Goal: Task Accomplishment & Management: Use online tool/utility

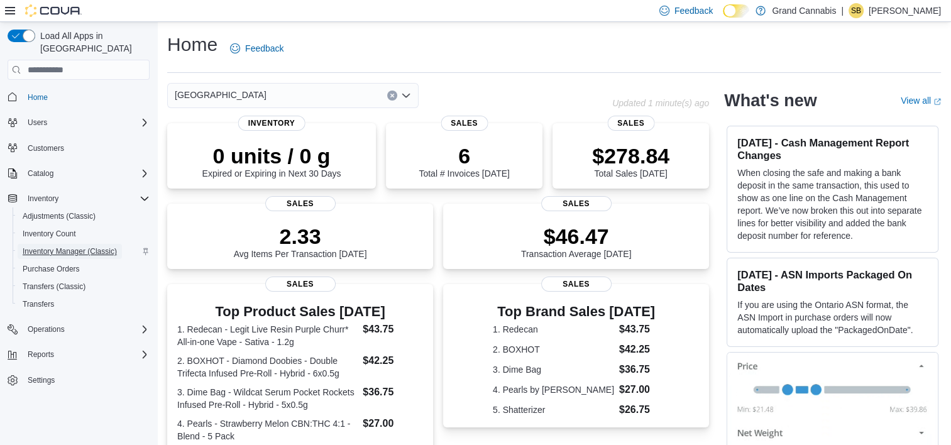
click at [55, 246] on span "Inventory Manager (Classic)" at bounding box center [70, 251] width 94 height 10
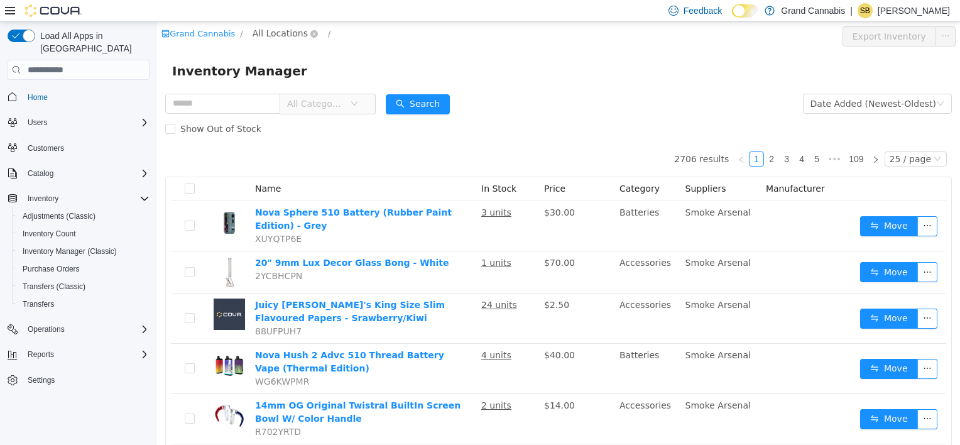
click at [266, 31] on span "All Locations" at bounding box center [280, 33] width 55 height 14
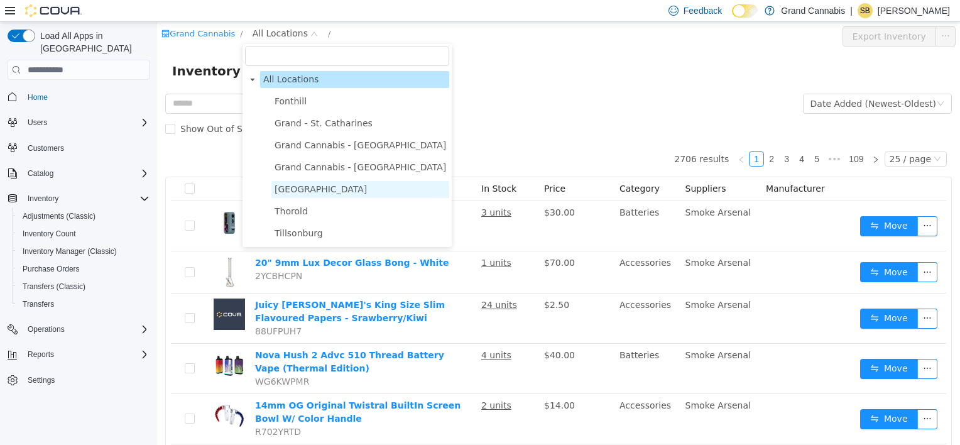
click at [297, 188] on span "[GEOGRAPHIC_DATA]" at bounding box center [321, 189] width 92 height 10
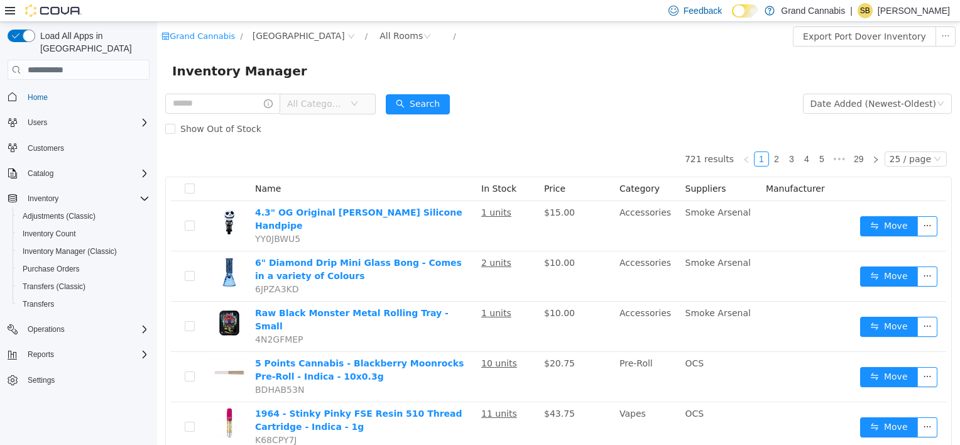
click at [344, 102] on span "All Categories" at bounding box center [315, 103] width 57 height 13
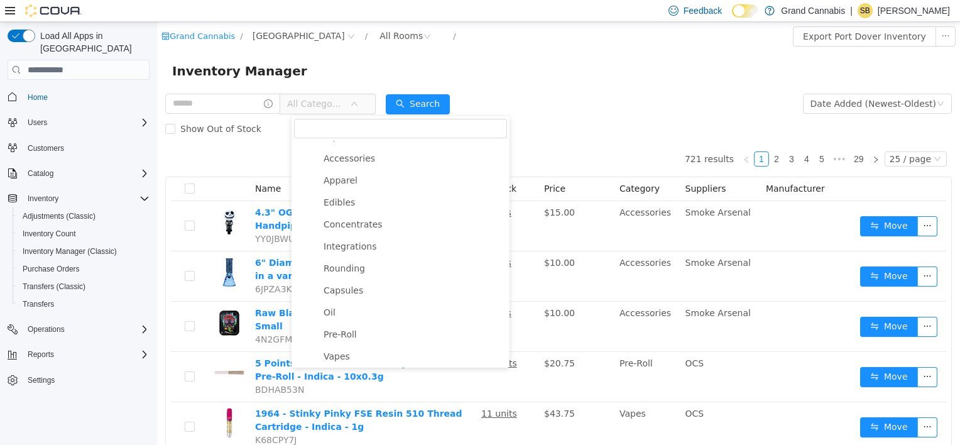
scroll to position [126, 0]
click at [351, 310] on span "Pre-Roll" at bounding box center [340, 312] width 33 height 10
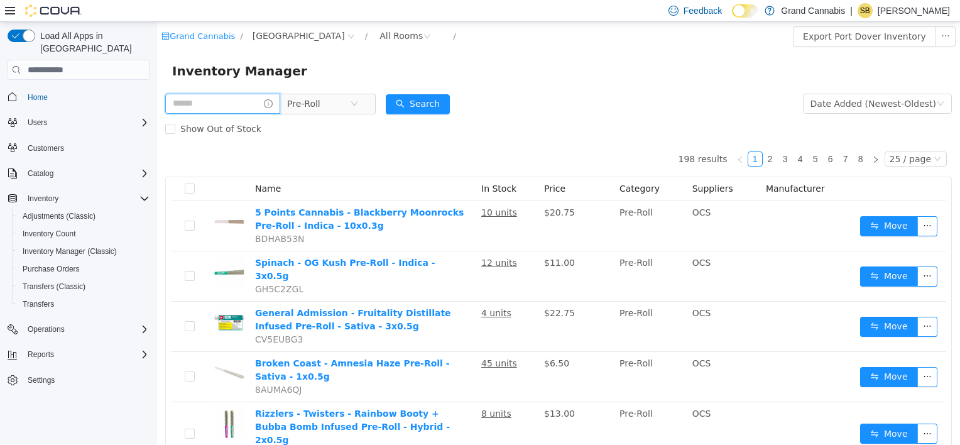
click at [254, 105] on input "text" at bounding box center [222, 104] width 115 height 20
type input "*****"
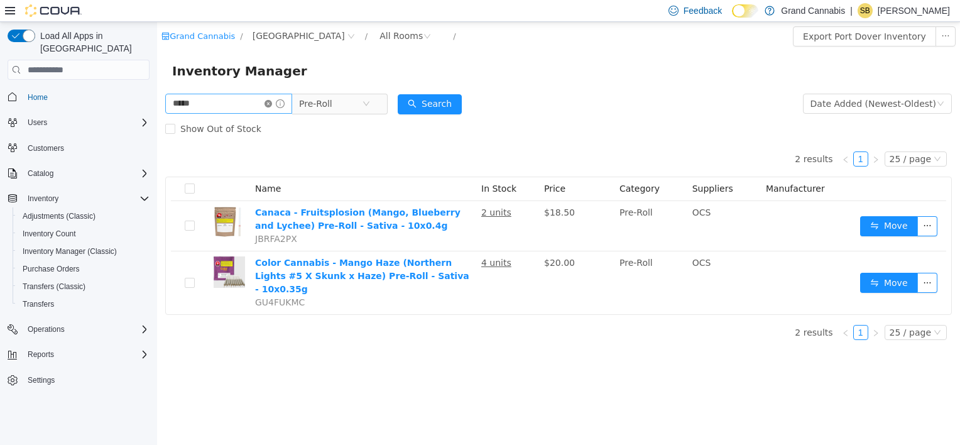
click at [272, 104] on icon "icon: close-circle" at bounding box center [268, 104] width 8 height 8
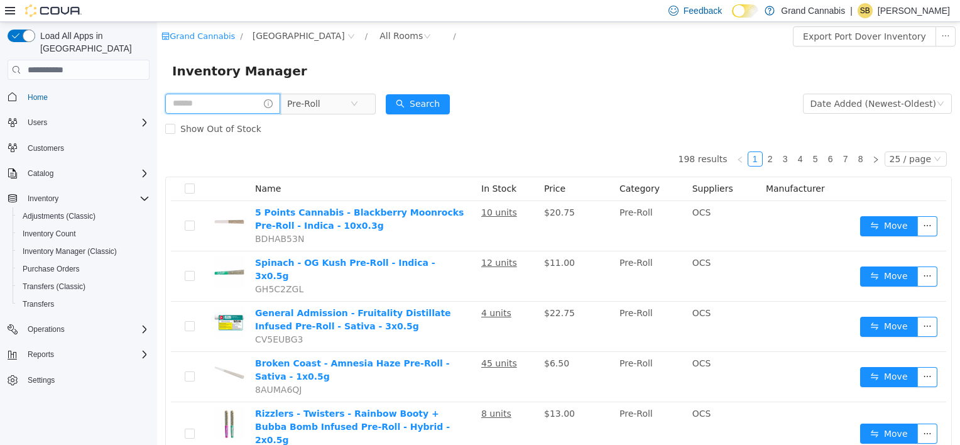
click at [221, 101] on input "text" at bounding box center [222, 104] width 115 height 20
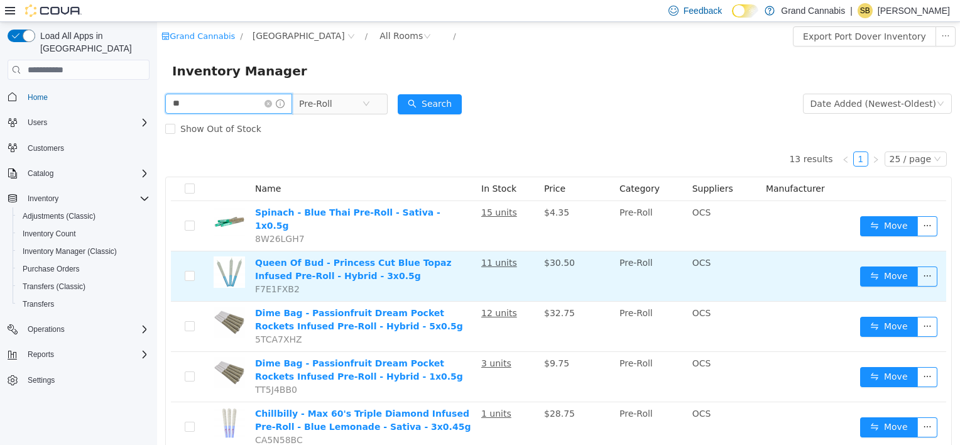
type input "*"
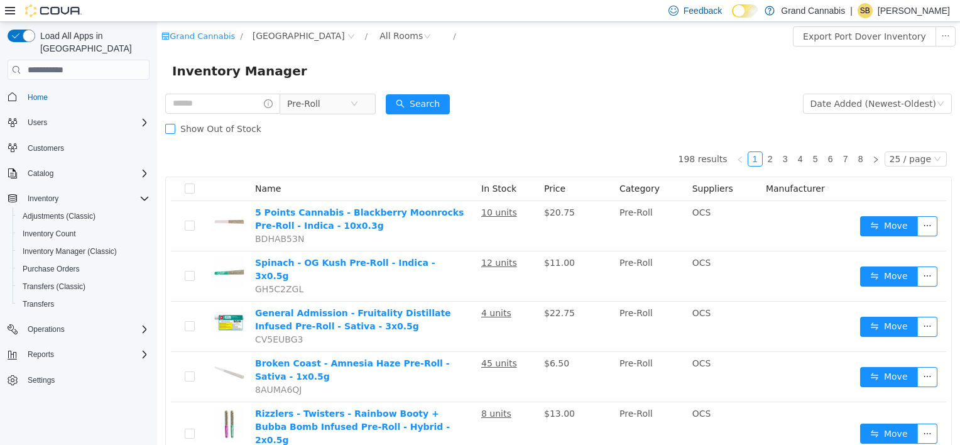
click at [174, 132] on span at bounding box center [170, 129] width 10 height 10
click at [358, 104] on icon "icon: close-circle" at bounding box center [355, 104] width 8 height 8
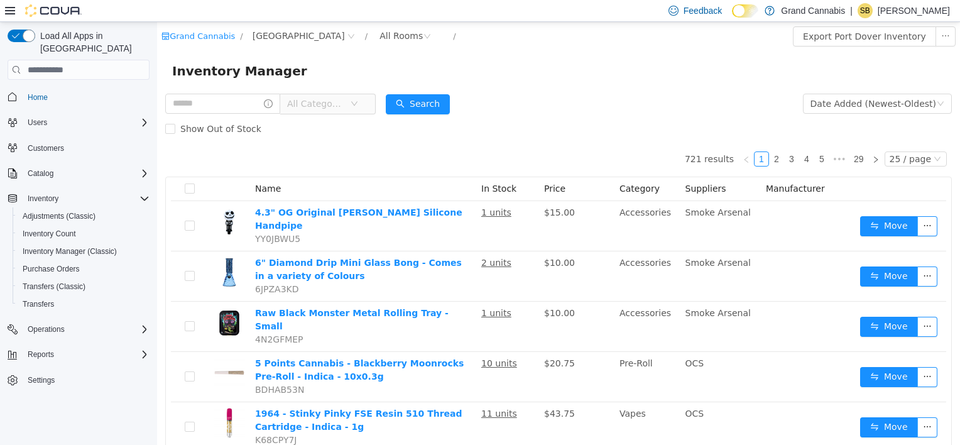
click at [361, 107] on span "All Categories" at bounding box center [323, 104] width 86 height 20
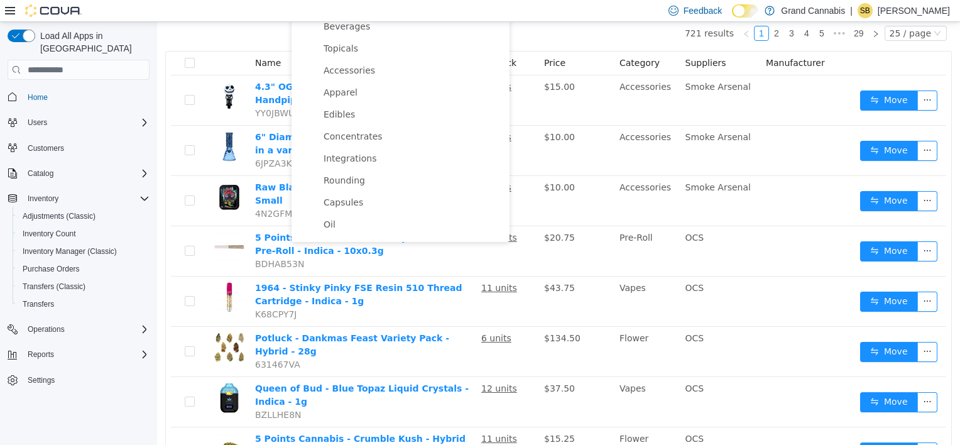
scroll to position [10, 0]
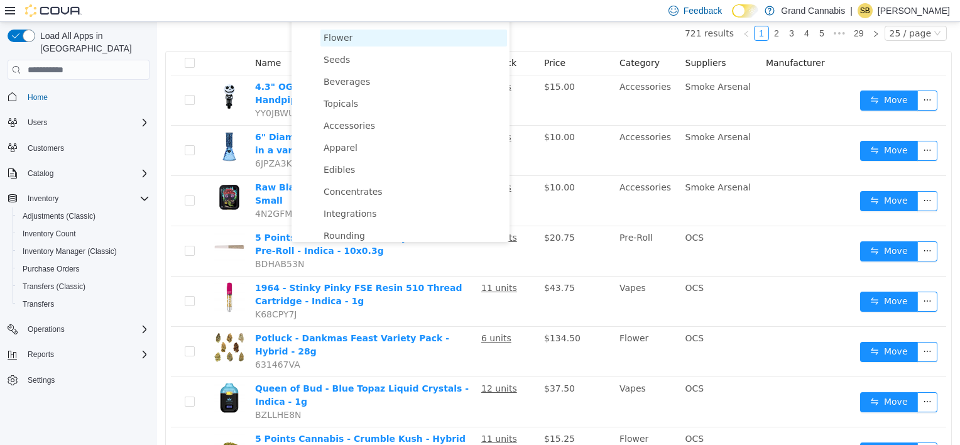
click at [342, 38] on span "Flower" at bounding box center [338, 38] width 29 height 10
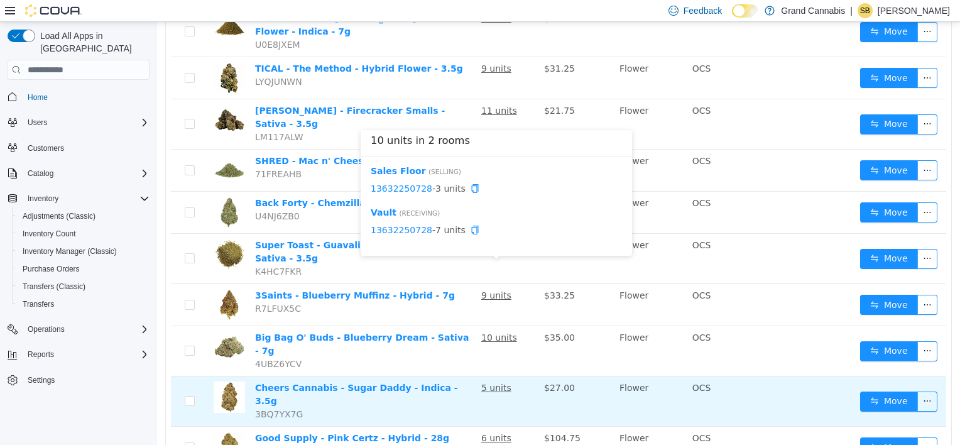
scroll to position [691, 0]
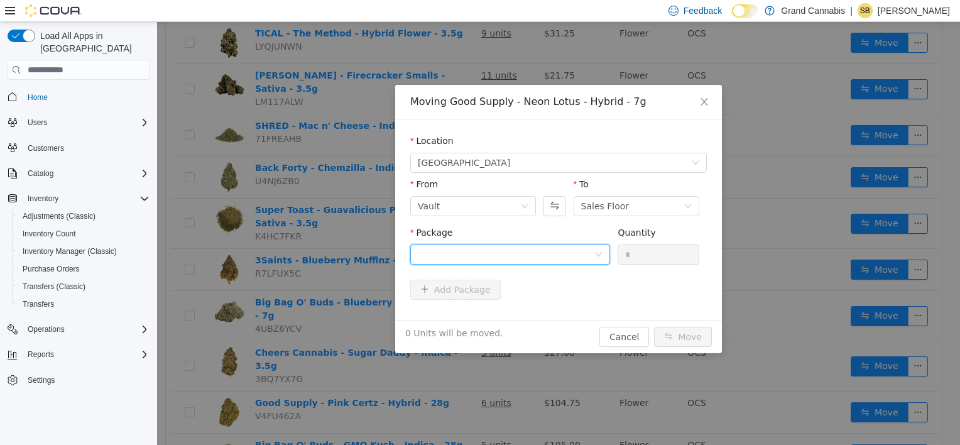
click at [515, 258] on div at bounding box center [506, 254] width 177 height 19
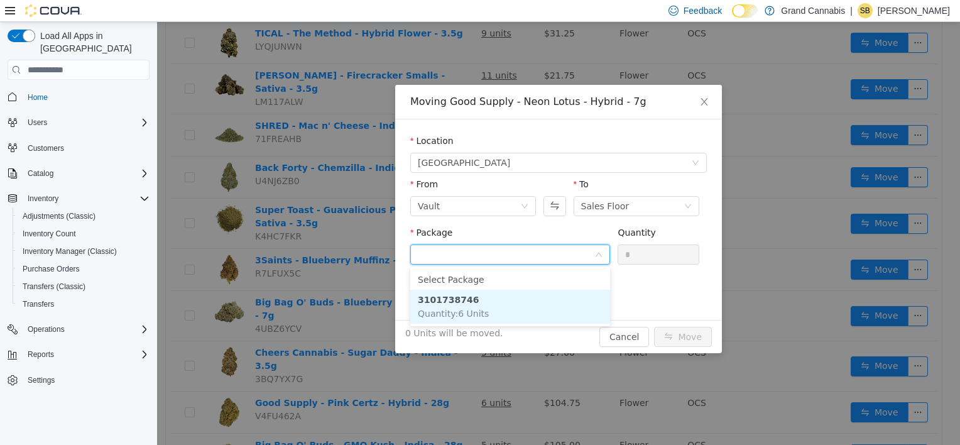
click at [499, 307] on li "3101738746 Quantity : 6 Units" at bounding box center [510, 307] width 200 height 34
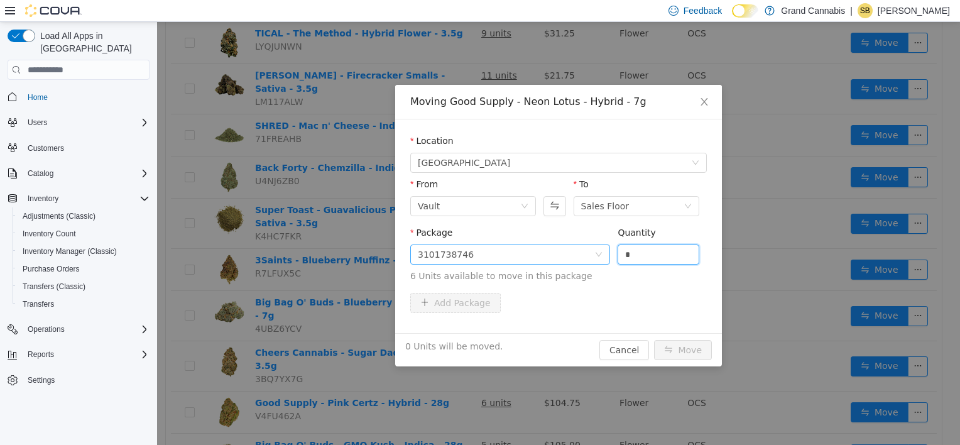
drag, startPoint x: 637, startPoint y: 256, endPoint x: 570, endPoint y: 250, distance: 66.9
click at [575, 253] on span "Package 3101738746 Quantity * 6 Units available to move in this package" at bounding box center [558, 254] width 297 height 55
type input "*"
click at [654, 340] on button "Move" at bounding box center [683, 350] width 58 height 20
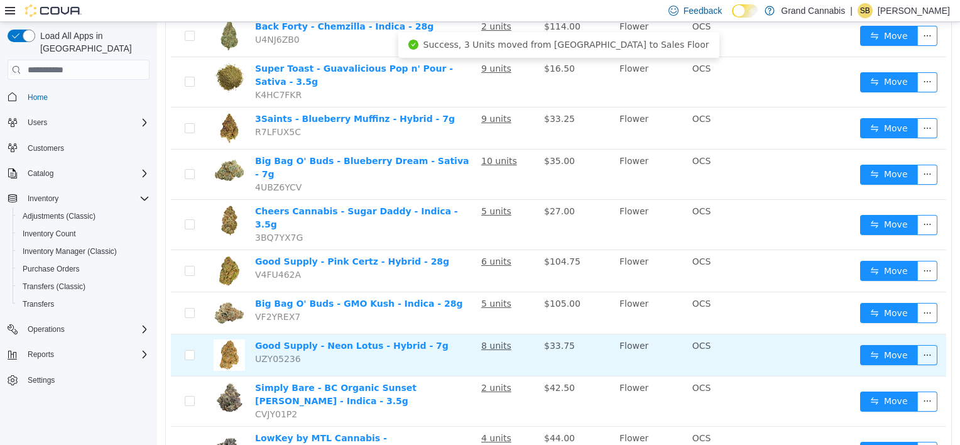
scroll to position [841, 0]
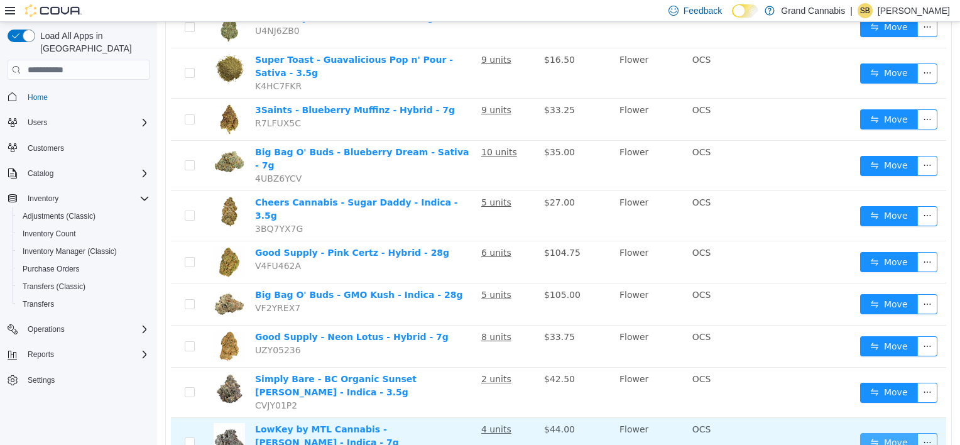
click at [886, 433] on button "Move" at bounding box center [889, 443] width 58 height 20
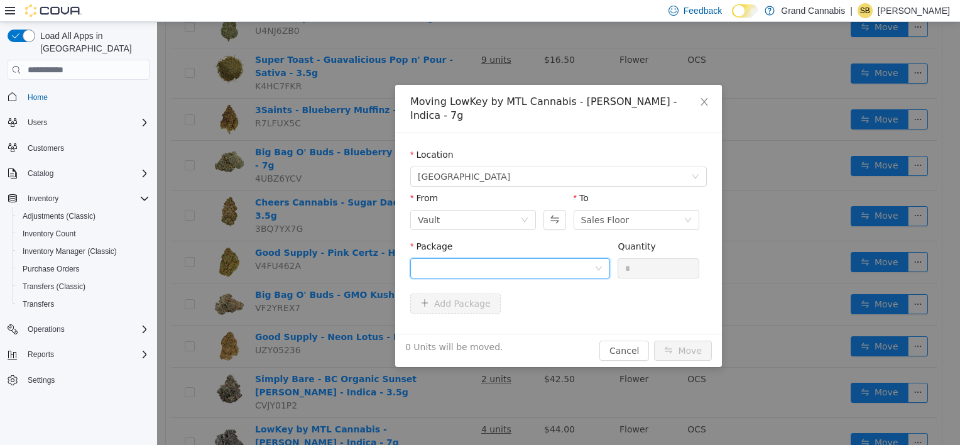
click at [472, 259] on div at bounding box center [506, 268] width 177 height 19
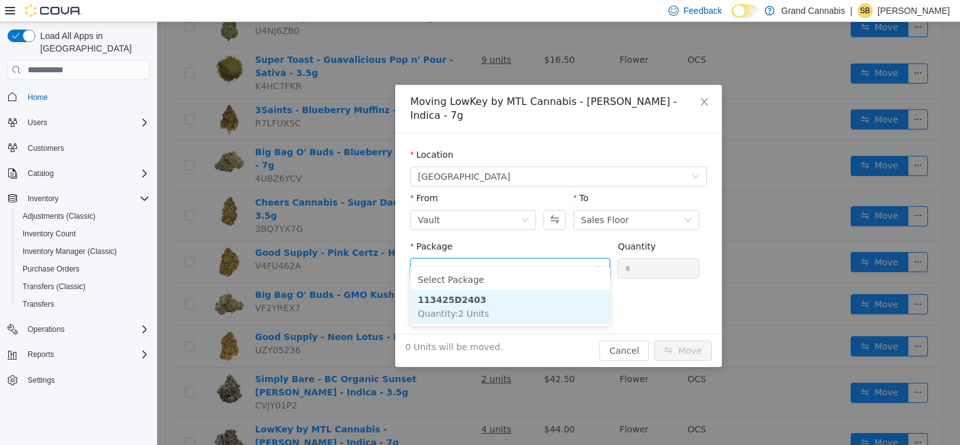
click at [478, 309] on span "Quantity : 2 Units" at bounding box center [453, 313] width 71 height 10
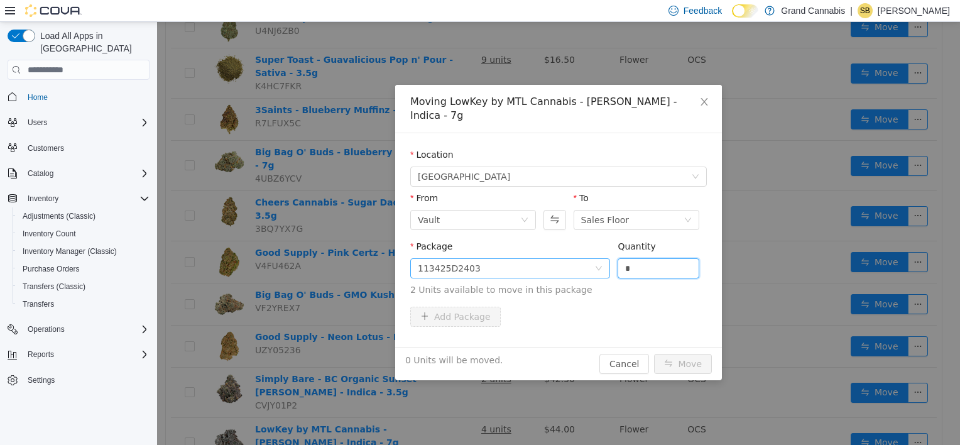
drag, startPoint x: 641, startPoint y: 257, endPoint x: 559, endPoint y: 254, distance: 82.4
click at [562, 254] on span "Package 113425D2403 Quantity * 2 Units available to move in this package" at bounding box center [558, 268] width 297 height 55
type input "*"
click at [654, 354] on button "Move" at bounding box center [683, 364] width 58 height 20
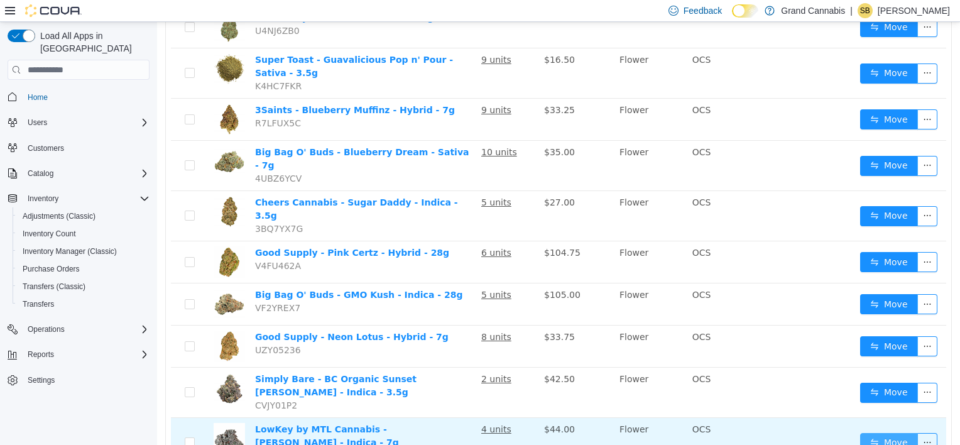
click at [888, 433] on button "Move" at bounding box center [889, 443] width 58 height 20
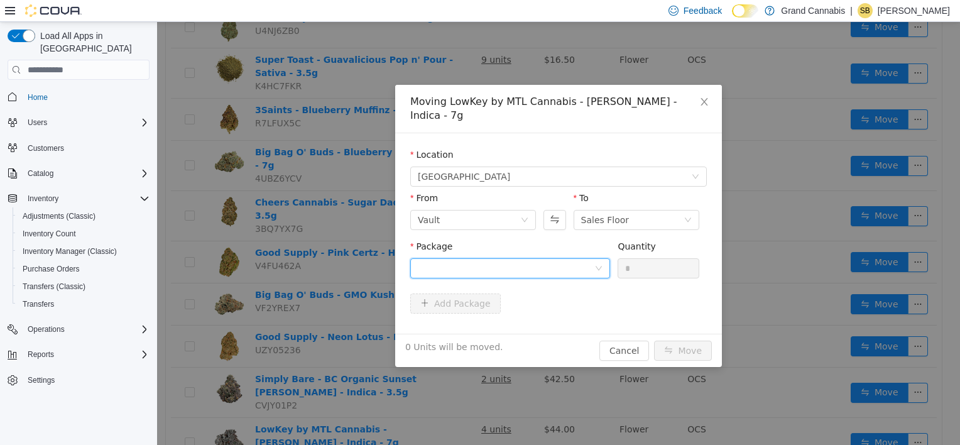
click at [516, 259] on div at bounding box center [506, 268] width 177 height 19
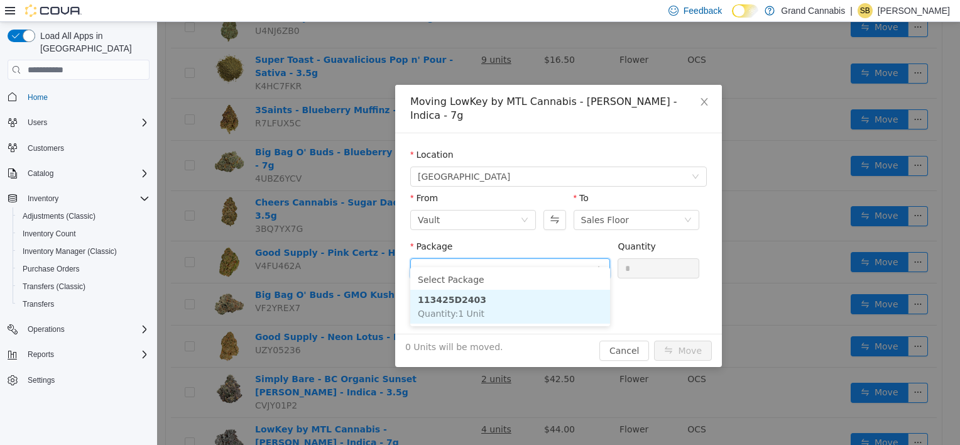
click at [498, 313] on li "113425D2403 Quantity : 1 Unit" at bounding box center [510, 307] width 200 height 34
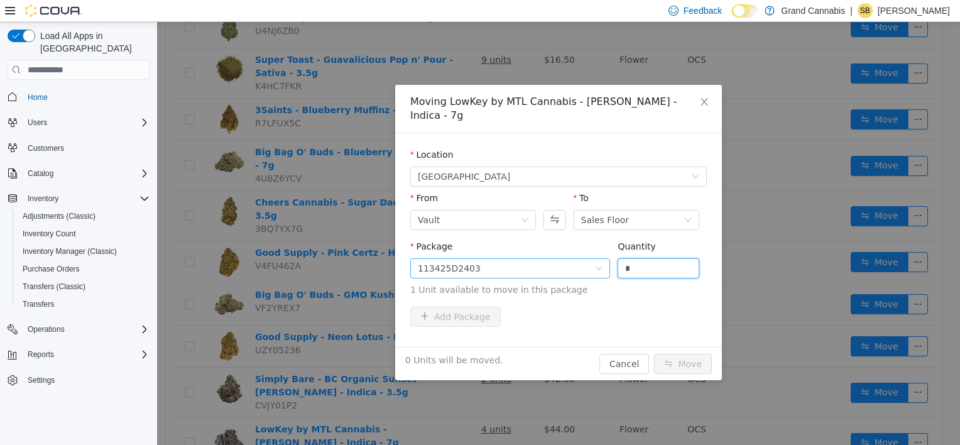
drag, startPoint x: 621, startPoint y: 255, endPoint x: 598, endPoint y: 255, distance: 22.6
click at [598, 255] on span "Package 113425D2403 Quantity * 1 Unit available to move in this package" at bounding box center [558, 268] width 297 height 55
type input "*"
click at [654, 354] on button "Move" at bounding box center [683, 364] width 58 height 20
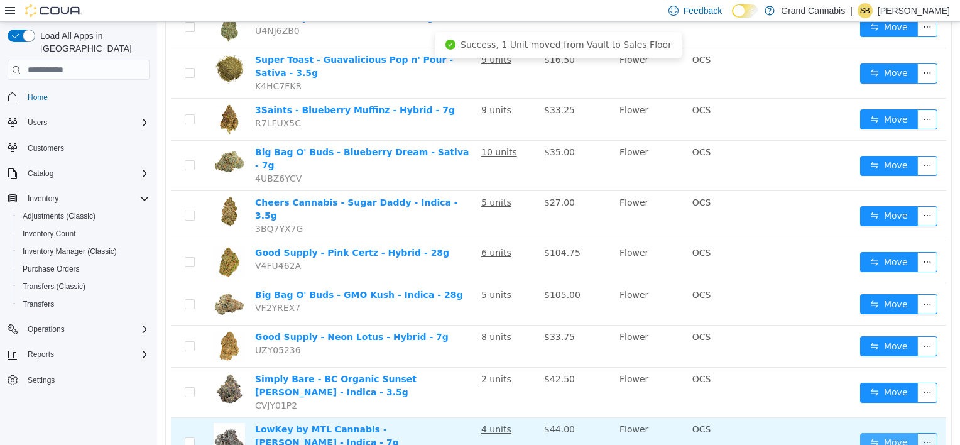
click at [888, 433] on button "Move" at bounding box center [889, 443] width 58 height 20
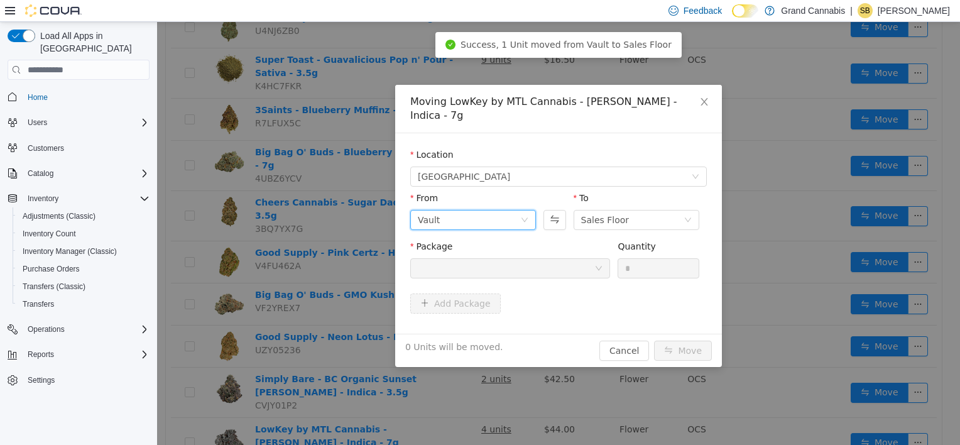
click at [501, 210] on div "Vault" at bounding box center [469, 219] width 102 height 19
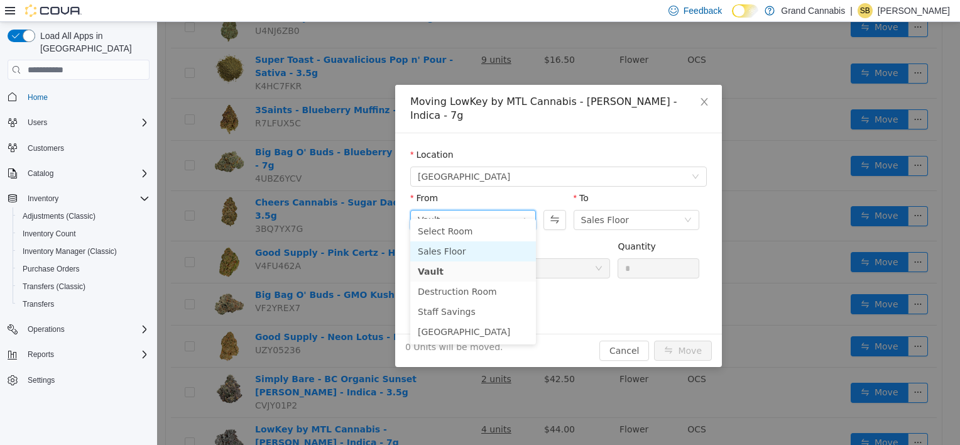
drag, startPoint x: 468, startPoint y: 251, endPoint x: 491, endPoint y: 241, distance: 25.1
click at [471, 250] on li "Sales Floor" at bounding box center [473, 251] width 126 height 20
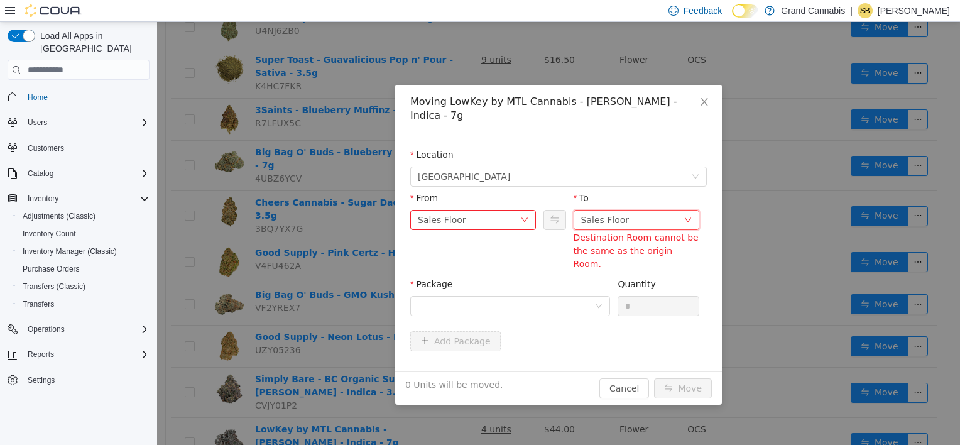
click at [605, 210] on div "Sales Floor" at bounding box center [605, 219] width 48 height 19
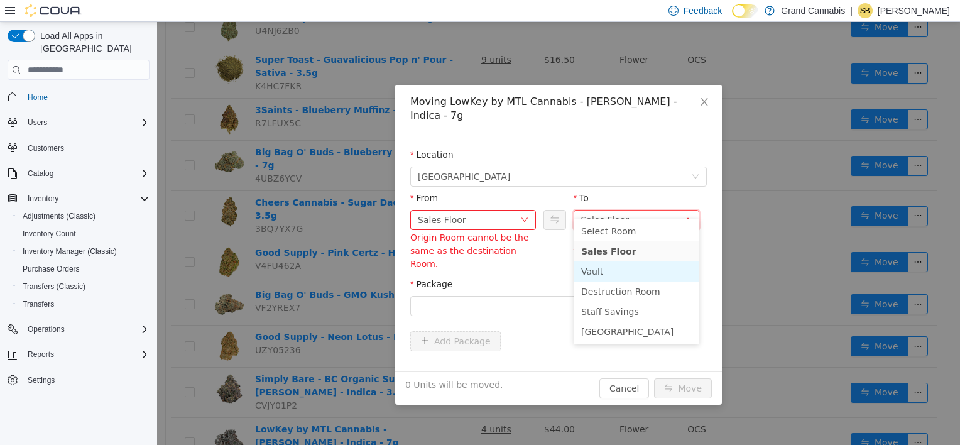
drag, startPoint x: 610, startPoint y: 267, endPoint x: 571, endPoint y: 266, distance: 39.0
click at [609, 268] on li "Vault" at bounding box center [637, 271] width 126 height 20
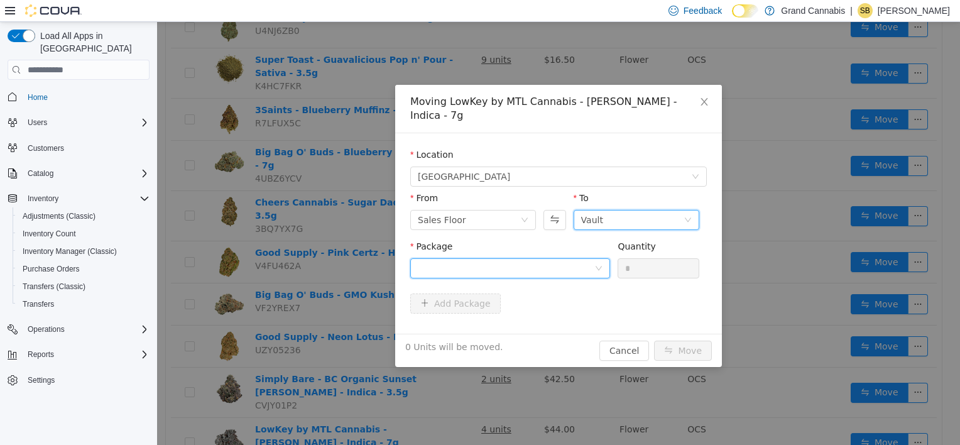
click at [528, 259] on div at bounding box center [506, 268] width 177 height 19
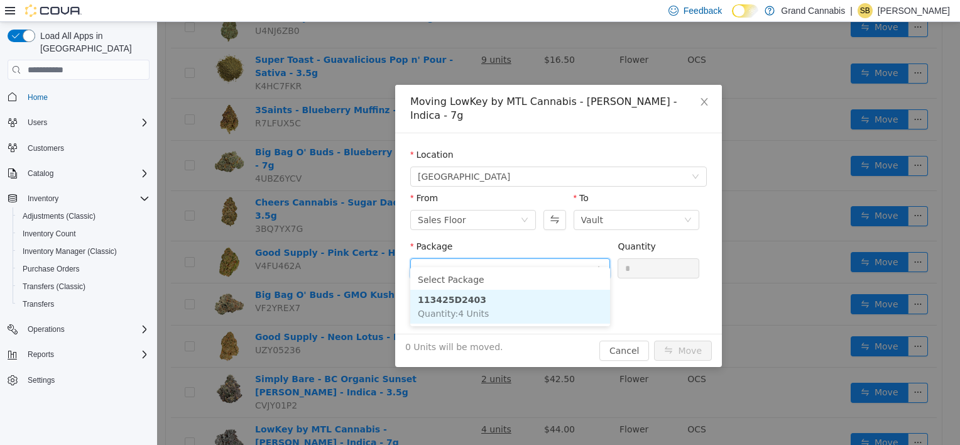
click at [527, 302] on li "113425D2403 Quantity : 4 Units" at bounding box center [510, 307] width 200 height 34
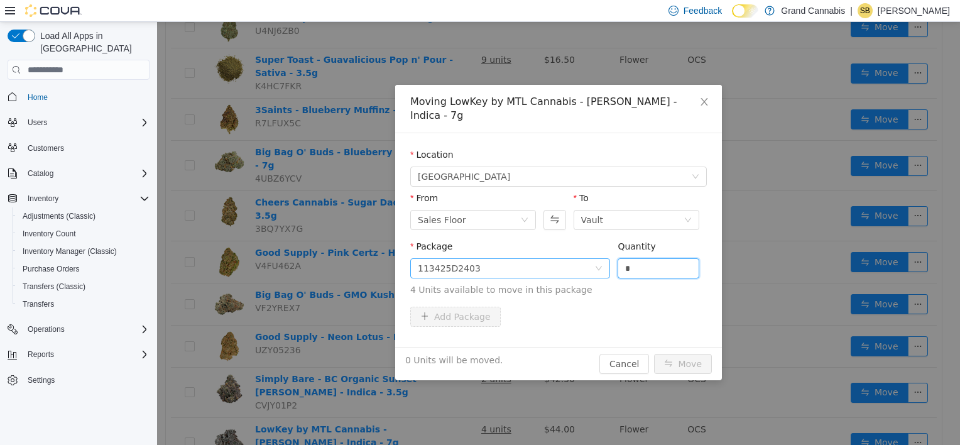
drag, startPoint x: 628, startPoint y: 254, endPoint x: 604, endPoint y: 253, distance: 23.9
click at [606, 254] on span "Package 113425D2403 Quantity * 4 Units available to move in this package" at bounding box center [558, 268] width 297 height 55
type input "*"
click at [654, 354] on button "Move" at bounding box center [683, 364] width 58 height 20
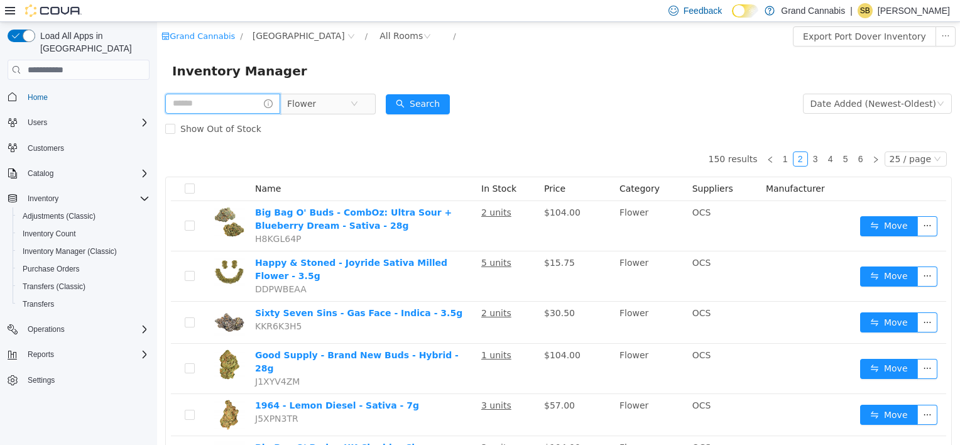
click at [222, 105] on input "text" at bounding box center [222, 104] width 115 height 20
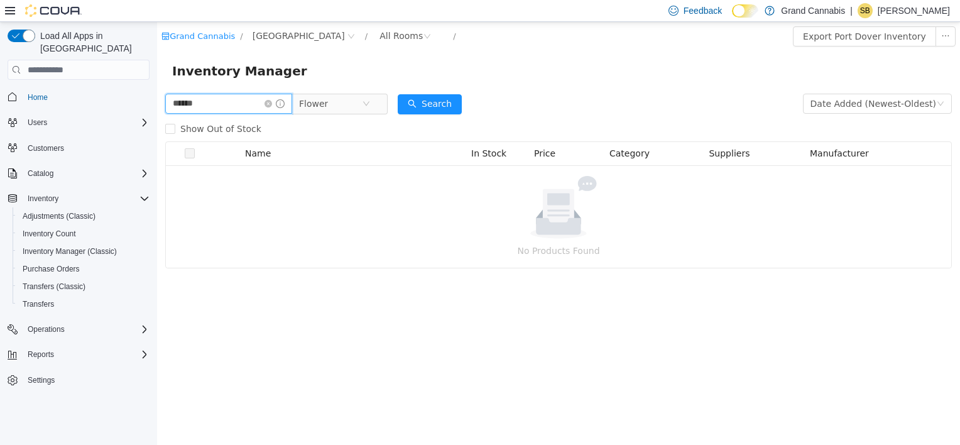
click at [249, 103] on input "******" at bounding box center [228, 104] width 127 height 20
drag, startPoint x: 181, startPoint y: 102, endPoint x: 128, endPoint y: 94, distance: 53.3
click at [157, 94] on html "Grand Cannabis / Port Dover / All Rooms / Export Port Dover Inventory Inventory…" at bounding box center [558, 233] width 803 height 423
click at [202, 101] on input "***" at bounding box center [228, 104] width 127 height 20
type input "*"
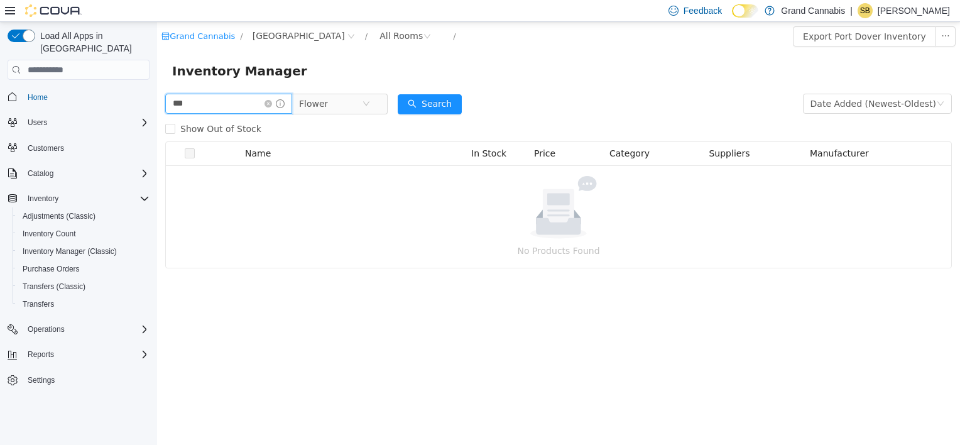
drag, startPoint x: 214, startPoint y: 102, endPoint x: 122, endPoint y: 94, distance: 92.1
click at [157, 94] on html "Grand Cannabis / Port Dover / All Rooms / Export Port Dover Inventory Inventory…" at bounding box center [558, 233] width 803 height 423
drag, startPoint x: 200, startPoint y: 101, endPoint x: 128, endPoint y: 100, distance: 72.2
click at [157, 100] on html "Grand Cannabis / Port Dover / All Rooms / Export Port Dover Inventory Inventory…" at bounding box center [558, 233] width 803 height 423
drag, startPoint x: 156, startPoint y: 102, endPoint x: 106, endPoint y: 92, distance: 51.1
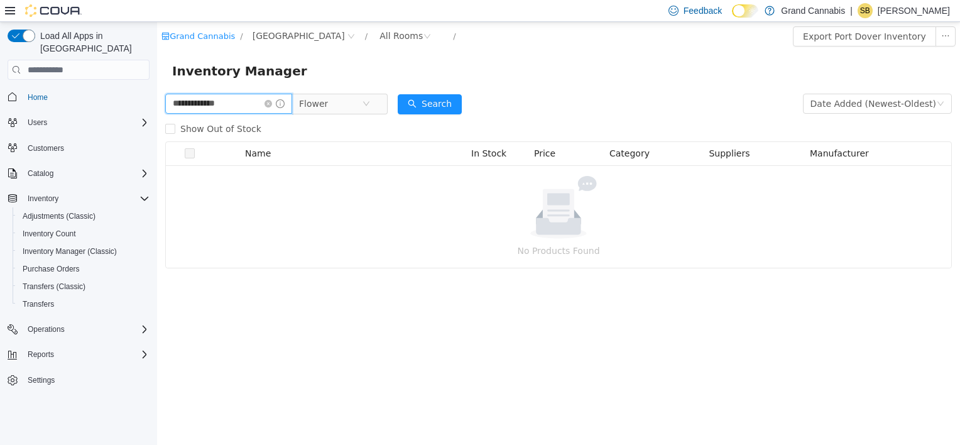
click at [157, 92] on html "**********" at bounding box center [558, 233] width 803 height 423
type input "******"
click at [272, 102] on icon "icon: close-circle" at bounding box center [268, 104] width 8 height 8
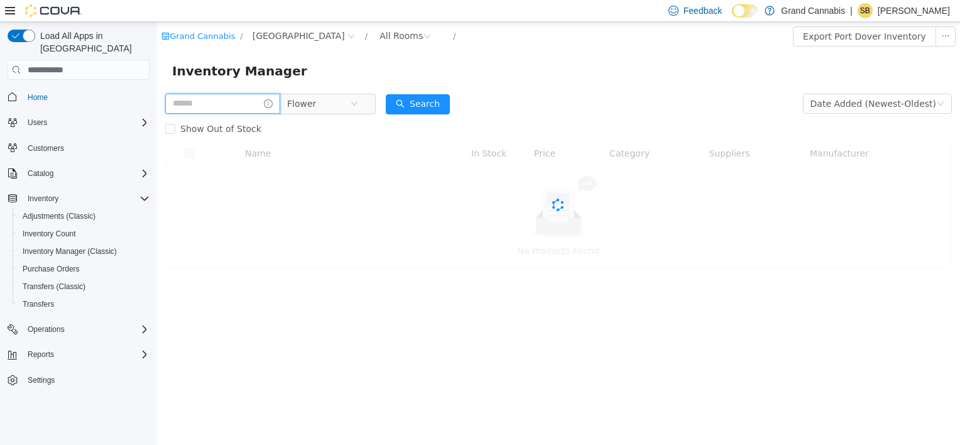
click at [237, 102] on input "text" at bounding box center [222, 104] width 115 height 20
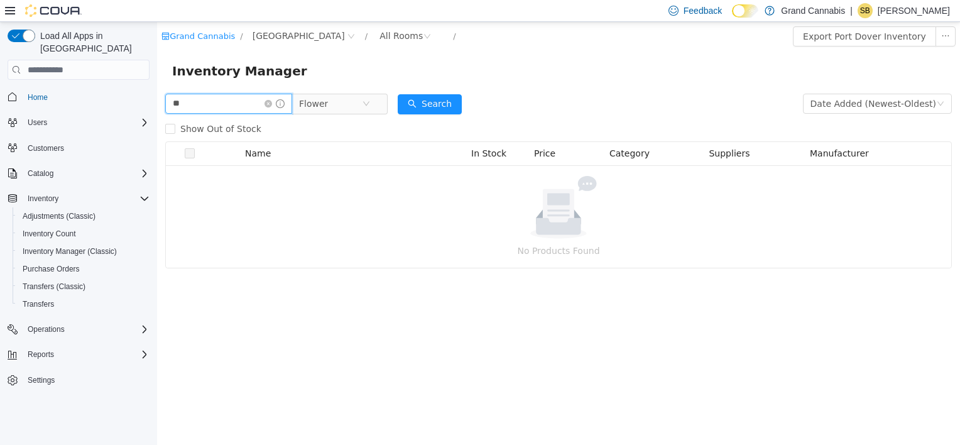
type input "*"
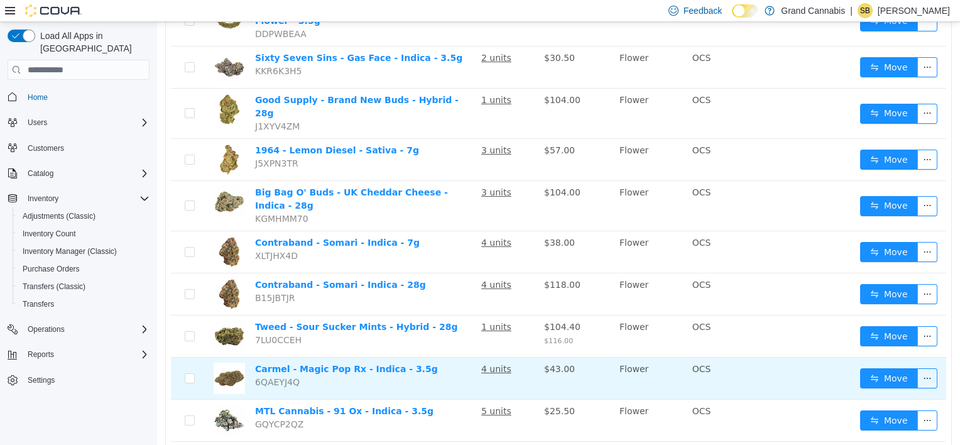
scroll to position [314, 0]
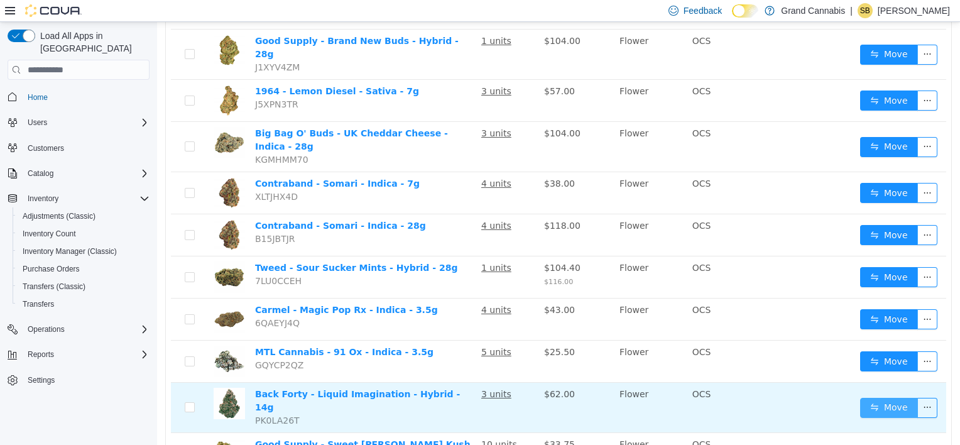
click at [872, 398] on button "Move" at bounding box center [889, 408] width 58 height 20
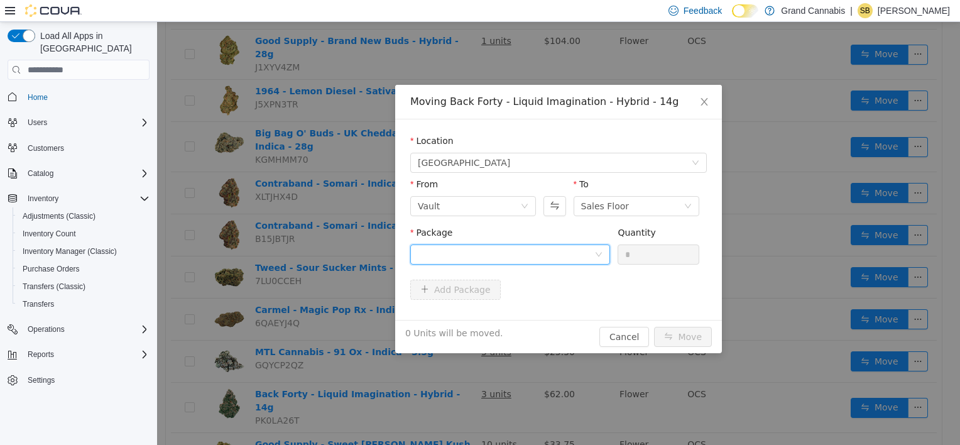
click at [505, 258] on div at bounding box center [506, 254] width 177 height 19
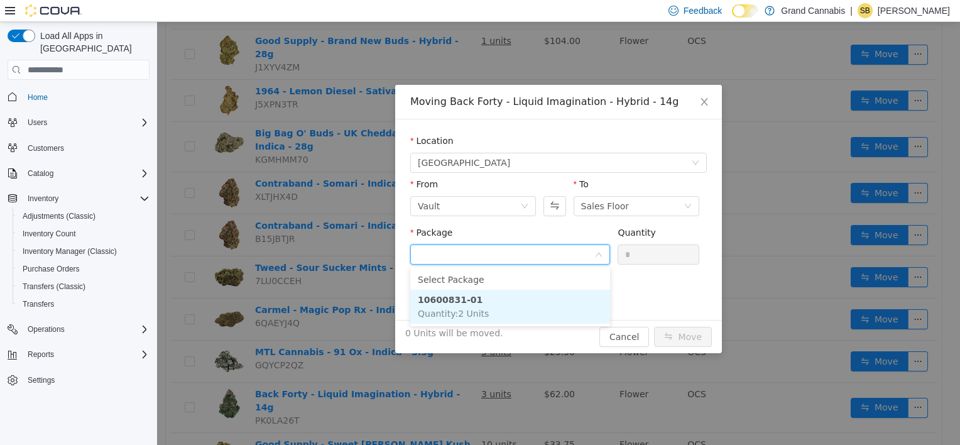
drag, startPoint x: 510, startPoint y: 303, endPoint x: 528, endPoint y: 297, distance: 19.3
click at [510, 303] on li "10600831-01 Quantity : 2 Units" at bounding box center [510, 307] width 200 height 34
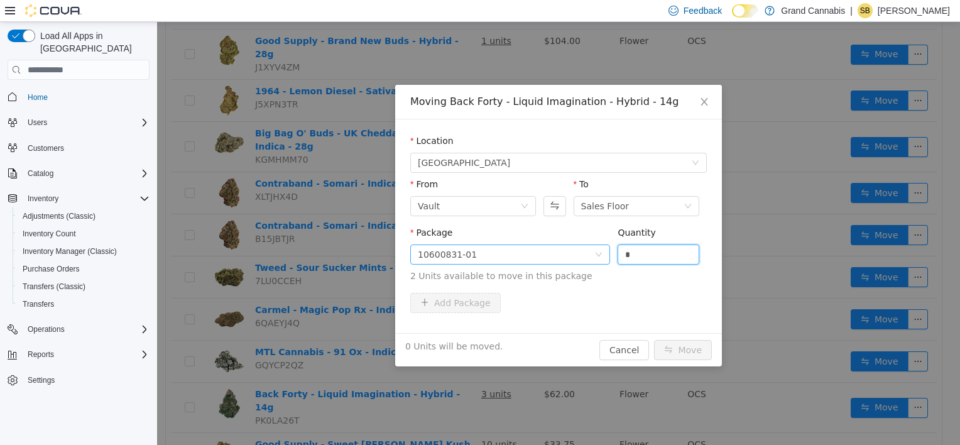
drag, startPoint x: 628, startPoint y: 257, endPoint x: 567, endPoint y: 253, distance: 61.7
click at [572, 257] on span "Package 10600831-01 Quantity * 2 Units available to move in this package" at bounding box center [558, 254] width 297 height 55
type input "*"
click at [654, 340] on button "Move" at bounding box center [683, 350] width 58 height 20
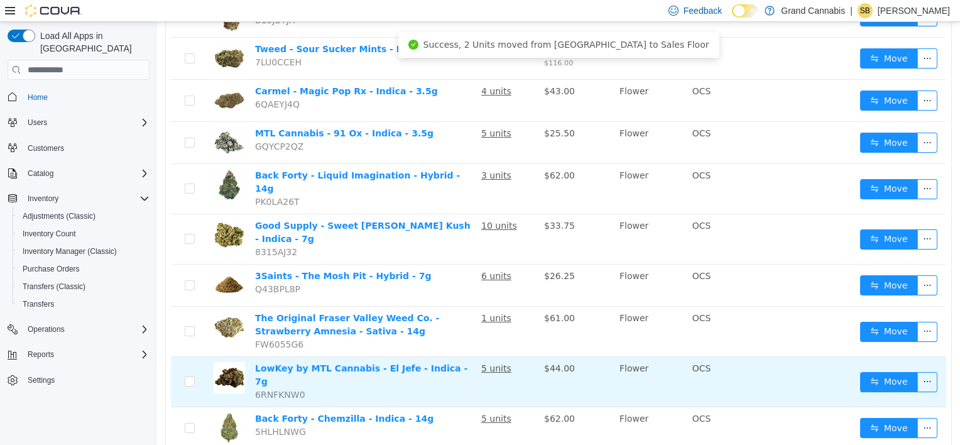
scroll to position [565, 0]
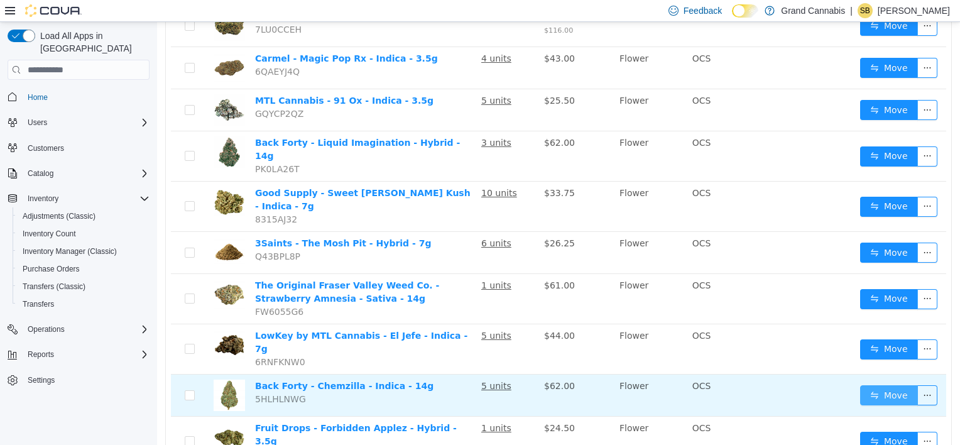
click at [880, 385] on button "Move" at bounding box center [889, 395] width 58 height 20
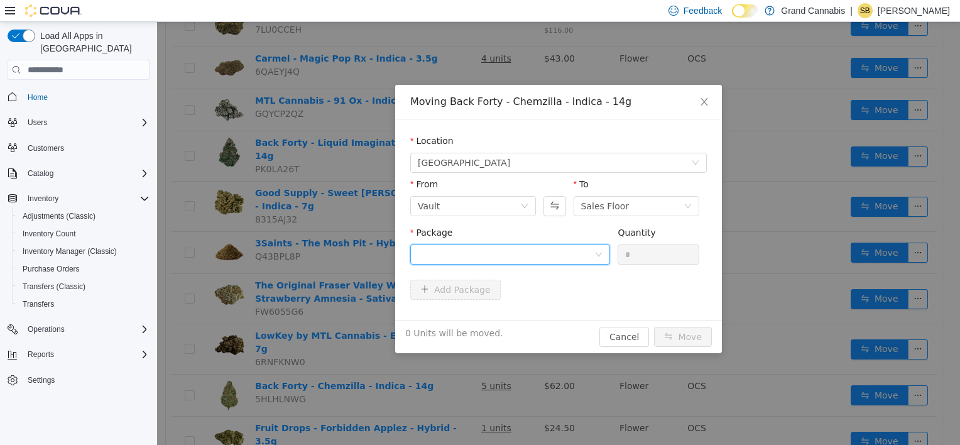
click at [521, 256] on div at bounding box center [506, 254] width 177 height 19
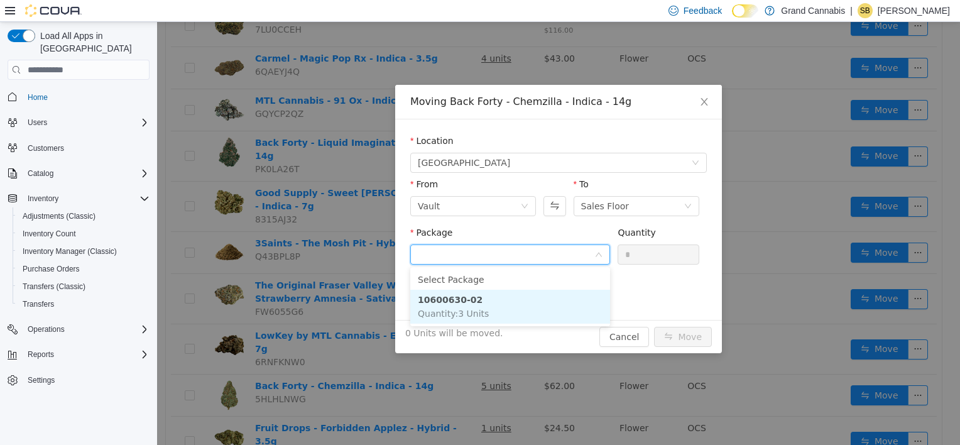
click at [509, 303] on li "10600630-02 Quantity : 3 Units" at bounding box center [510, 307] width 200 height 34
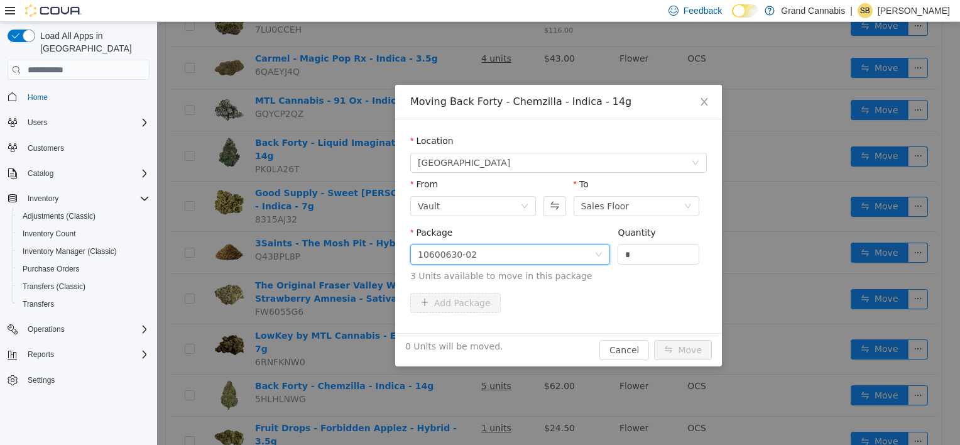
drag, startPoint x: 636, startPoint y: 257, endPoint x: 590, endPoint y: 251, distance: 46.2
click at [590, 253] on span "Package 10600630-02 Quantity * 3 Units available to move in this package" at bounding box center [558, 254] width 297 height 55
type input "*"
click at [654, 340] on button "Move" at bounding box center [683, 350] width 58 height 20
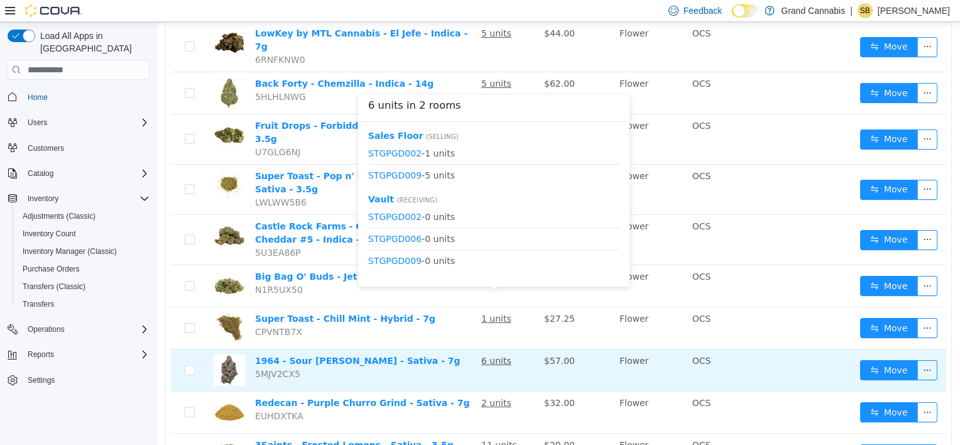
scroll to position [874, 0]
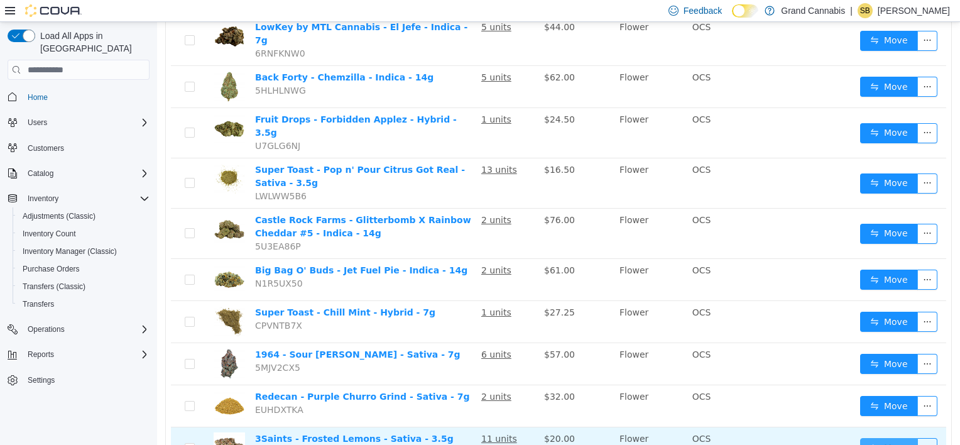
click at [895, 438] on button "Move" at bounding box center [889, 448] width 58 height 20
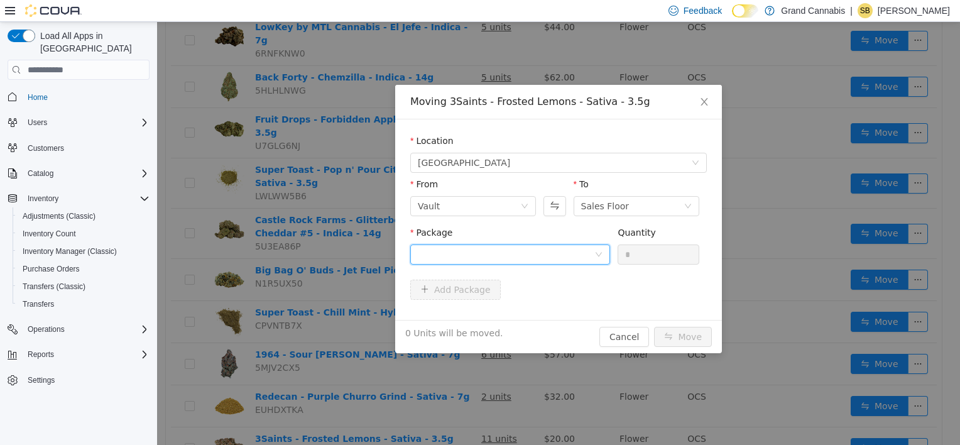
click at [508, 250] on div at bounding box center [506, 254] width 177 height 19
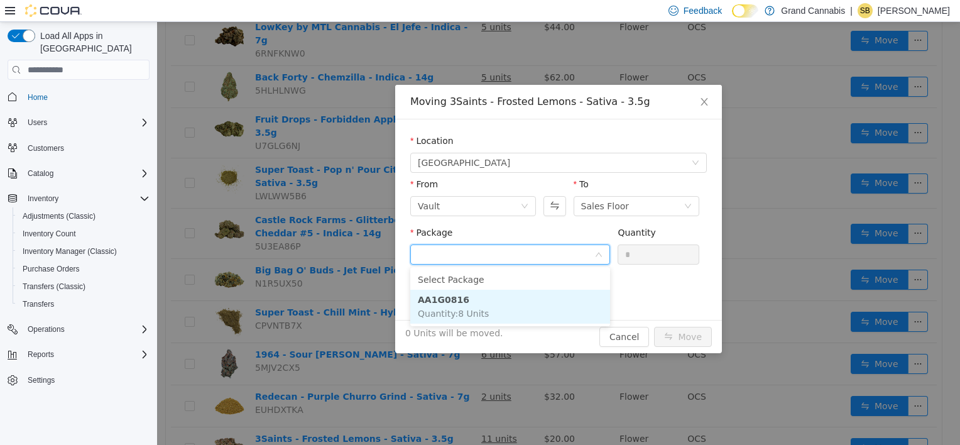
click at [499, 306] on li "AA1G0816 Quantity : 8 Units" at bounding box center [510, 307] width 200 height 34
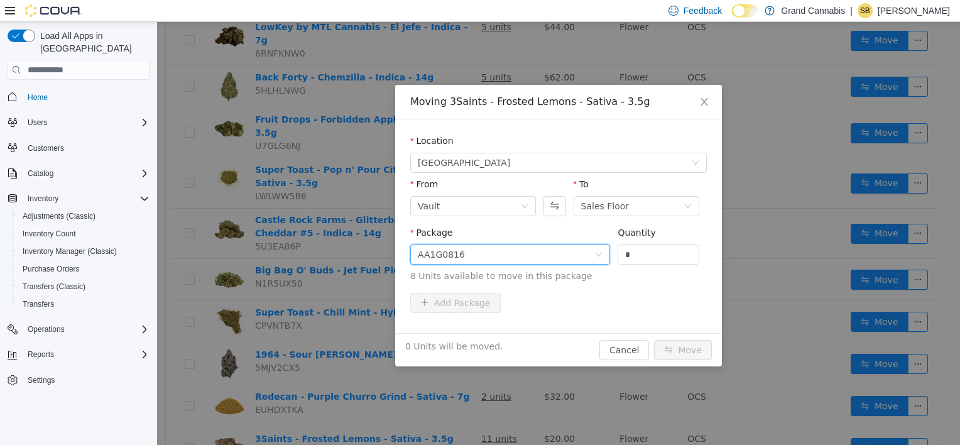
drag, startPoint x: 631, startPoint y: 256, endPoint x: 599, endPoint y: 247, distance: 33.2
click at [599, 247] on span "Package AA1G0816 Quantity * 8 Units available to move in this package" at bounding box center [558, 254] width 297 height 55
type input "*"
click at [654, 340] on button "Move" at bounding box center [683, 350] width 58 height 20
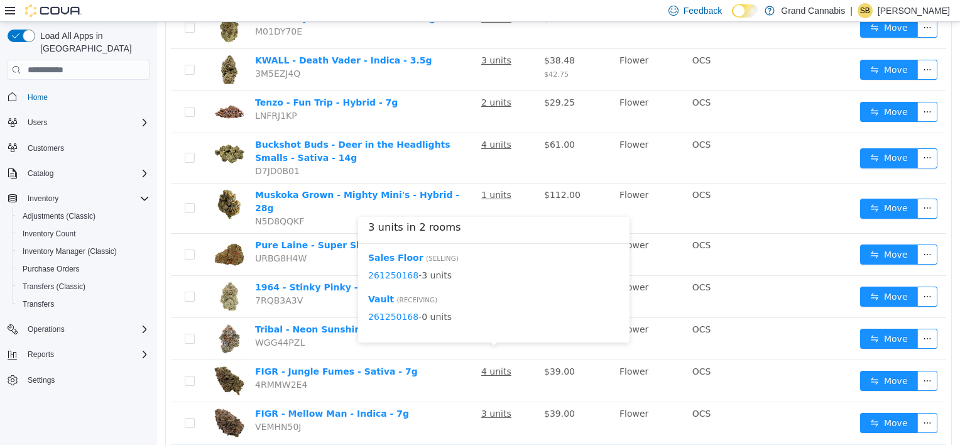
scroll to position [874, 0]
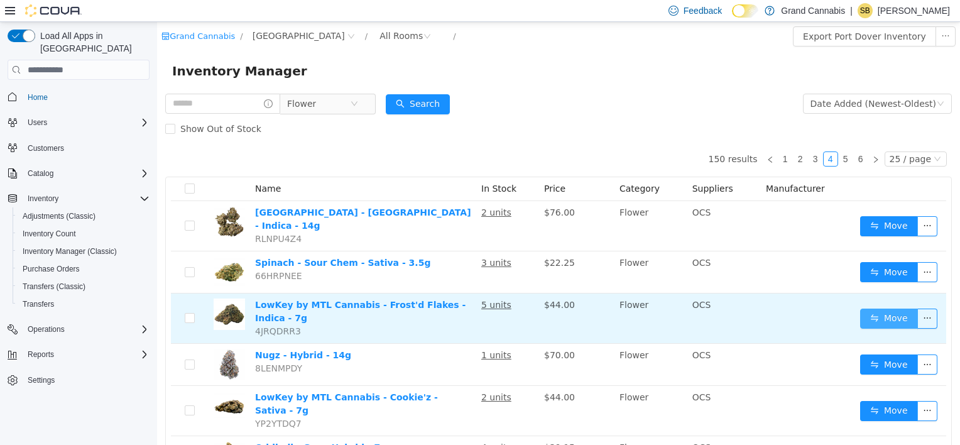
drag, startPoint x: 885, startPoint y: 307, endPoint x: 878, endPoint y: 307, distance: 6.9
click at [884, 308] on button "Move" at bounding box center [889, 318] width 58 height 20
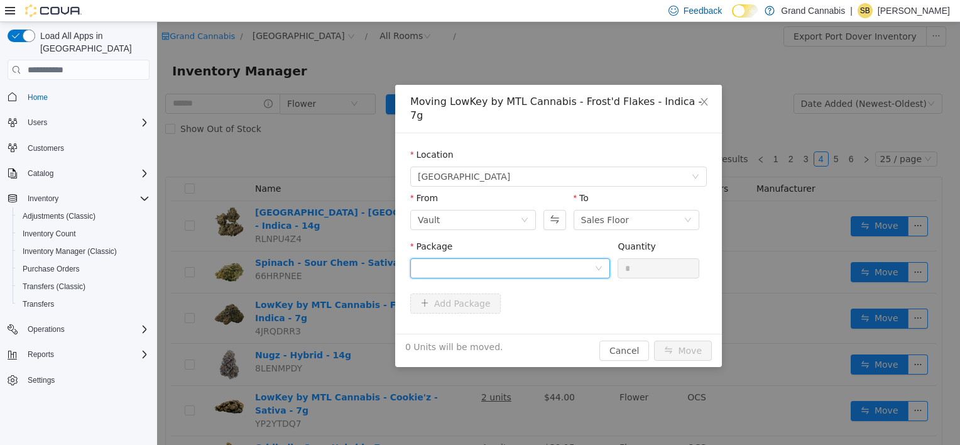
click at [495, 259] on div at bounding box center [506, 268] width 177 height 19
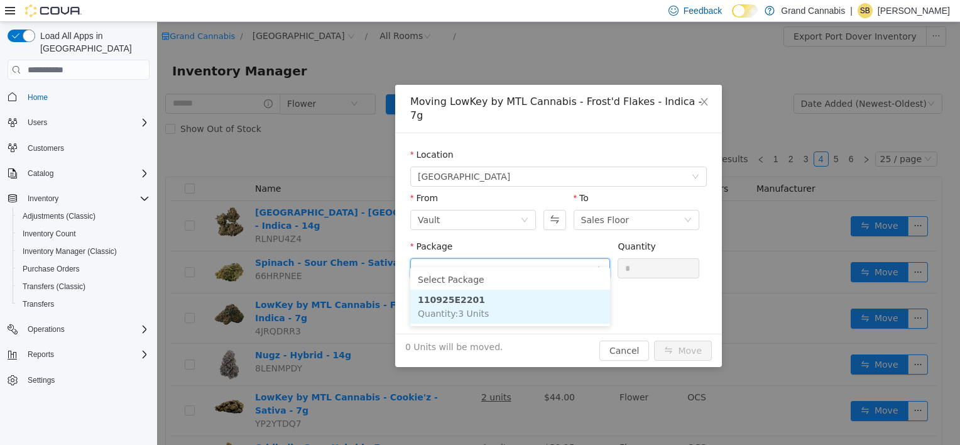
click at [508, 308] on li "110925E2201 Quantity : 3 Units" at bounding box center [510, 307] width 200 height 34
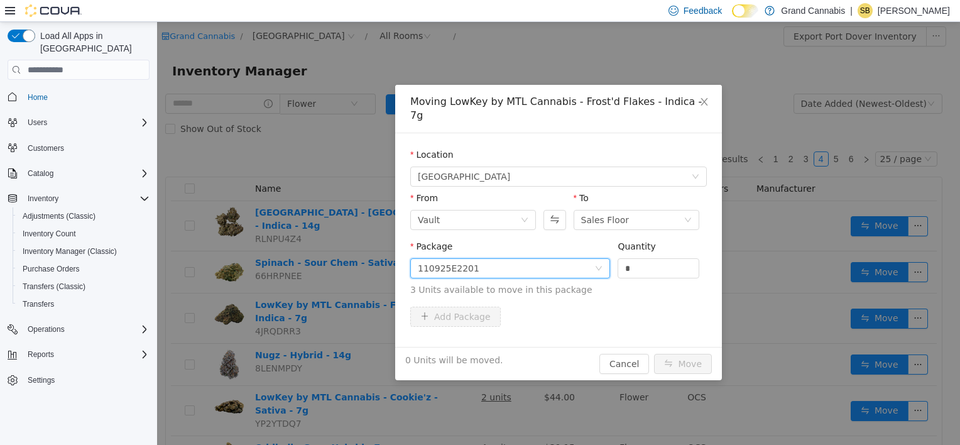
drag, startPoint x: 641, startPoint y: 258, endPoint x: 560, endPoint y: 242, distance: 82.4
click at [560, 242] on span "Package 110925E2201 Quantity * 3 Units available to move in this package" at bounding box center [558, 268] width 297 height 55
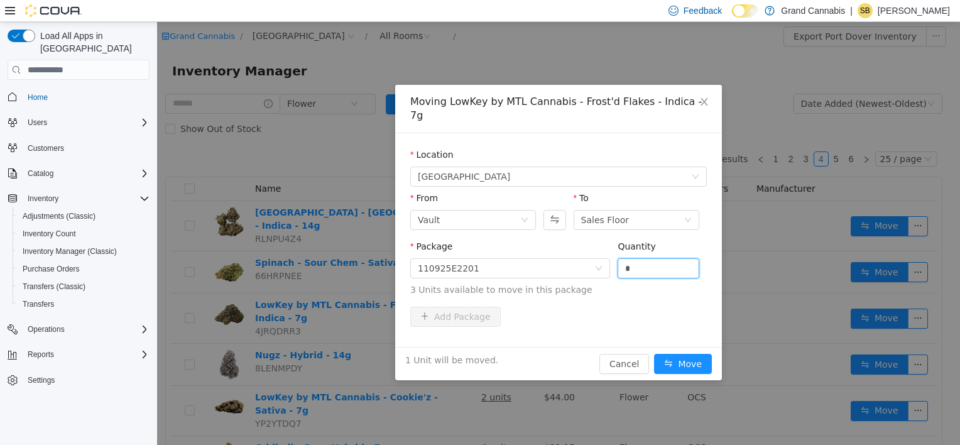
type input "*"
click at [654, 354] on button "Move" at bounding box center [683, 364] width 58 height 20
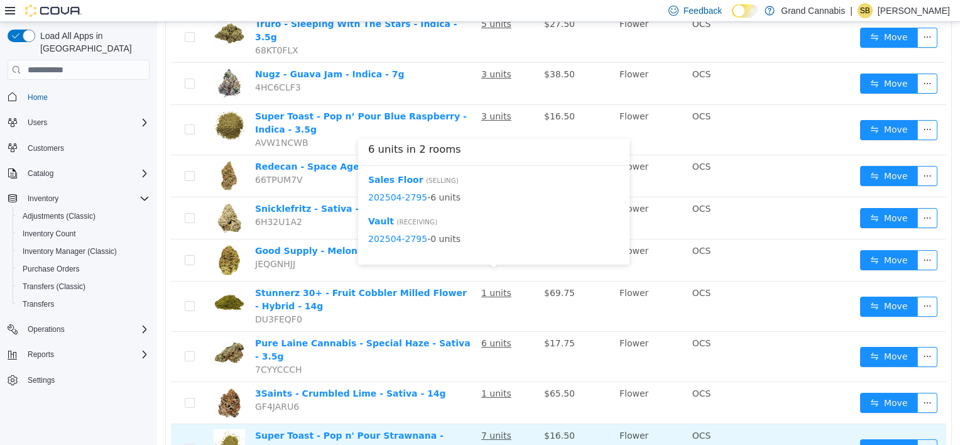
scroll to position [857, 0]
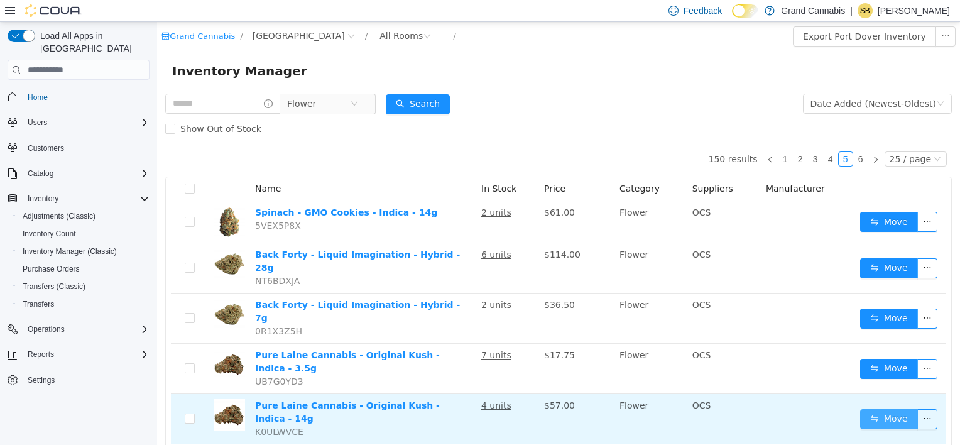
click at [883, 409] on button "Move" at bounding box center [889, 419] width 58 height 20
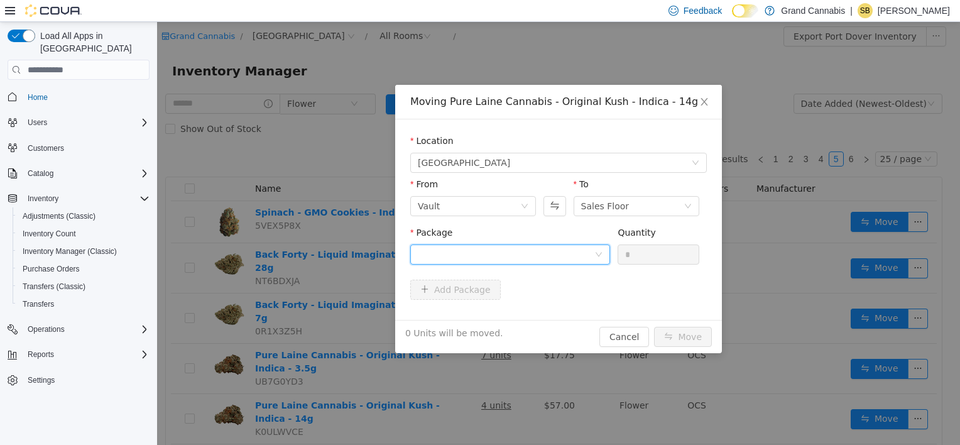
click at [468, 253] on div at bounding box center [506, 254] width 177 height 19
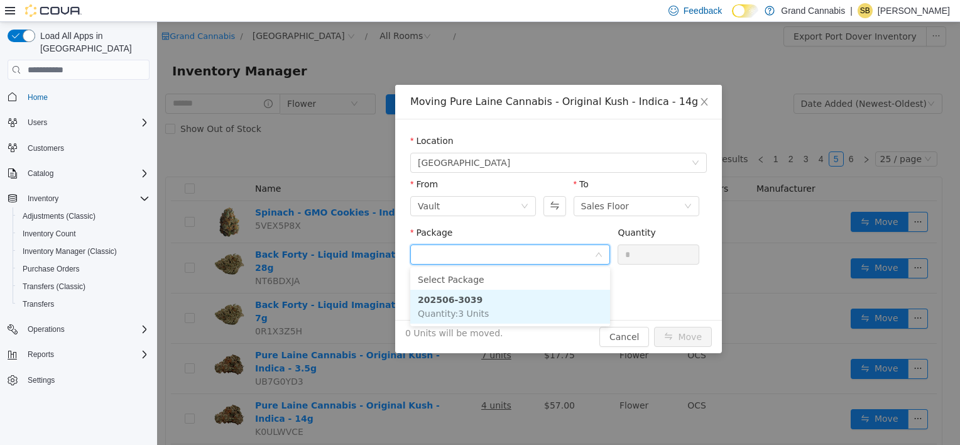
click at [487, 305] on li "202506-3039 Quantity : 3 Units" at bounding box center [510, 307] width 200 height 34
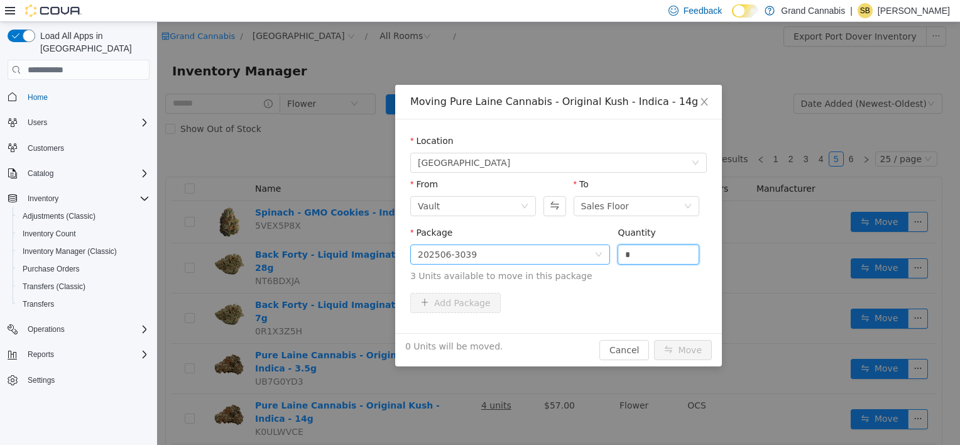
drag, startPoint x: 644, startPoint y: 256, endPoint x: 580, endPoint y: 246, distance: 65.0
click at [581, 248] on span "Package 202506-3039 Quantity * 3 Units available to move in this package" at bounding box center [558, 254] width 297 height 55
type input "*"
click at [654, 340] on button "Move" at bounding box center [683, 350] width 58 height 20
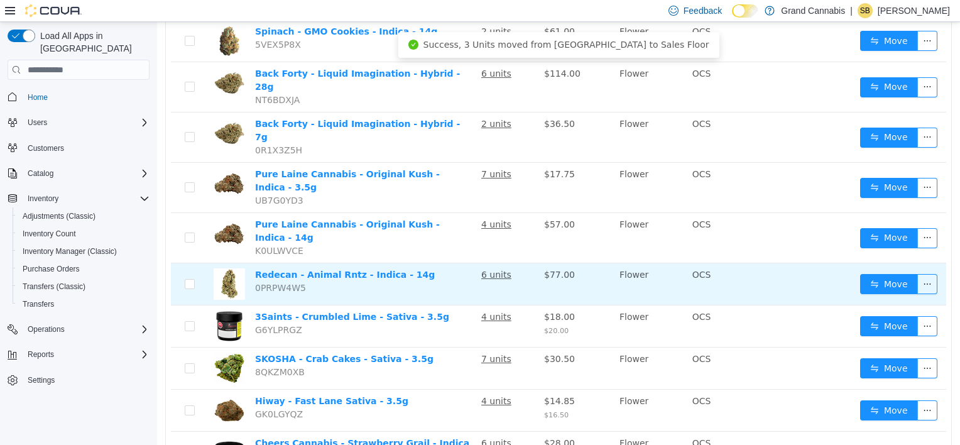
scroll to position [188, 0]
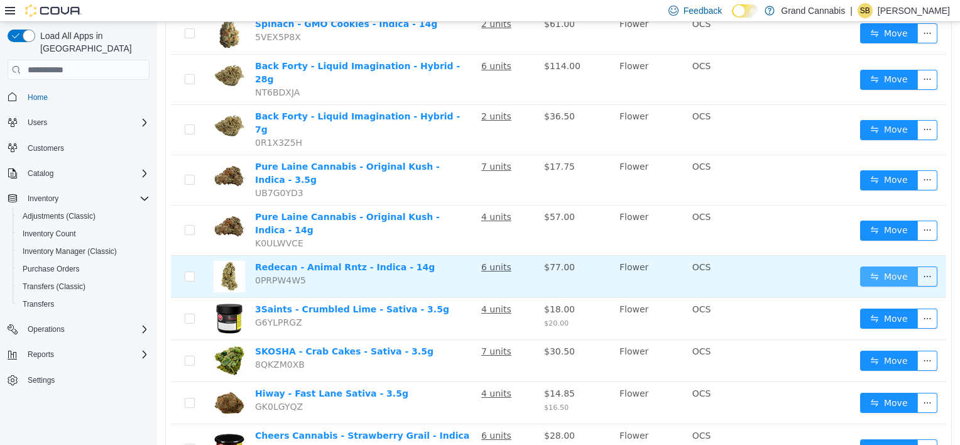
click at [890, 266] on button "Move" at bounding box center [889, 276] width 58 height 20
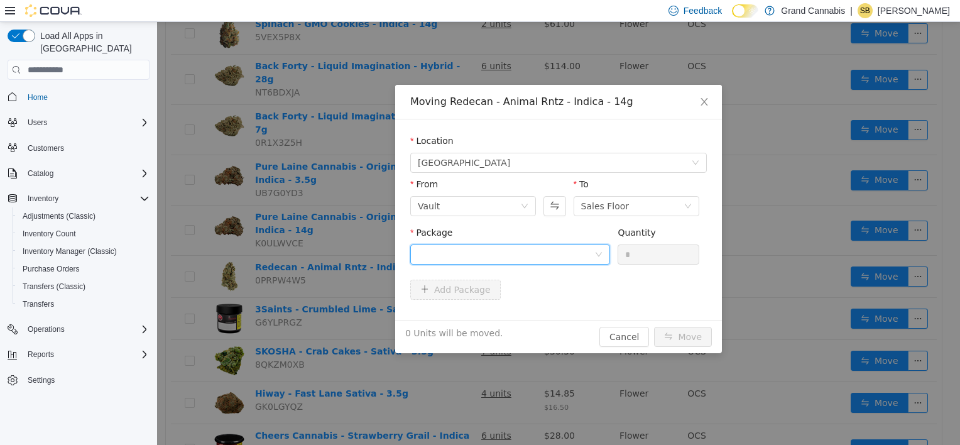
click at [562, 256] on div at bounding box center [506, 254] width 177 height 19
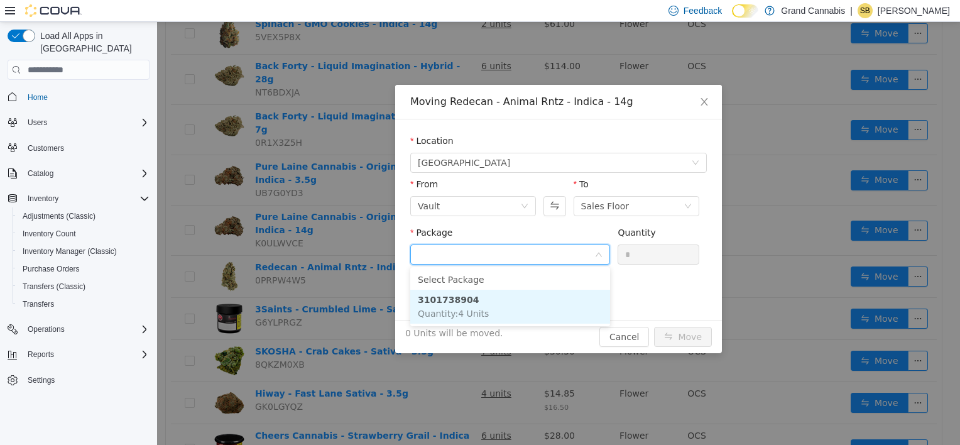
click at [560, 300] on li "3101738904 Quantity : 4 Units" at bounding box center [510, 307] width 200 height 34
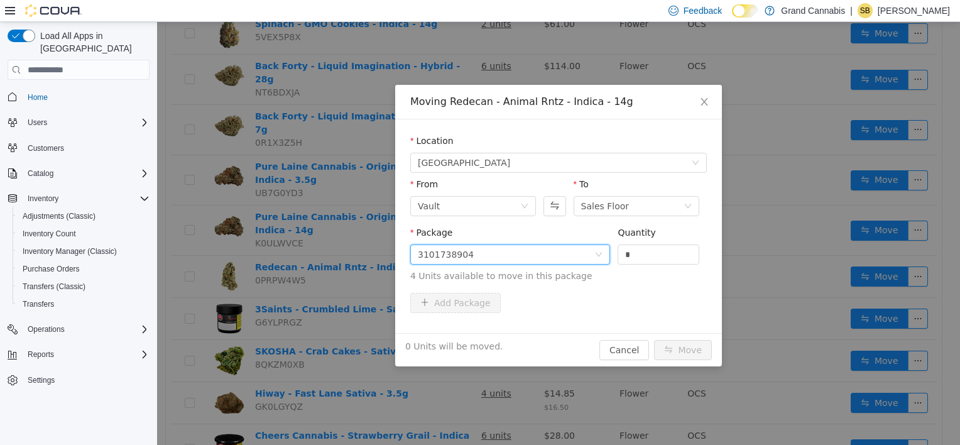
drag, startPoint x: 635, startPoint y: 255, endPoint x: 582, endPoint y: 250, distance: 53.0
click at [582, 250] on span "Package 3101738904 Quantity * 4 Units available to move in this package" at bounding box center [558, 254] width 297 height 55
type input "*"
click at [654, 340] on button "Move" at bounding box center [683, 350] width 58 height 20
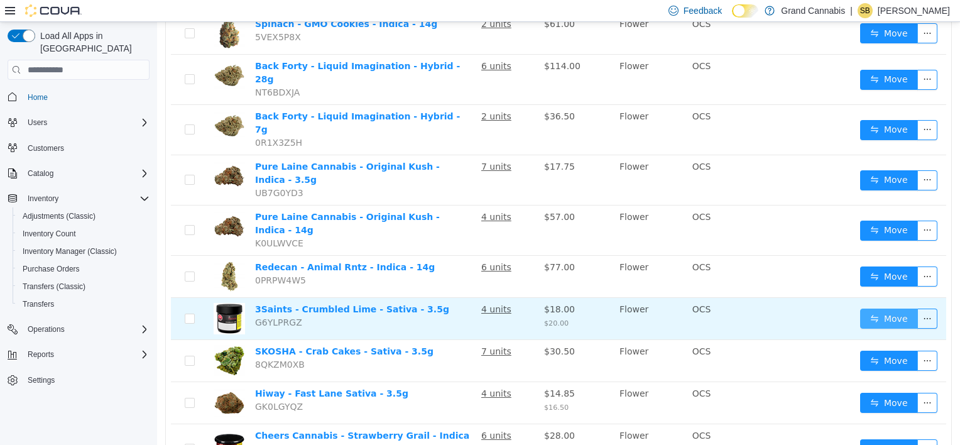
click at [885, 308] on button "Move" at bounding box center [889, 318] width 58 height 20
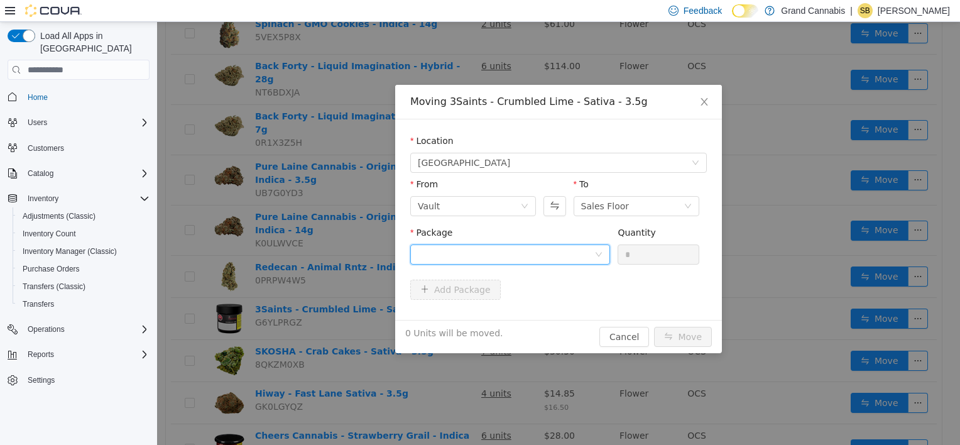
click at [472, 252] on div at bounding box center [506, 254] width 177 height 19
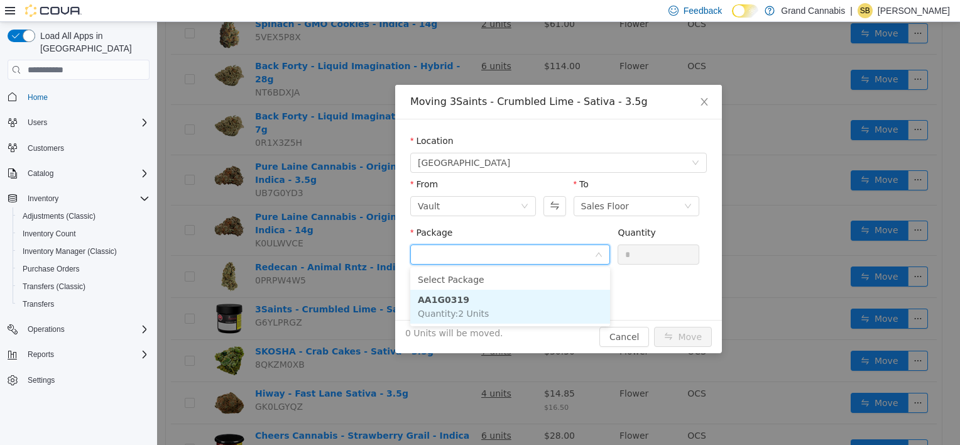
drag, startPoint x: 488, startPoint y: 301, endPoint x: 498, endPoint y: 298, distance: 10.5
click at [488, 301] on li "AA1G0319 Quantity : 2 Units" at bounding box center [510, 307] width 200 height 34
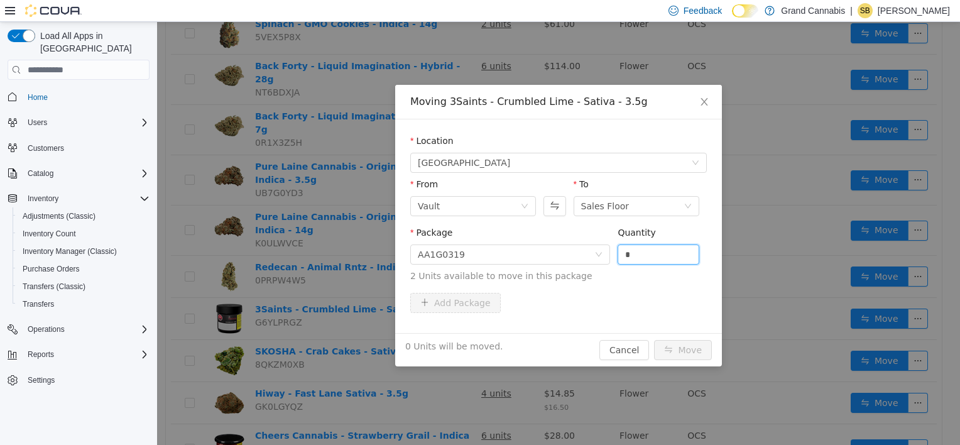
drag, startPoint x: 590, startPoint y: 246, endPoint x: 552, endPoint y: 234, distance: 40.1
click at [553, 235] on span "Package AA1G0319 Quantity * 2 Units available to move in this package" at bounding box center [558, 254] width 297 height 55
type input "*"
click at [654, 340] on button "Move" at bounding box center [683, 350] width 58 height 20
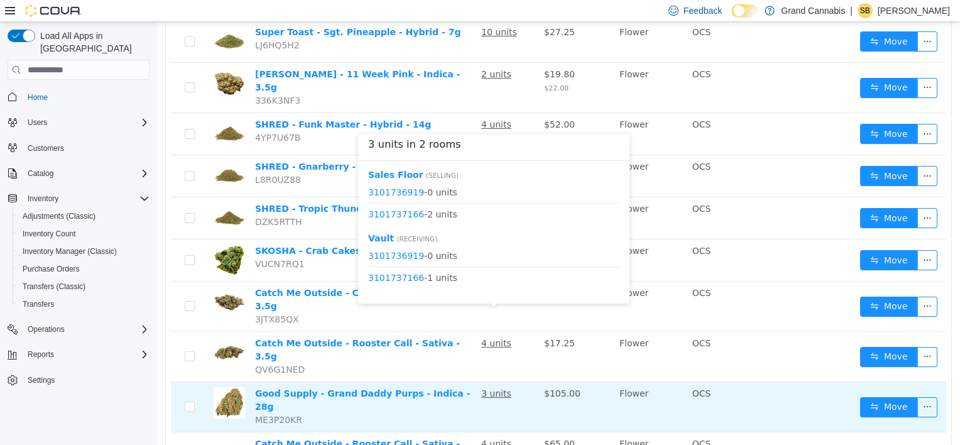
scroll to position [754, 0]
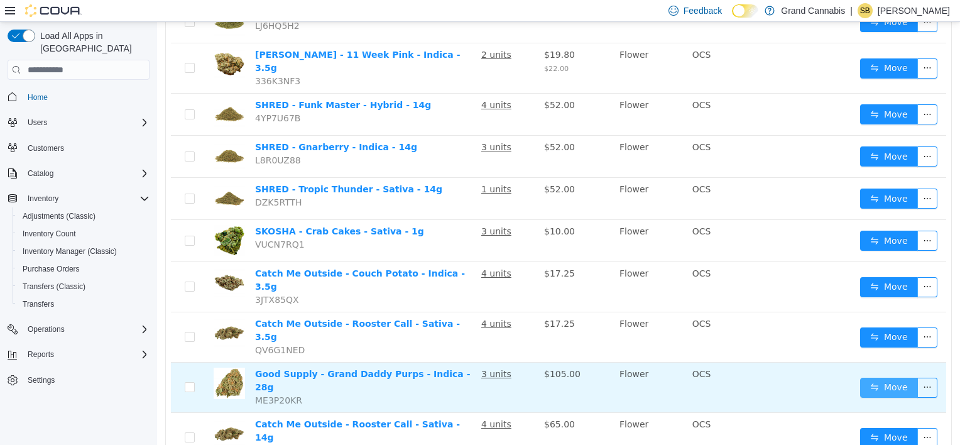
click at [875, 378] on button "Move" at bounding box center [889, 388] width 58 height 20
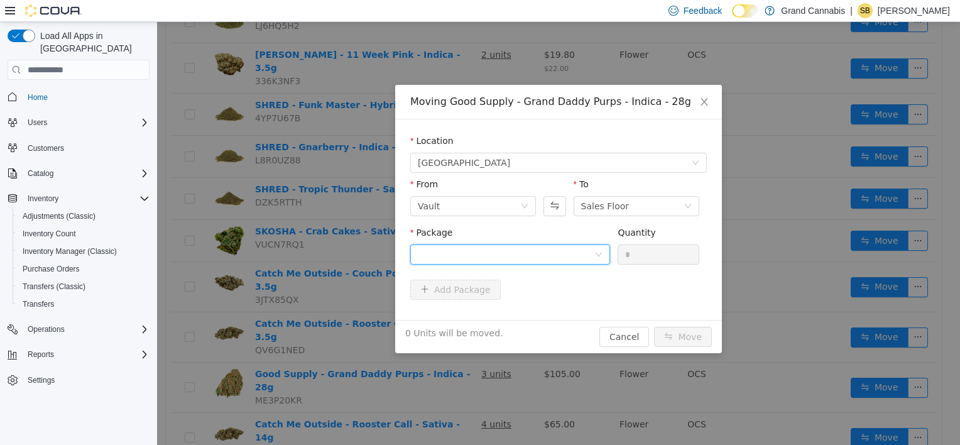
click at [493, 246] on div at bounding box center [506, 254] width 177 height 19
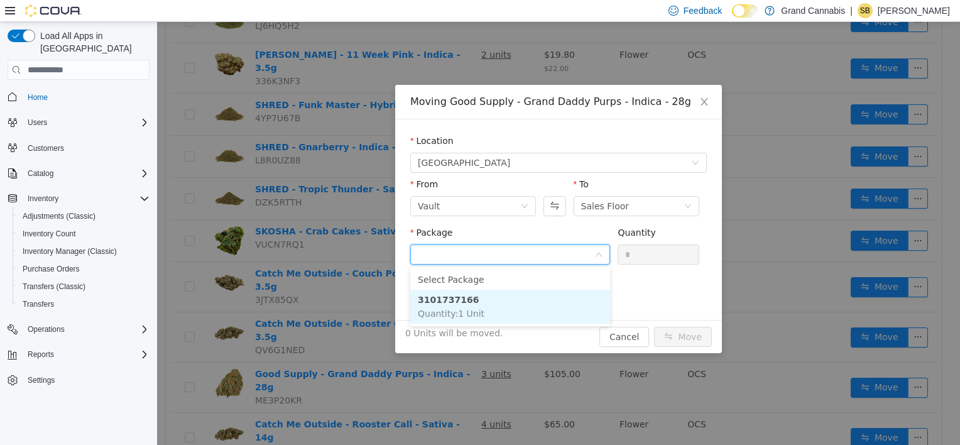
click at [504, 295] on li "3101737166 Quantity : 1 Unit" at bounding box center [510, 307] width 200 height 34
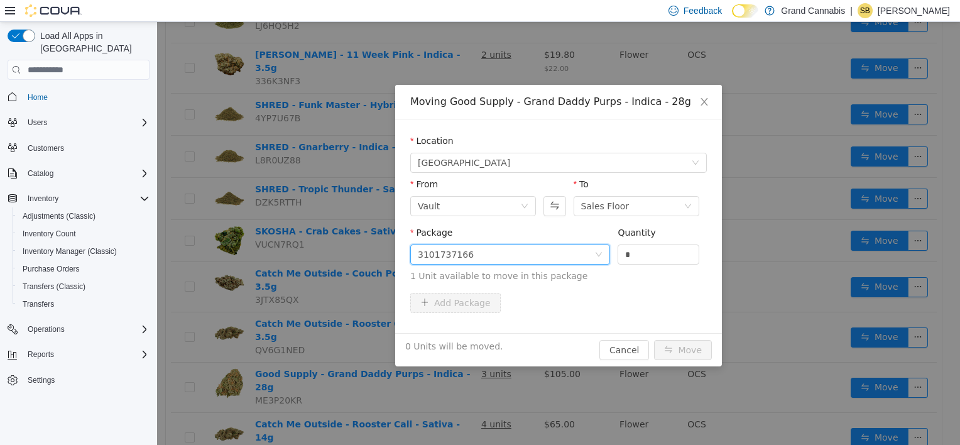
click at [593, 238] on span "Package 3101737166 Quantity * 1 Unit available to move in this package" at bounding box center [558, 254] width 297 height 55
drag, startPoint x: 593, startPoint y: 238, endPoint x: 573, endPoint y: 247, distance: 21.9
click at [585, 253] on span "Package 3101737166 Quantity * 1 Unit available to move in this package" at bounding box center [558, 254] width 297 height 55
type input "*"
click at [654, 340] on button "Move" at bounding box center [683, 350] width 58 height 20
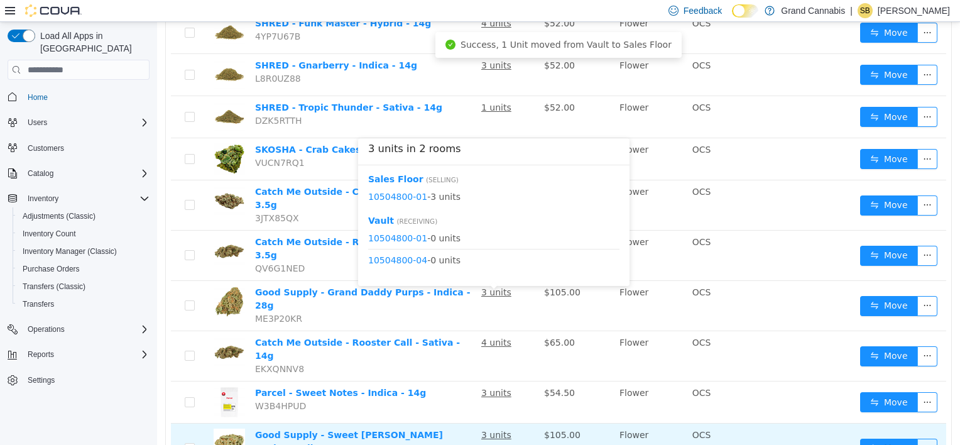
scroll to position [841, 0]
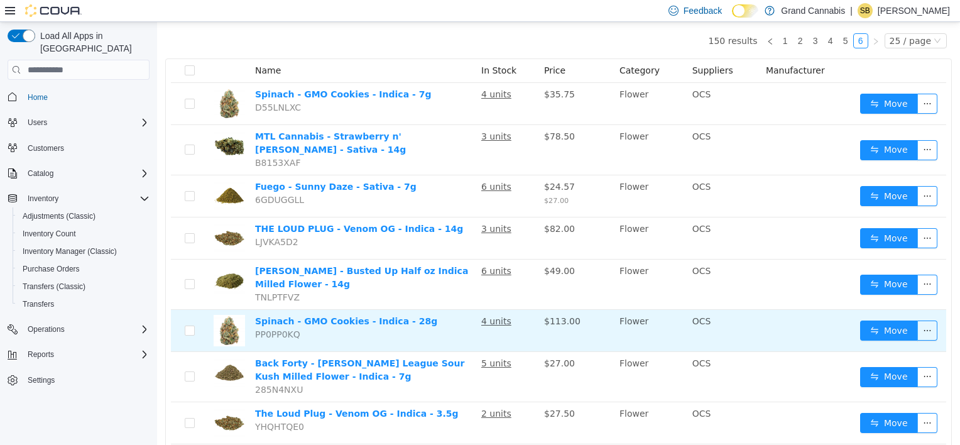
scroll to position [126, 0]
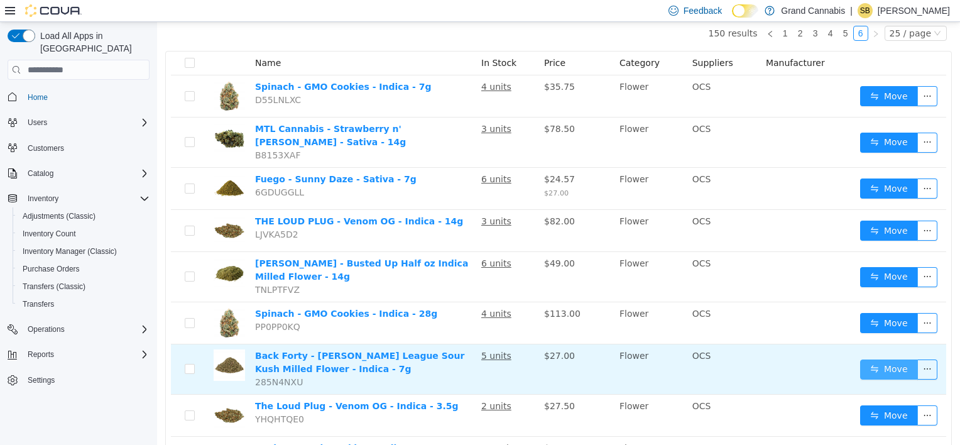
click at [869, 361] on button "Move" at bounding box center [889, 369] width 58 height 20
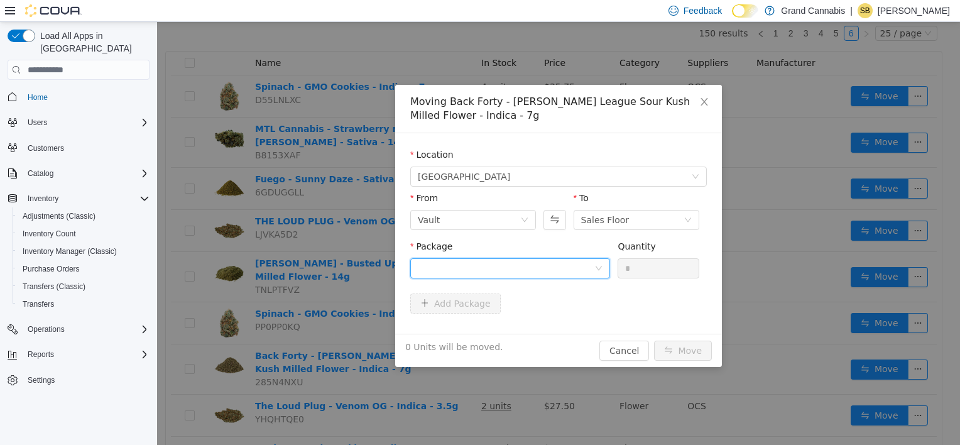
drag, startPoint x: 493, startPoint y: 269, endPoint x: 490, endPoint y: 275, distance: 7.0
click at [493, 268] on div at bounding box center [506, 268] width 177 height 19
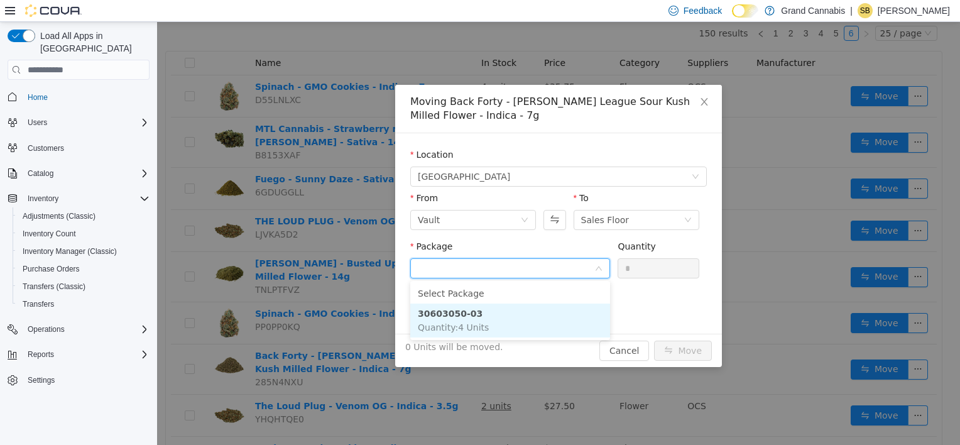
drag, startPoint x: 498, startPoint y: 320, endPoint x: 512, endPoint y: 315, distance: 14.7
click at [499, 320] on li "30603050-03 Quantity : 4 Units" at bounding box center [510, 320] width 200 height 34
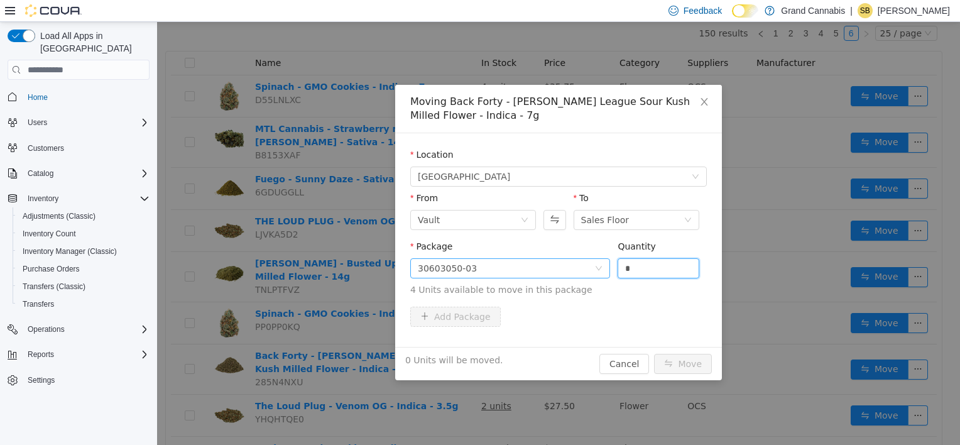
drag, startPoint x: 649, startPoint y: 271, endPoint x: 555, endPoint y: 263, distance: 94.6
click at [572, 269] on span "Package 30603050-03 Quantity * 4 Units available to move in this package" at bounding box center [558, 268] width 297 height 55
type input "*"
click at [654, 354] on button "Move" at bounding box center [683, 364] width 58 height 20
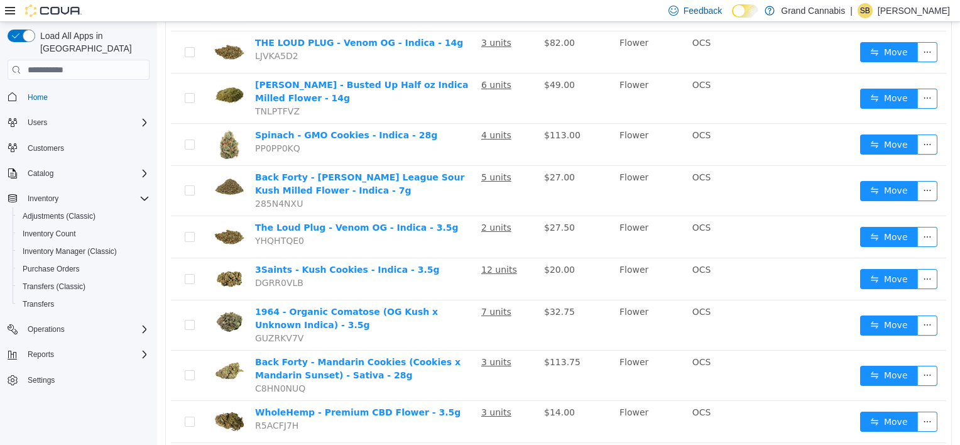
scroll to position [0, 0]
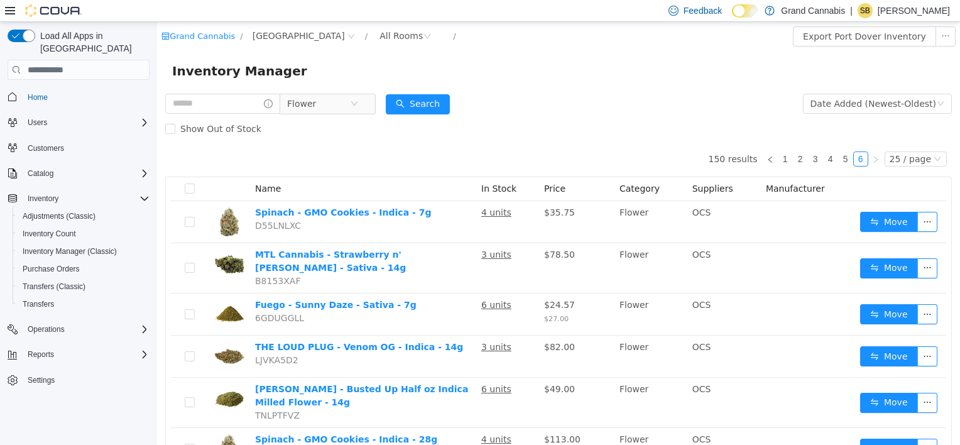
drag, startPoint x: 955, startPoint y: 383, endPoint x: 1023, endPoint y: 33, distance: 356.6
click at [358, 105] on icon "icon: close-circle" at bounding box center [355, 104] width 8 height 8
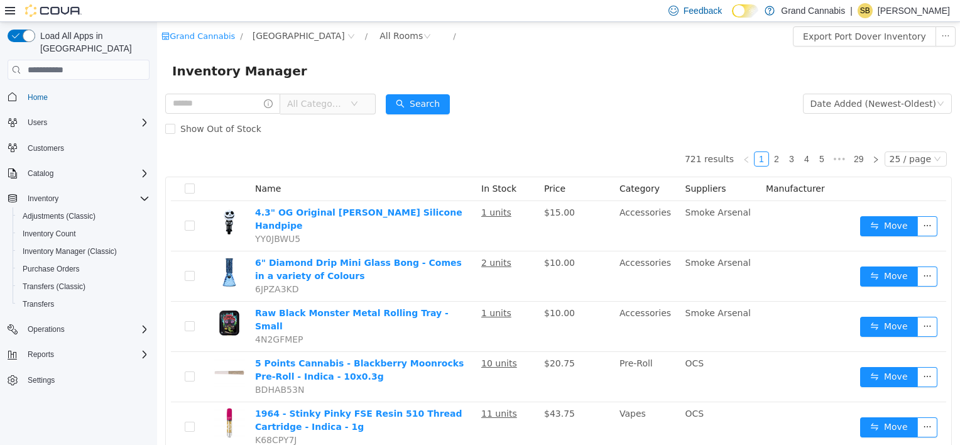
click at [323, 104] on span "All Categories" at bounding box center [315, 103] width 57 height 13
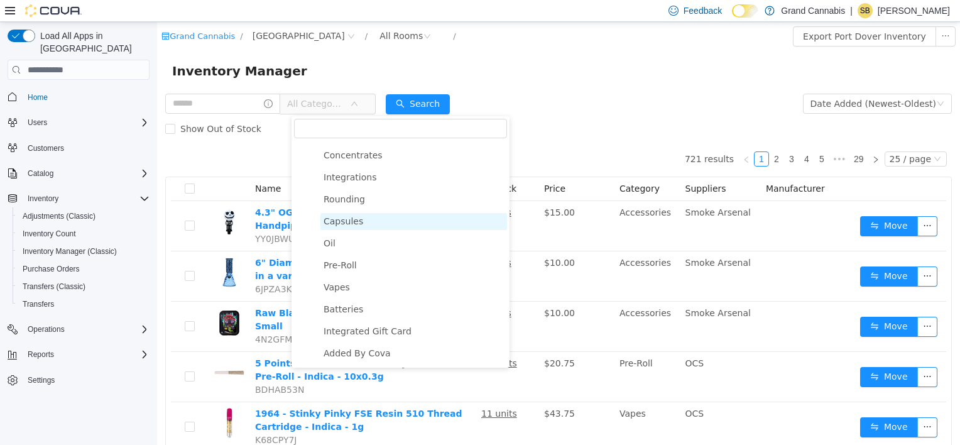
scroll to position [199, 0]
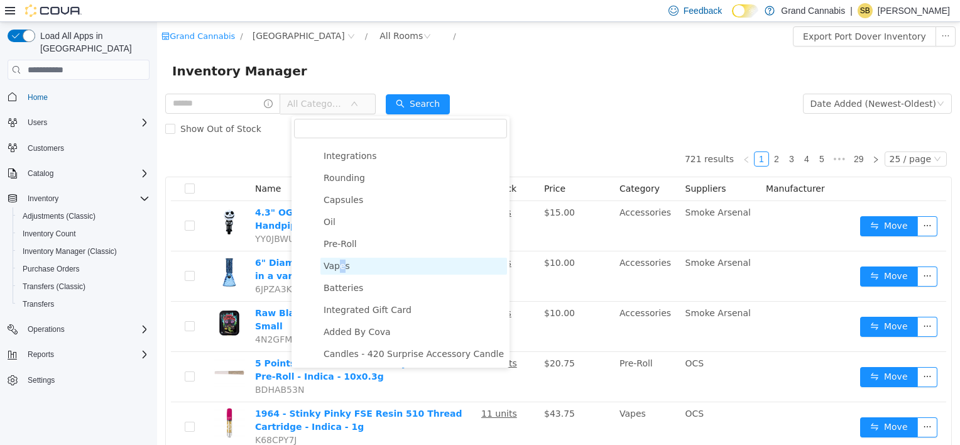
click at [339, 261] on span "Vapes" at bounding box center [337, 266] width 26 height 10
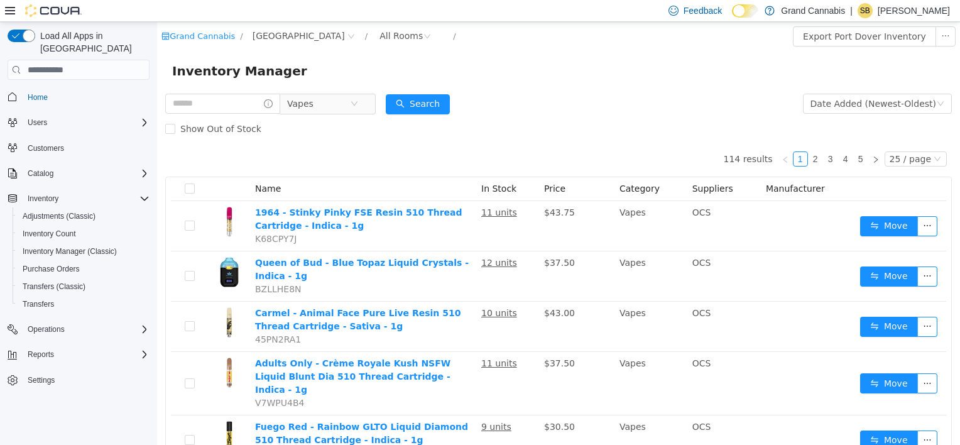
drag, startPoint x: 339, startPoint y: 259, endPoint x: 527, endPoint y: 127, distance: 229.9
click at [527, 127] on div "Show Out of Stock" at bounding box center [558, 128] width 787 height 25
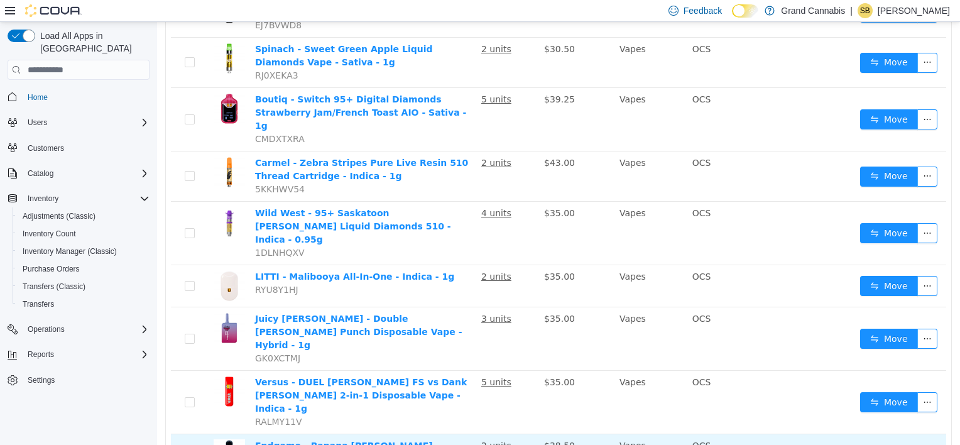
scroll to position [1020, 0]
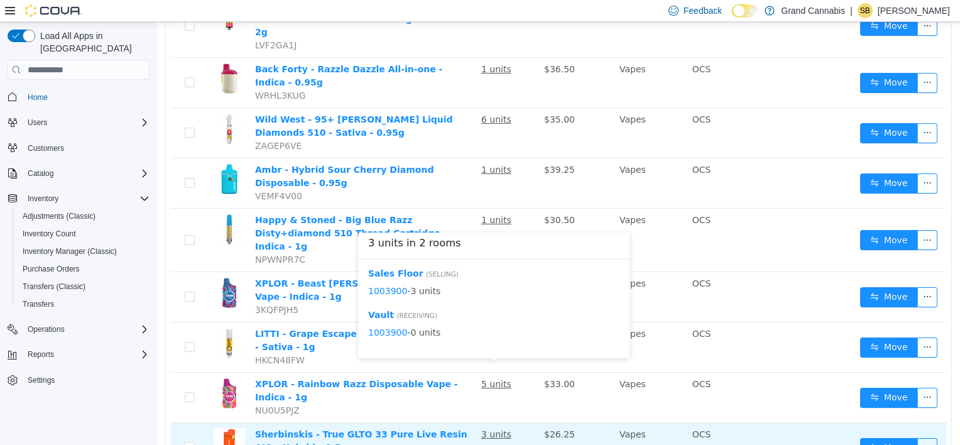
scroll to position [1013, 0]
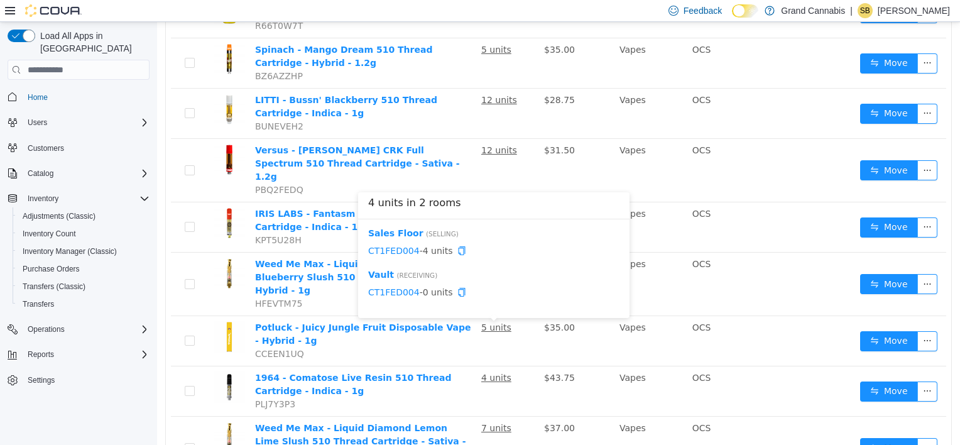
scroll to position [1029, 0]
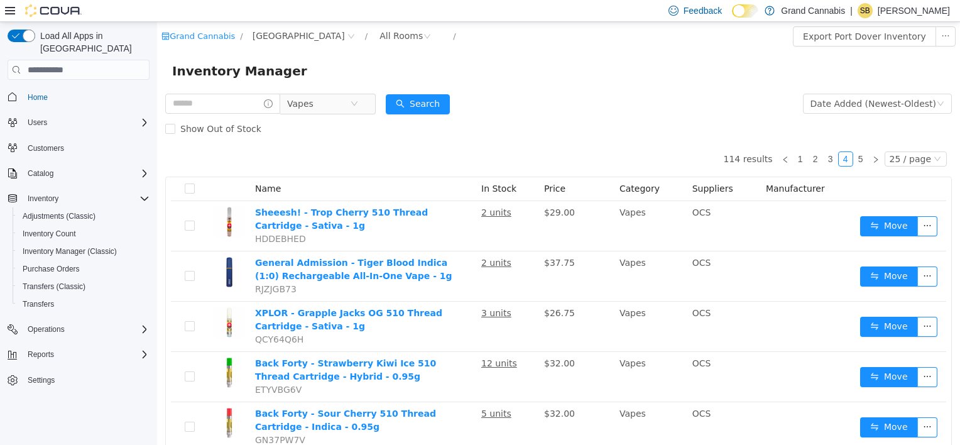
drag, startPoint x: 955, startPoint y: 408, endPoint x: 998, endPoint y: 37, distance: 373.8
click at [358, 102] on icon "icon: close-circle" at bounding box center [355, 104] width 8 height 8
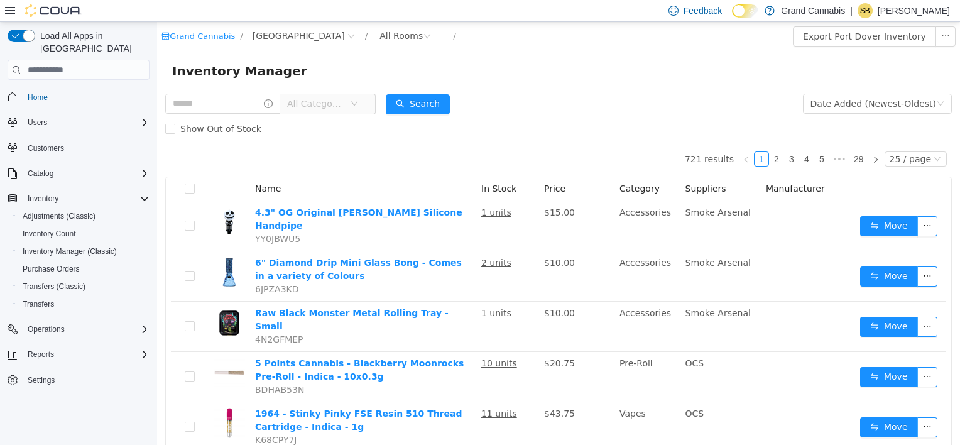
click at [331, 106] on span "All Categories" at bounding box center [315, 103] width 57 height 13
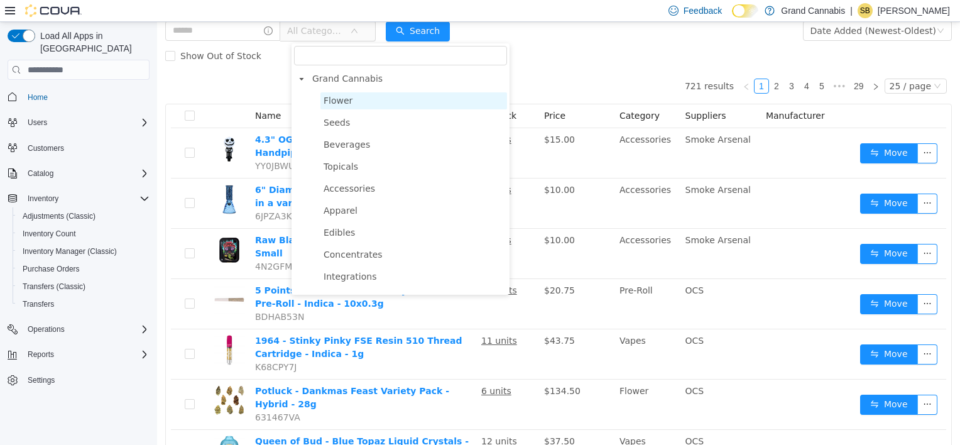
scroll to position [63, 0]
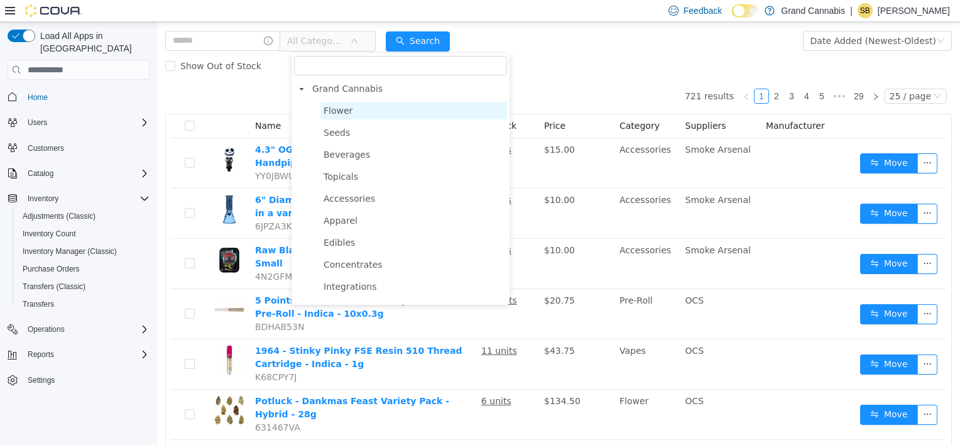
click at [356, 112] on span "Flower" at bounding box center [413, 110] width 187 height 17
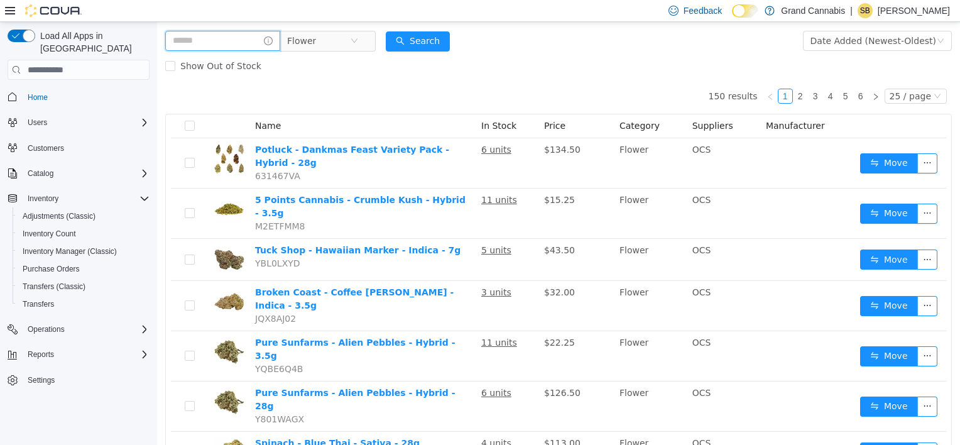
click at [192, 47] on input "text" at bounding box center [222, 41] width 115 height 20
type input "*******"
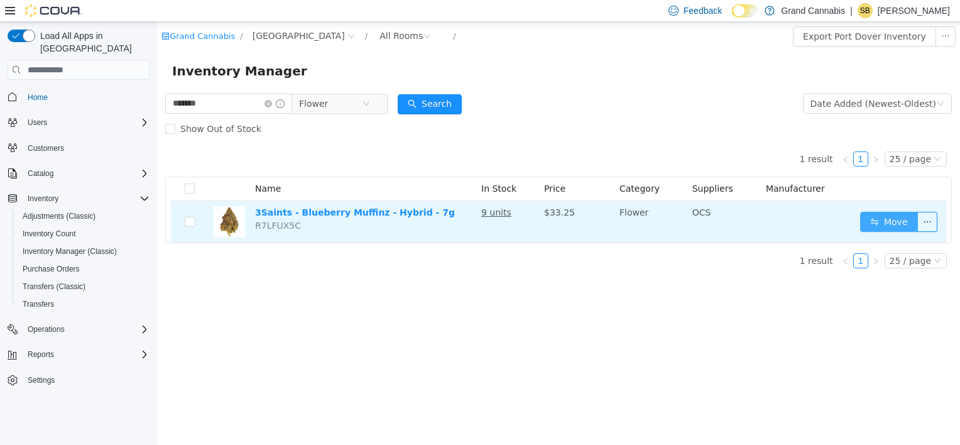
click at [894, 221] on button "Move" at bounding box center [889, 222] width 58 height 20
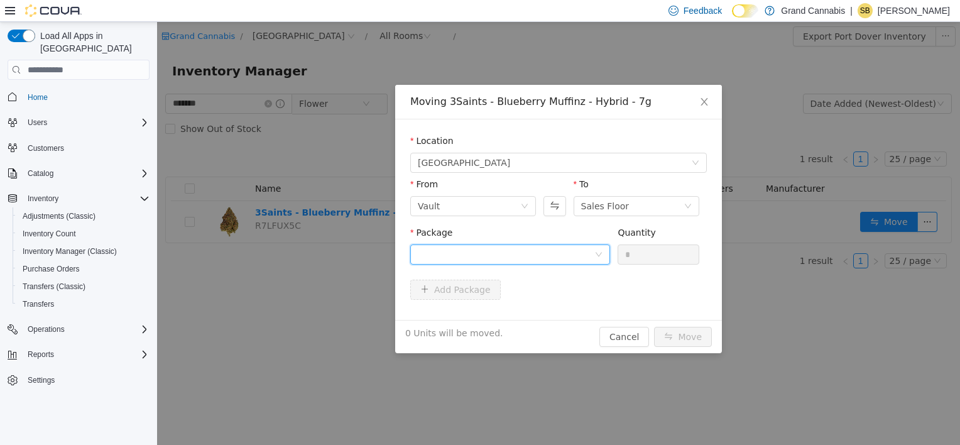
click at [485, 258] on div at bounding box center [506, 254] width 177 height 19
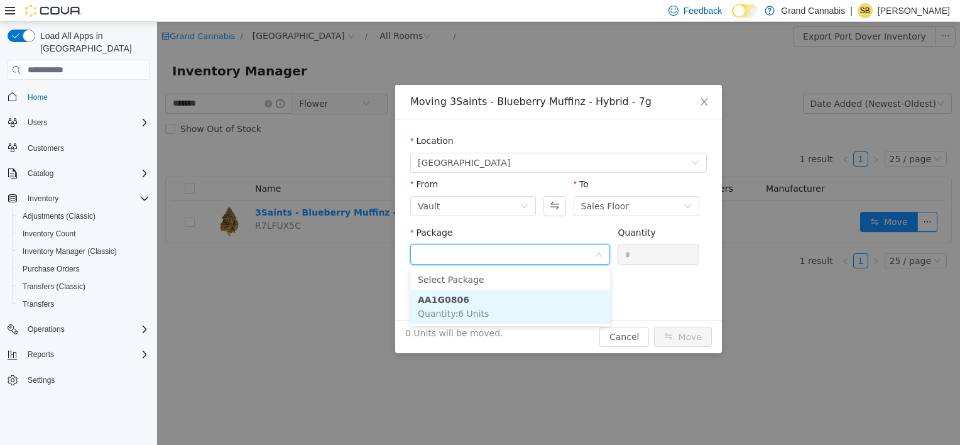
click at [506, 313] on li "AA1G0806 Quantity : 6 Units" at bounding box center [510, 307] width 200 height 34
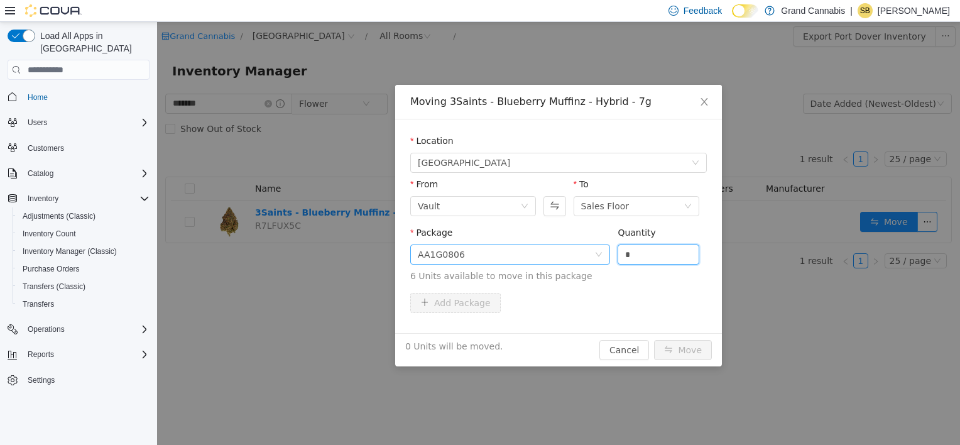
drag, startPoint x: 640, startPoint y: 258, endPoint x: 573, endPoint y: 251, distance: 67.0
click at [575, 253] on span "Package AA1G0806 Quantity * 6 Units available to move in this package" at bounding box center [558, 254] width 297 height 55
type input "*"
click at [654, 340] on button "Move" at bounding box center [683, 350] width 58 height 20
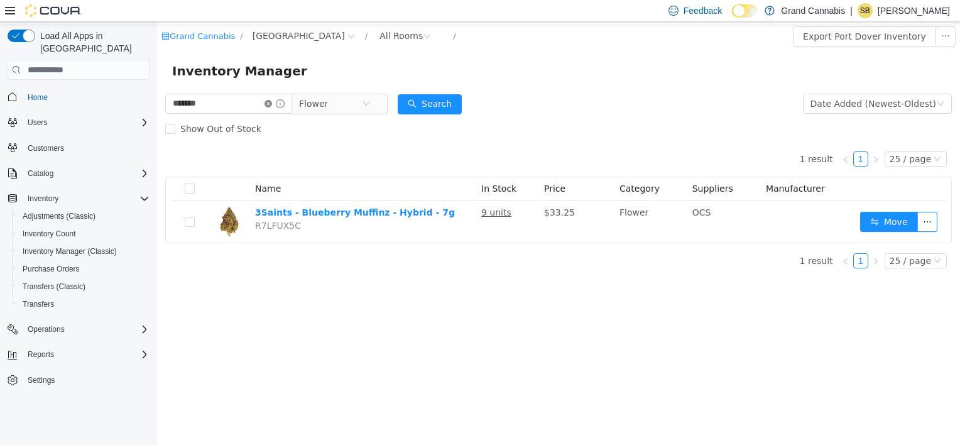
click at [272, 104] on icon "icon: close-circle" at bounding box center [268, 104] width 8 height 8
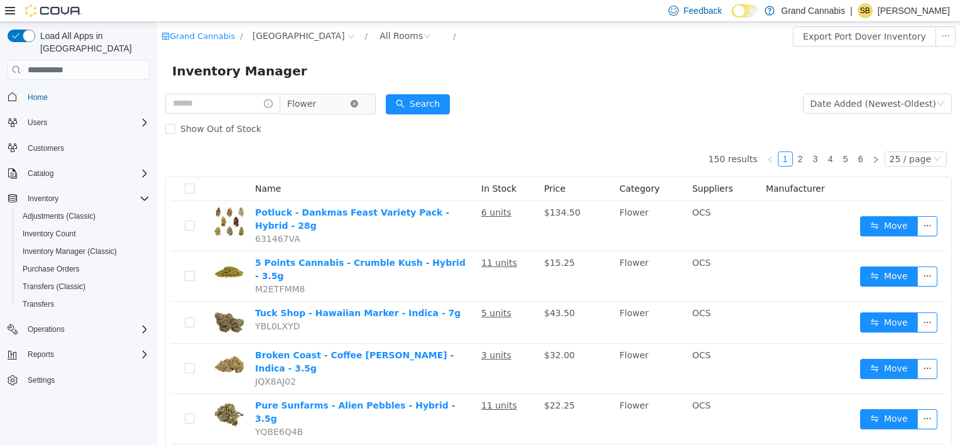
click at [358, 105] on icon "icon: close-circle" at bounding box center [355, 104] width 8 height 8
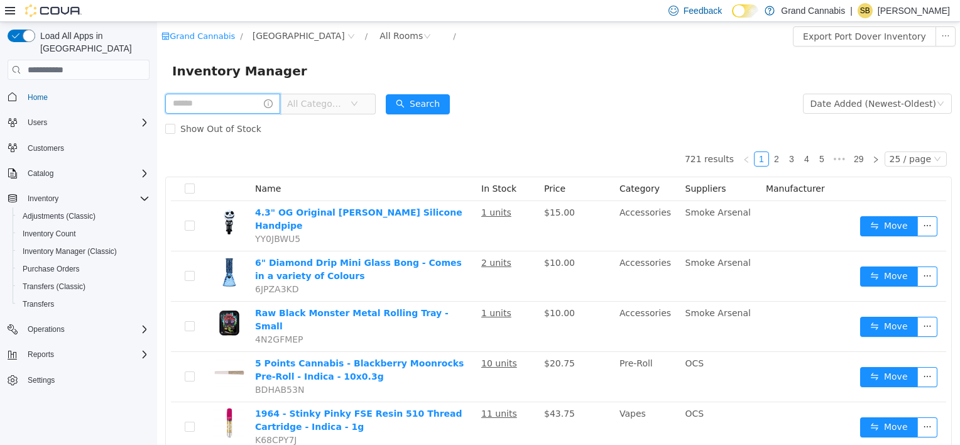
click at [236, 99] on input "text" at bounding box center [222, 104] width 115 height 20
type input "*******"
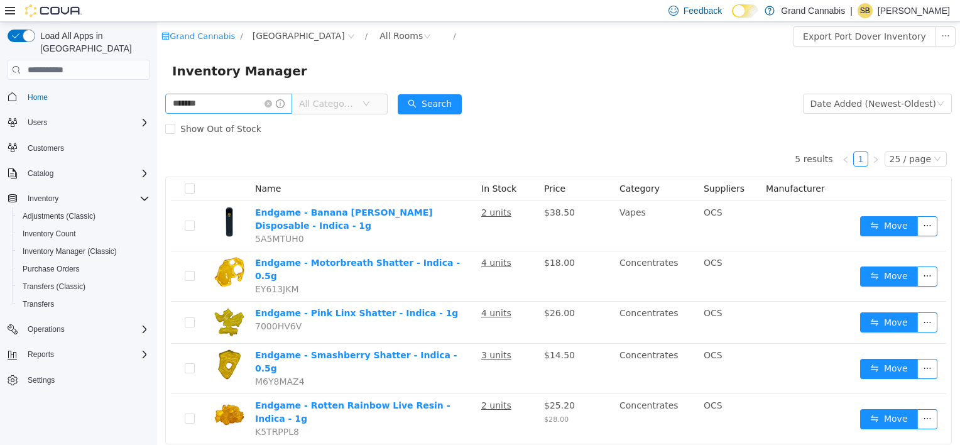
click at [272, 104] on icon "icon: close-circle" at bounding box center [268, 104] width 8 height 8
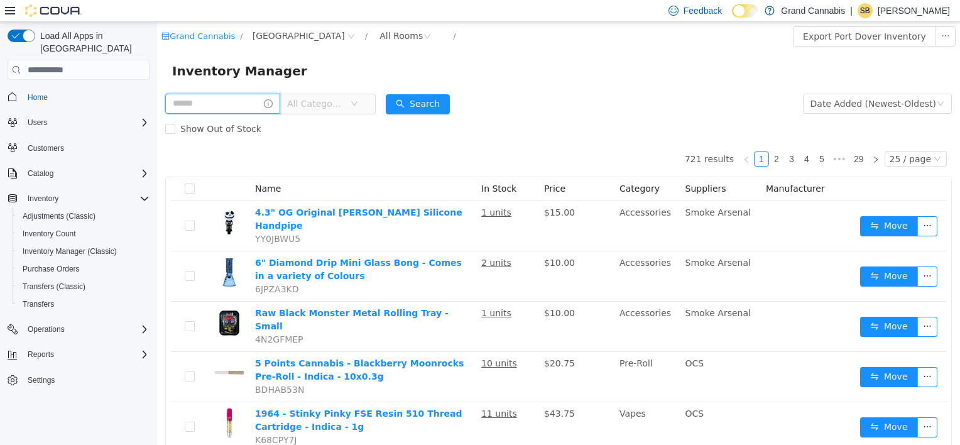
click at [204, 106] on input "text" at bounding box center [222, 104] width 115 height 20
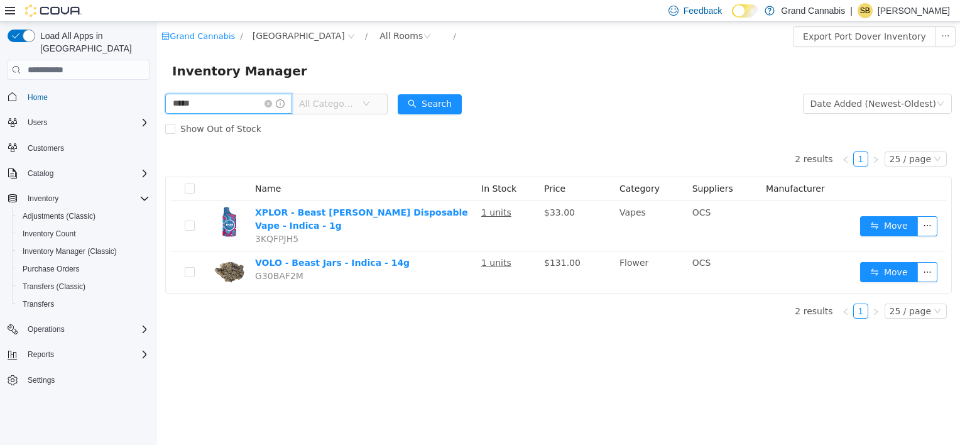
drag, startPoint x: 144, startPoint y: 102, endPoint x: 108, endPoint y: 94, distance: 36.7
click at [157, 94] on html "Grand Cannabis / Port Dover / All Rooms / Export Port Dover Inventory Inventory…" at bounding box center [558, 233] width 803 height 423
type input "*****"
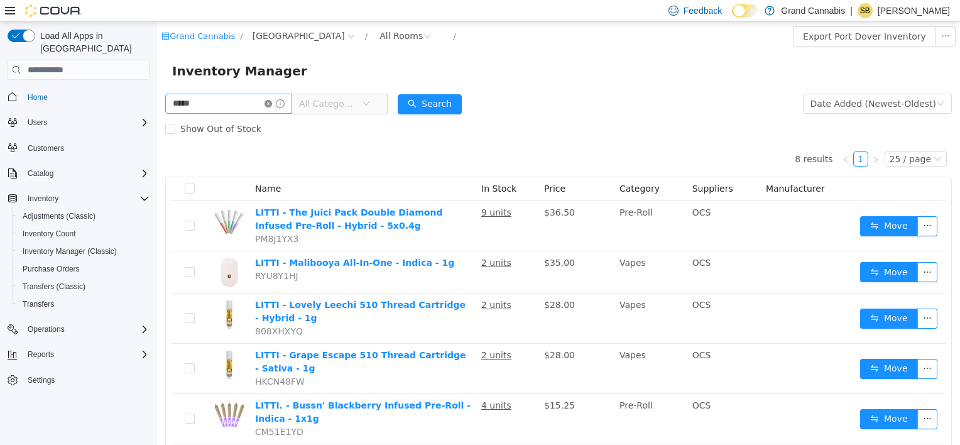
click at [272, 104] on icon "icon: close-circle" at bounding box center [268, 104] width 8 height 8
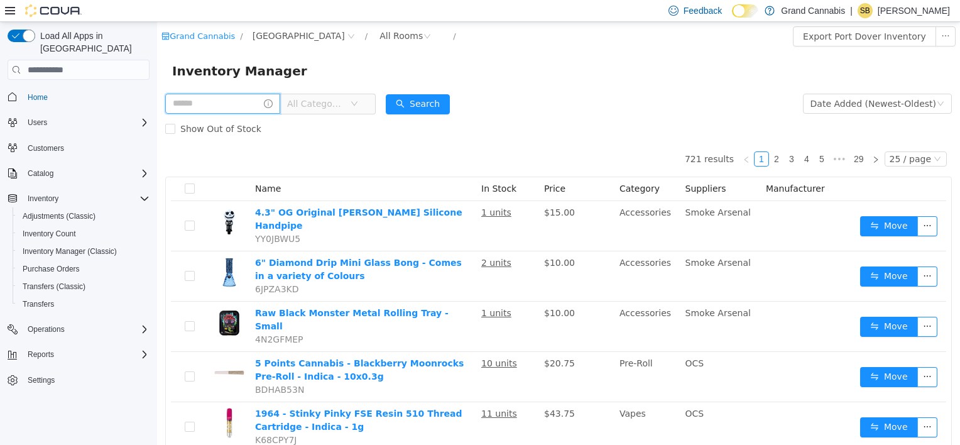
click at [236, 104] on input "text" at bounding box center [222, 104] width 115 height 20
type input "*******"
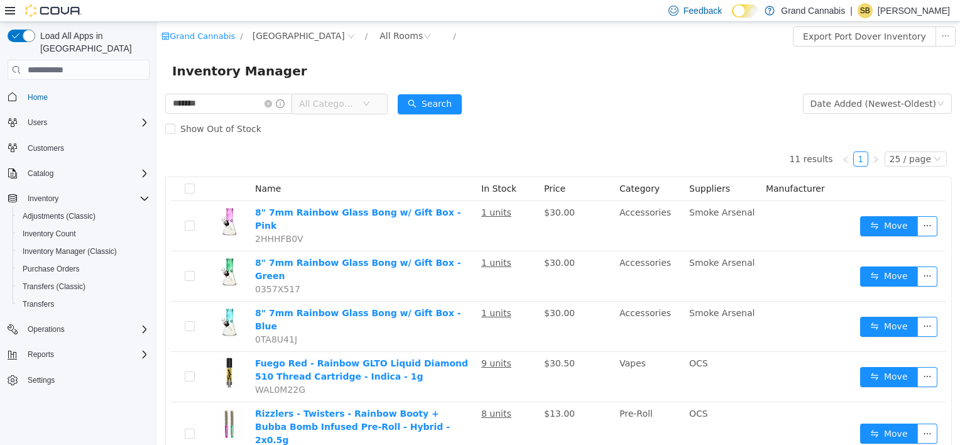
click at [347, 104] on span "All Categories" at bounding box center [327, 103] width 57 height 13
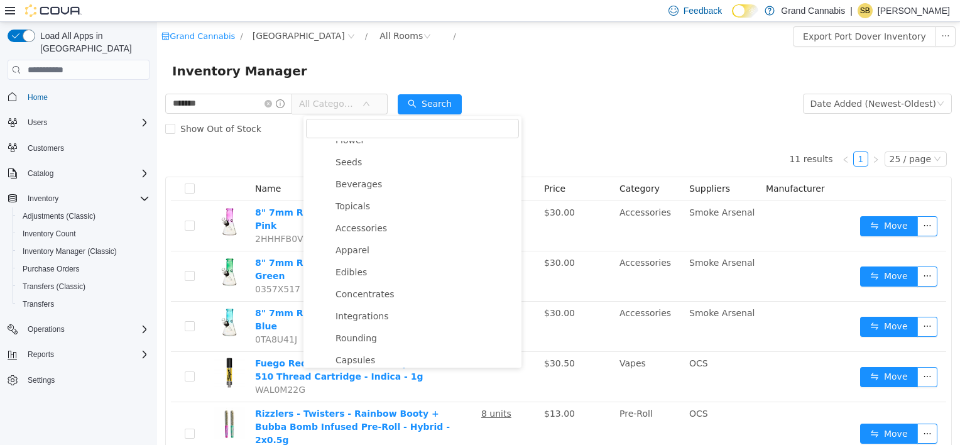
scroll to position [126, 0]
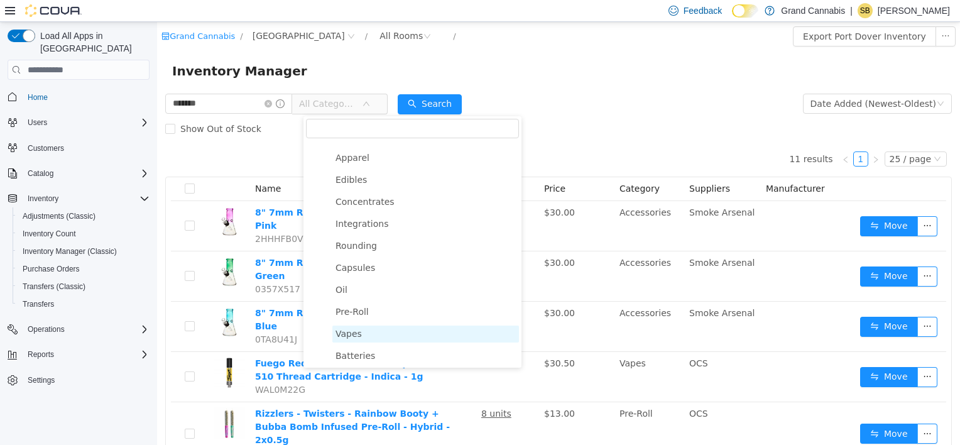
click at [353, 337] on span "Vapes" at bounding box center [348, 334] width 26 height 10
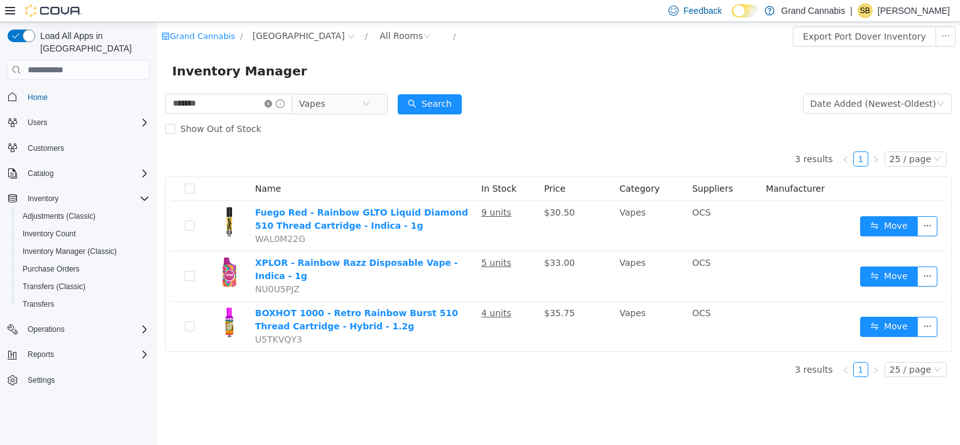
click at [272, 103] on icon "icon: close-circle" at bounding box center [268, 104] width 8 height 8
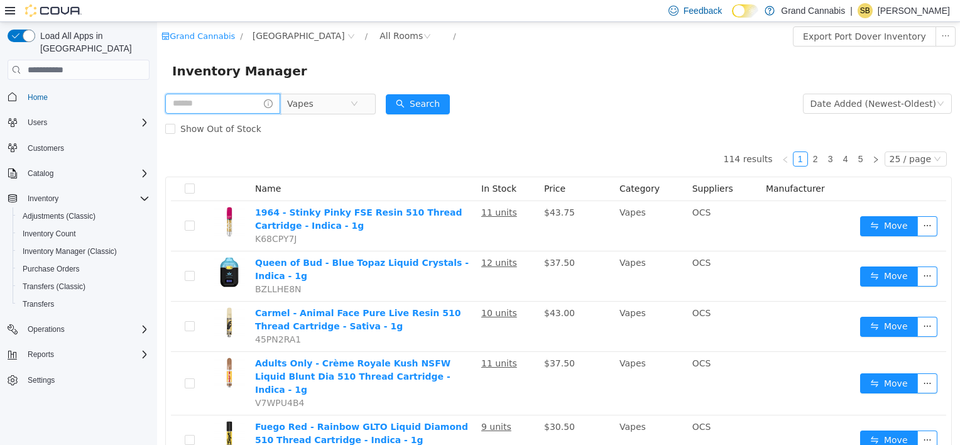
click at [215, 97] on input "text" at bounding box center [222, 104] width 115 height 20
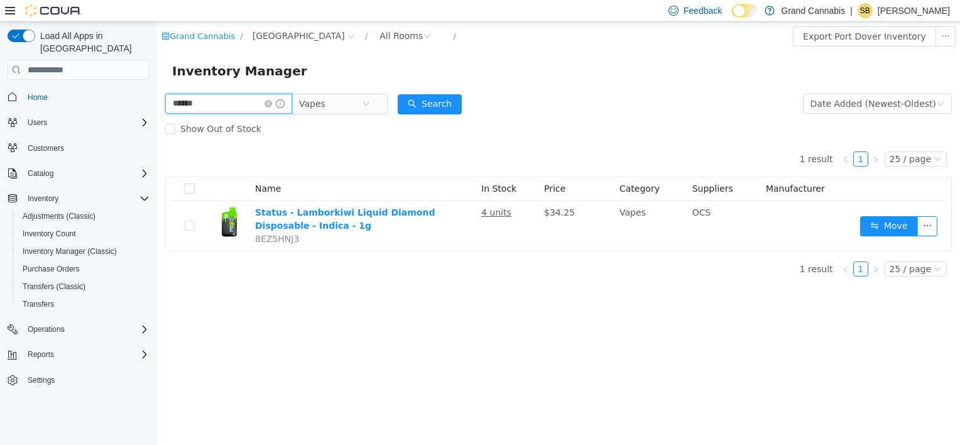
drag, startPoint x: 198, startPoint y: 102, endPoint x: 114, endPoint y: 90, distance: 84.4
click at [157, 90] on html "Grand Cannabis / Port Dover / All Rooms / Export Port Dover Inventory Inventory…" at bounding box center [558, 233] width 803 height 423
drag, startPoint x: 223, startPoint y: 107, endPoint x: 104, endPoint y: 95, distance: 120.0
click at [157, 95] on html "Grand Cannabis / Port Dover / All Rooms / Export Port Dover Inventory Inventory…" at bounding box center [558, 233] width 803 height 423
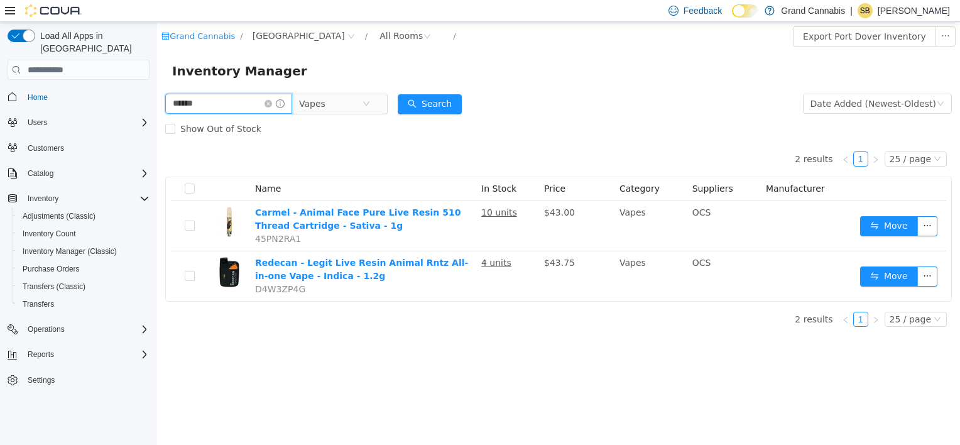
drag, startPoint x: 211, startPoint y: 101, endPoint x: 121, endPoint y: 104, distance: 90.5
click at [157, 104] on html "Grand Cannabis / Port Dover / All Rooms / Export Port Dover Inventory Inventory…" at bounding box center [558, 233] width 803 height 423
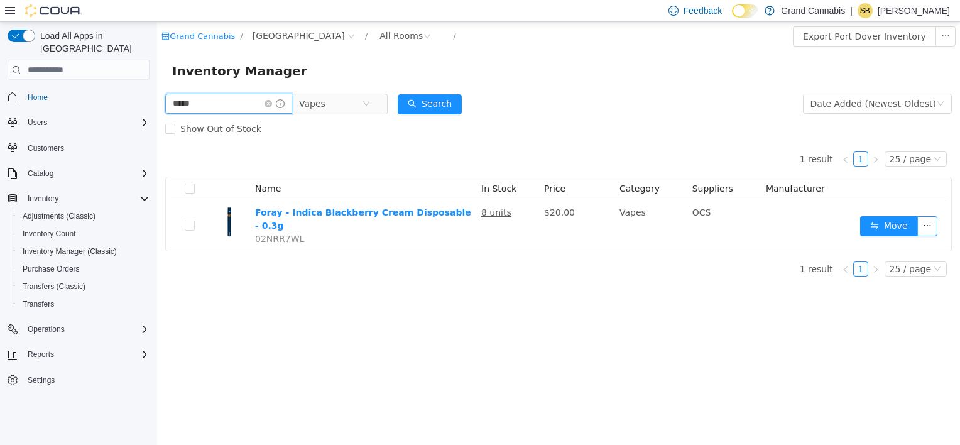
drag, startPoint x: 204, startPoint y: 114, endPoint x: 111, endPoint y: 109, distance: 93.7
click at [157, 109] on html "Grand Cannabis / Port Dover / All Rooms / Export Port Dover Inventory Inventory…" at bounding box center [558, 233] width 803 height 423
drag, startPoint x: 136, startPoint y: 102, endPoint x: 48, endPoint y: 102, distance: 88.0
click at [157, 102] on html "Grand Cannabis / Port Dover / All Rooms / Export Port Dover Inventory Inventory…" at bounding box center [558, 233] width 803 height 423
type input "****"
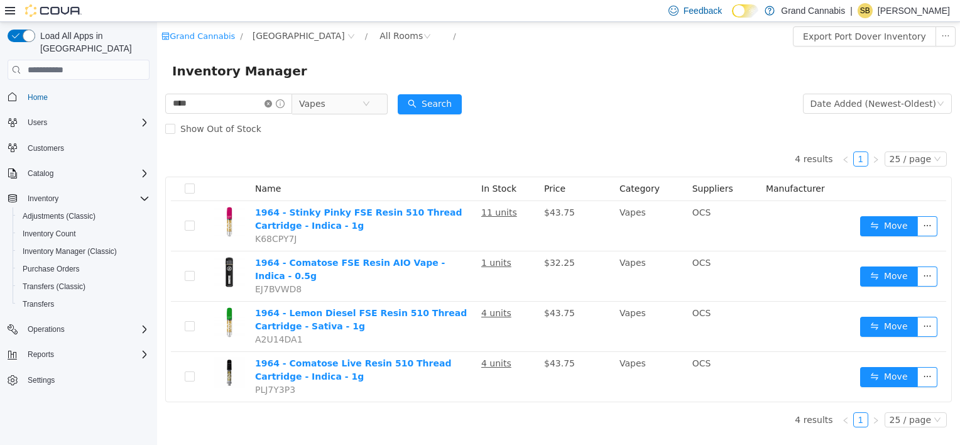
click at [272, 104] on icon "icon: close-circle" at bounding box center [268, 104] width 8 height 8
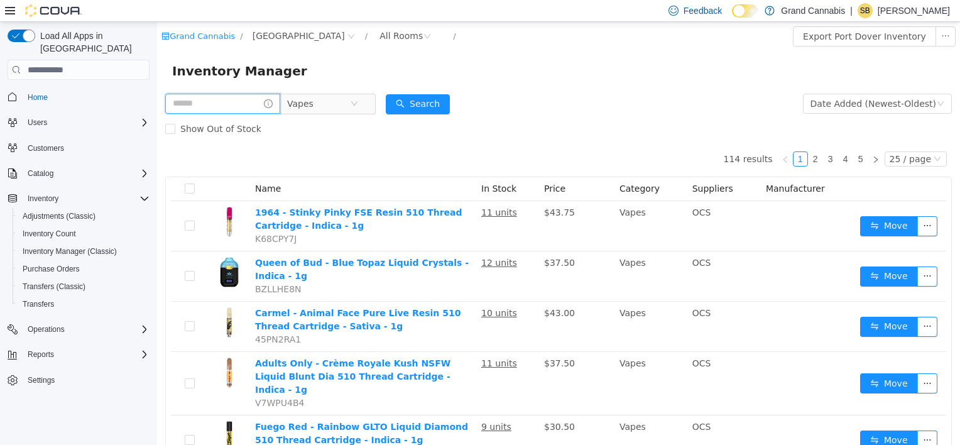
drag, startPoint x: 201, startPoint y: 102, endPoint x: 196, endPoint y: 97, distance: 7.1
click at [202, 102] on input "text" at bounding box center [222, 104] width 115 height 20
type input "*****"
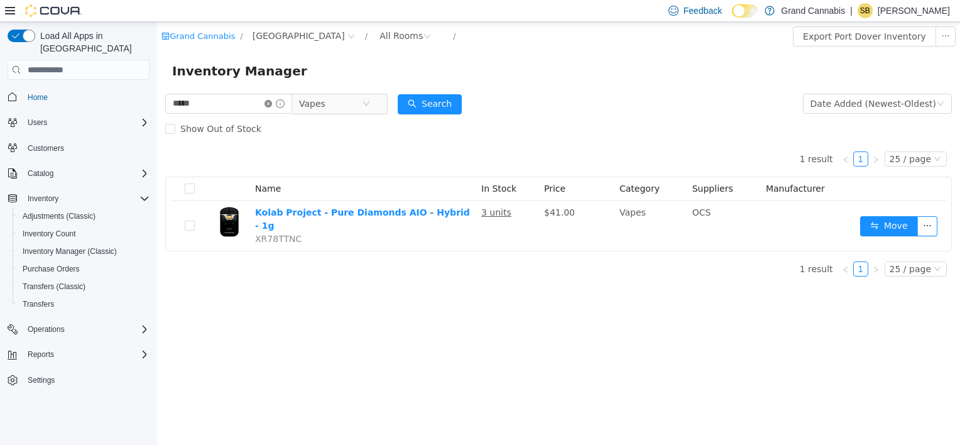
click at [272, 106] on icon "icon: close-circle" at bounding box center [268, 104] width 8 height 8
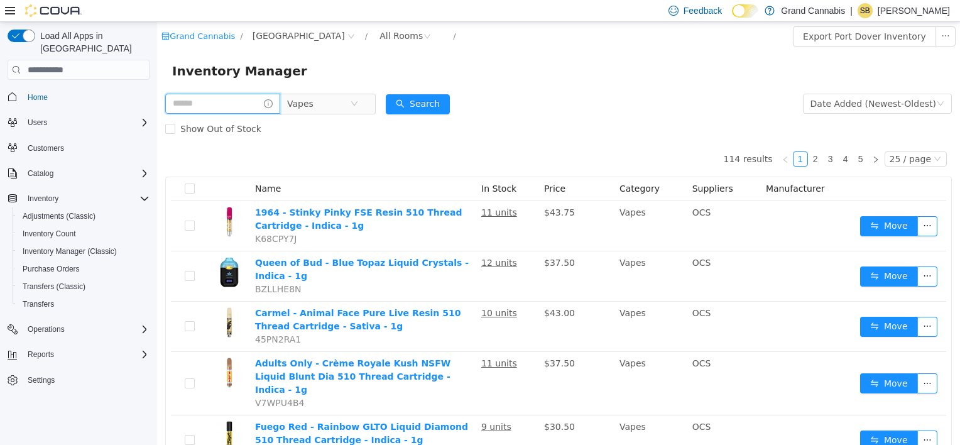
click at [209, 102] on input "text" at bounding box center [222, 104] width 115 height 20
type input "**********"
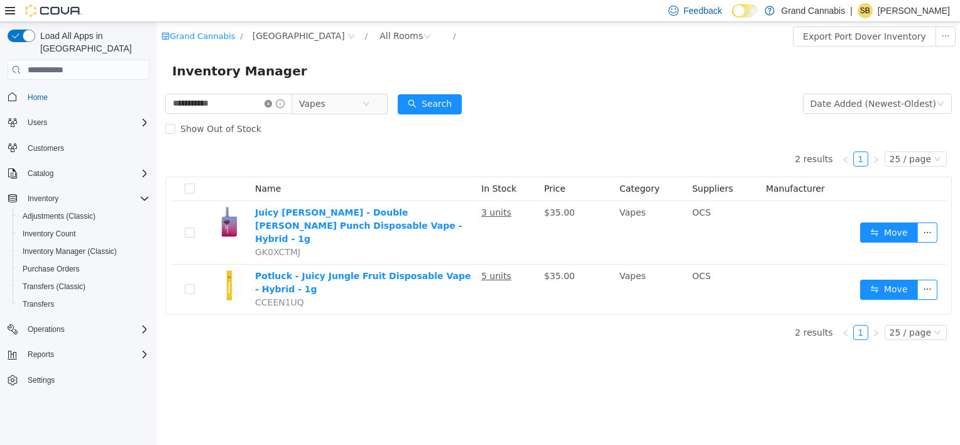
drag, startPoint x: 280, startPoint y: 103, endPoint x: 264, endPoint y: 103, distance: 16.3
click at [272, 103] on icon "icon: close-circle" at bounding box center [268, 104] width 8 height 8
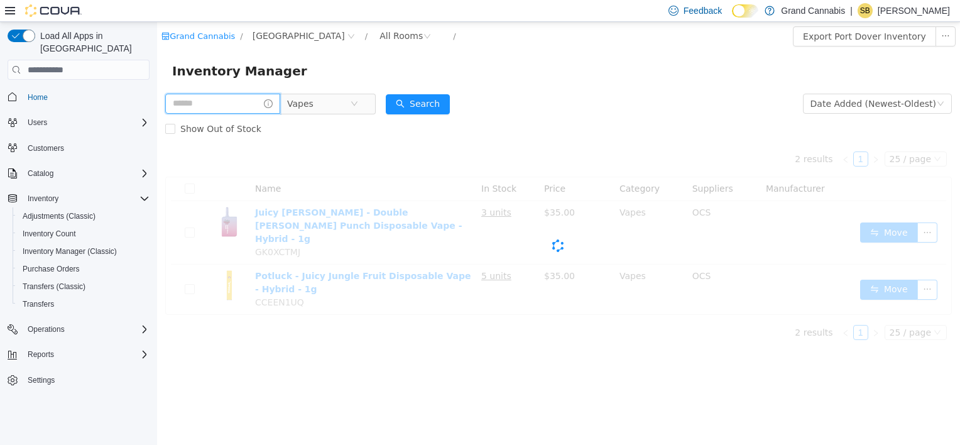
click at [232, 109] on input "text" at bounding box center [222, 104] width 115 height 20
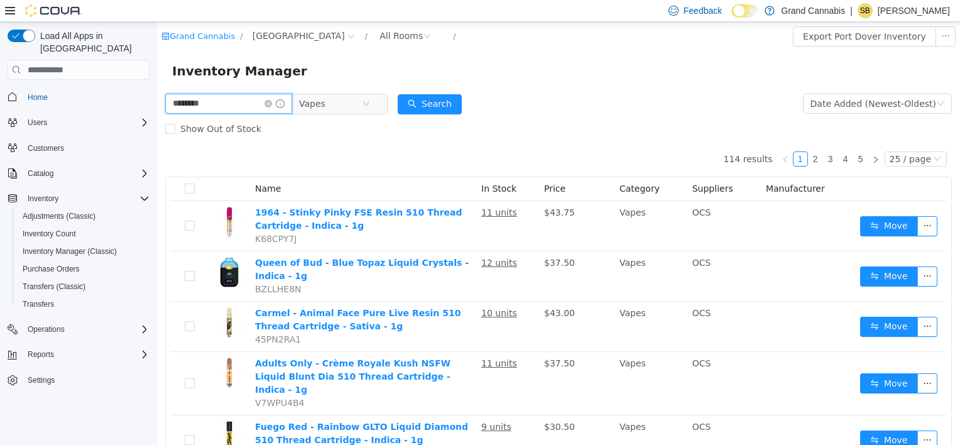
type input "********"
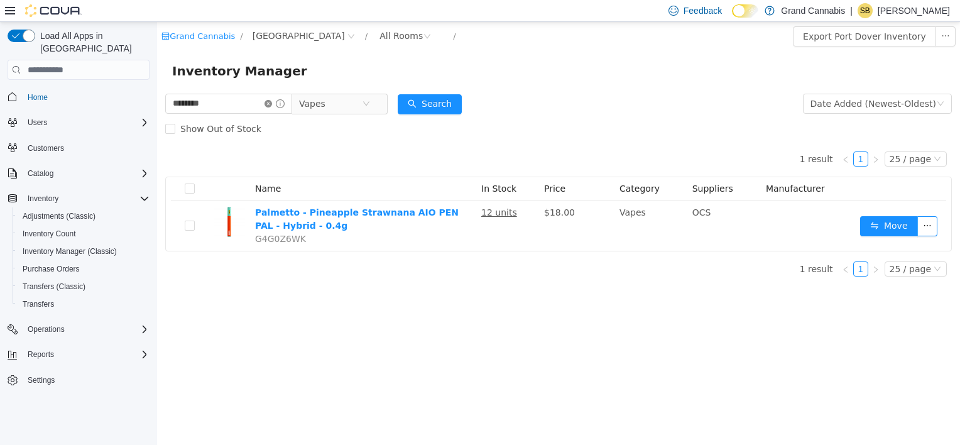
click at [272, 106] on icon "icon: close-circle" at bounding box center [268, 104] width 8 height 8
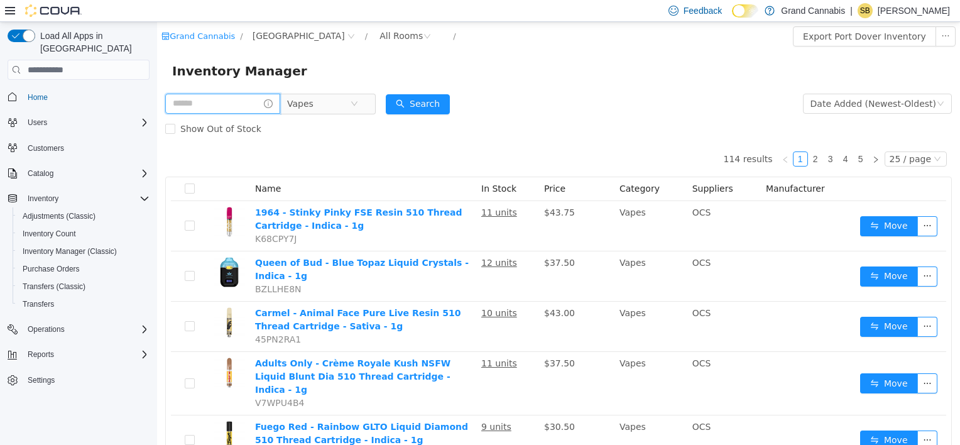
click at [239, 106] on input "text" at bounding box center [222, 104] width 115 height 20
type input "****"
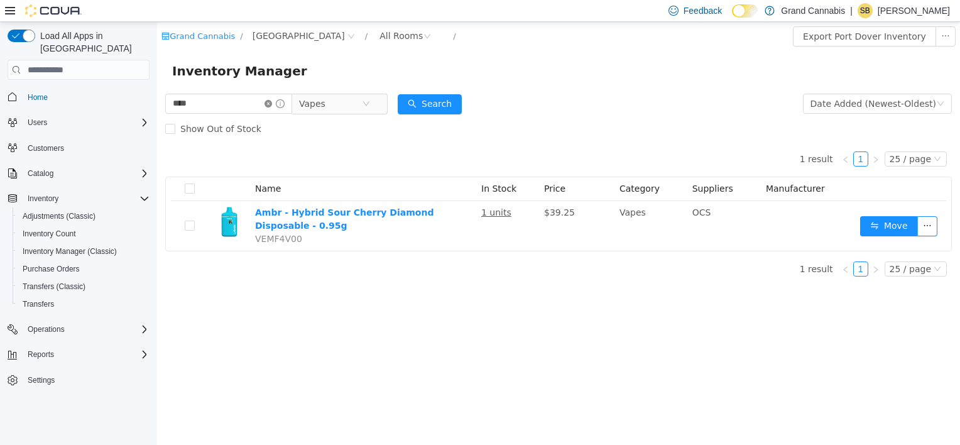
click at [272, 104] on icon "icon: close-circle" at bounding box center [268, 104] width 8 height 8
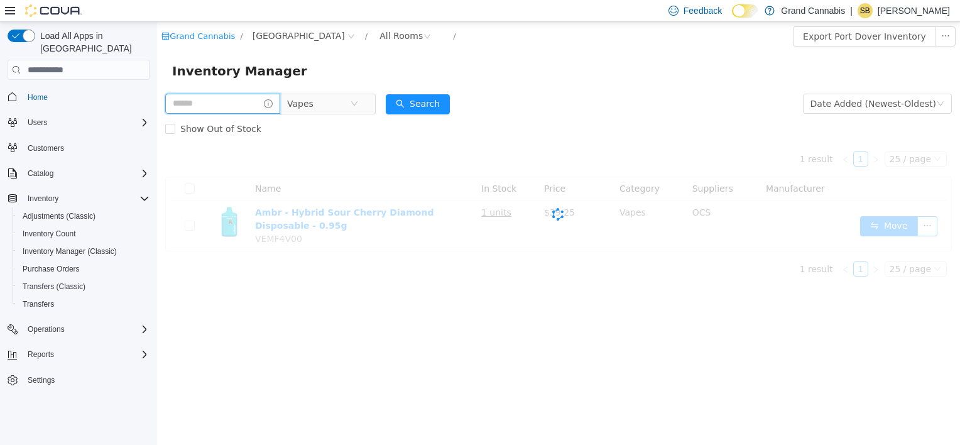
click at [250, 107] on input "text" at bounding box center [222, 104] width 115 height 20
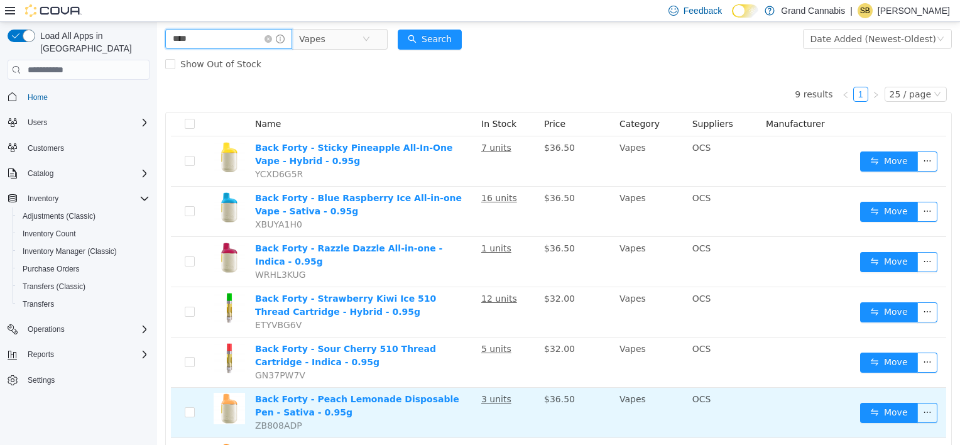
scroll to position [22, 0]
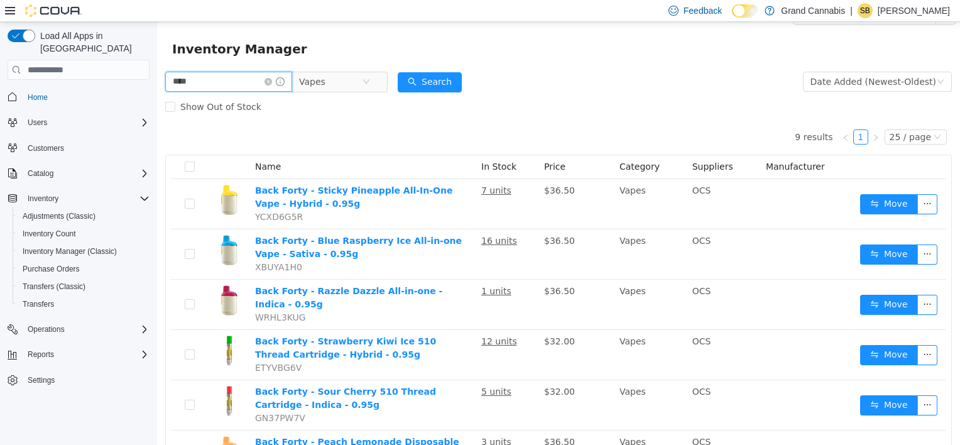
drag, startPoint x: 211, startPoint y: 87, endPoint x: 146, endPoint y: 83, distance: 64.8
click at [157, 83] on html "Grand Cannabis / Port Dover / All Rooms / Export Port Dover Inventory Inventory…" at bounding box center [558, 211] width 803 height 423
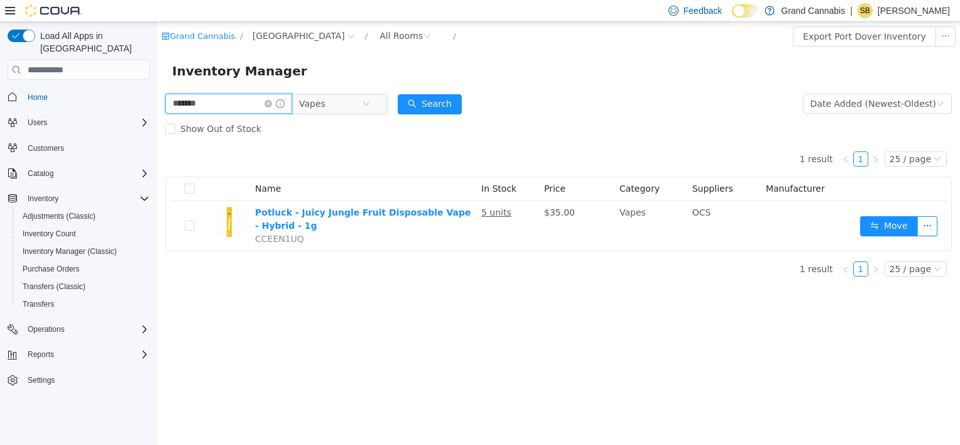
drag, startPoint x: 211, startPoint y: 101, endPoint x: 93, endPoint y: 101, distance: 118.1
click at [157, 101] on html "Grand Cannabis / Port Dover / All Rooms / Export Port Dover Inventory Inventory…" at bounding box center [558, 233] width 803 height 423
type input "****"
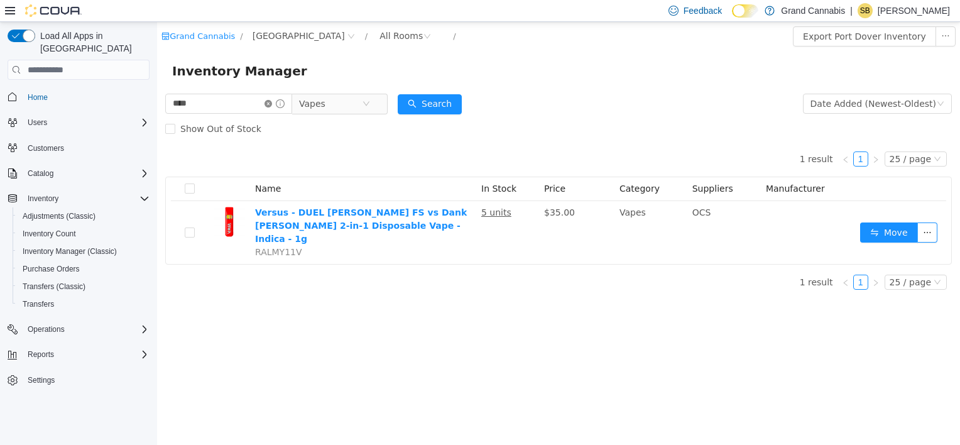
click at [272, 104] on icon "icon: close-circle" at bounding box center [268, 104] width 8 height 8
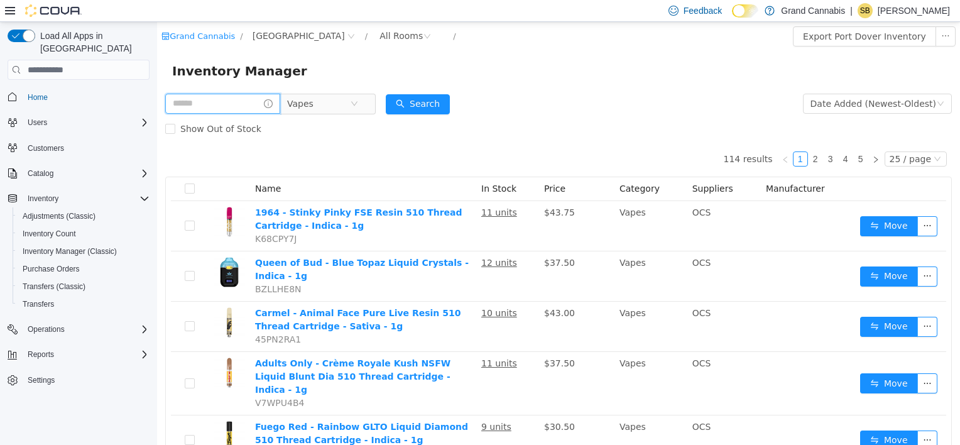
drag, startPoint x: 237, startPoint y: 104, endPoint x: 229, endPoint y: 104, distance: 8.2
click at [236, 104] on input "text" at bounding box center [222, 104] width 115 height 20
type input "**********"
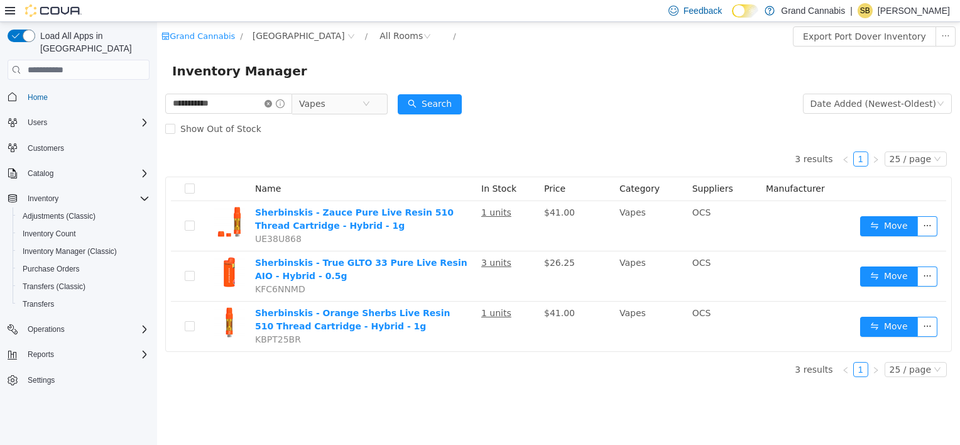
click at [272, 104] on icon "icon: close-circle" at bounding box center [268, 104] width 8 height 8
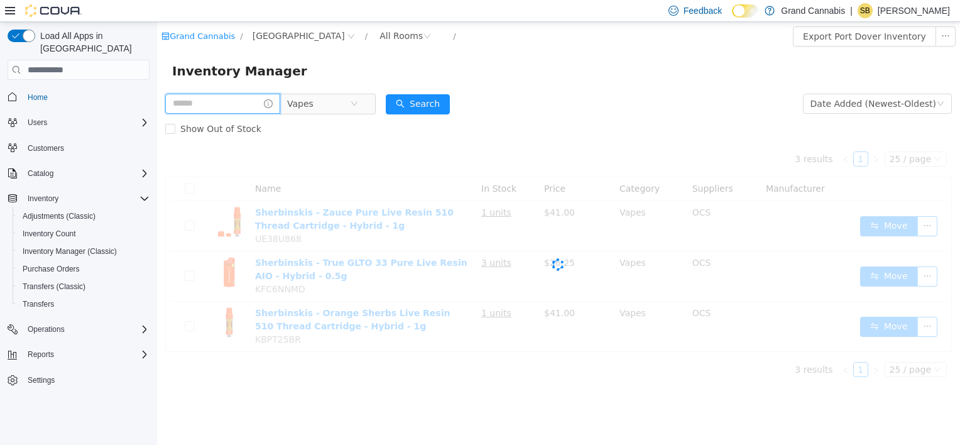
click at [246, 104] on input "text" at bounding box center [222, 104] width 115 height 20
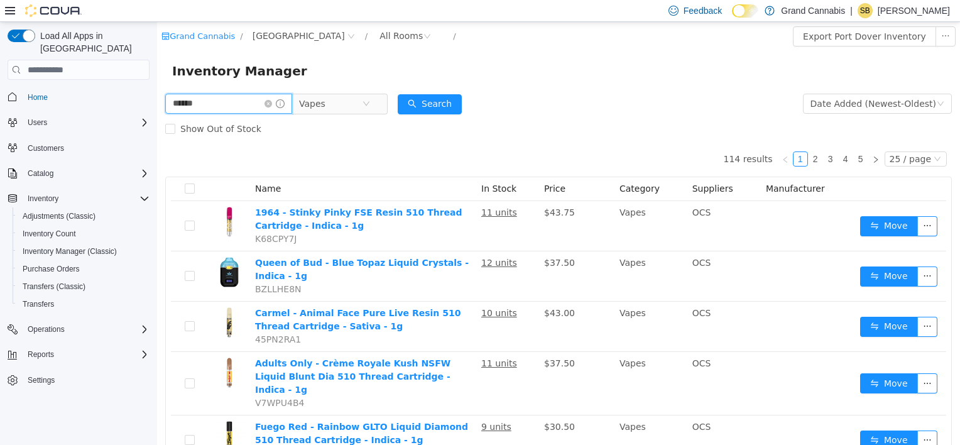
type input "******"
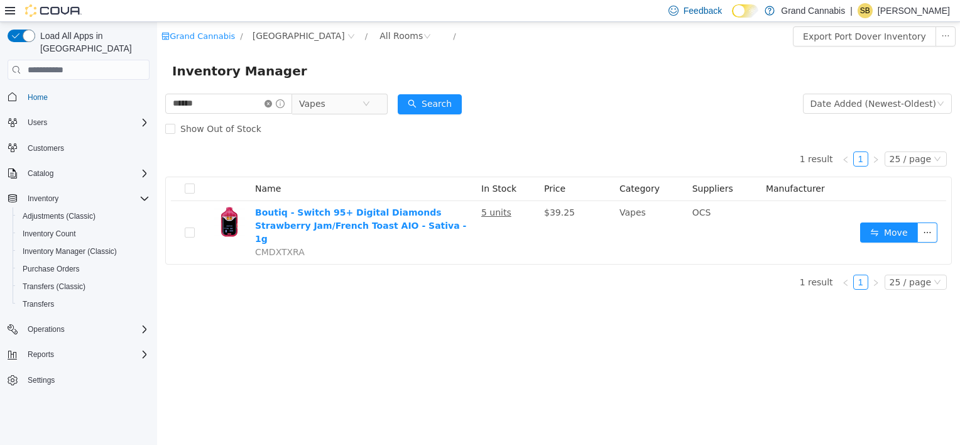
click at [272, 106] on icon "icon: close-circle" at bounding box center [268, 104] width 8 height 8
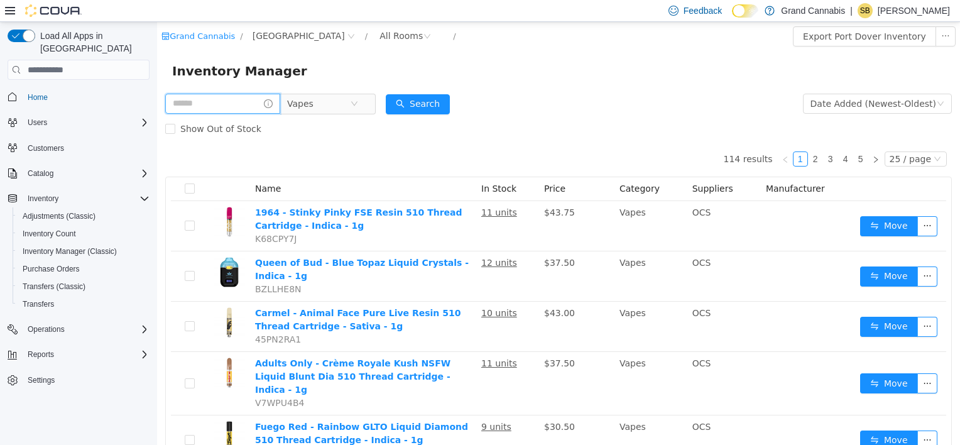
click at [209, 105] on input "text" at bounding box center [222, 104] width 115 height 20
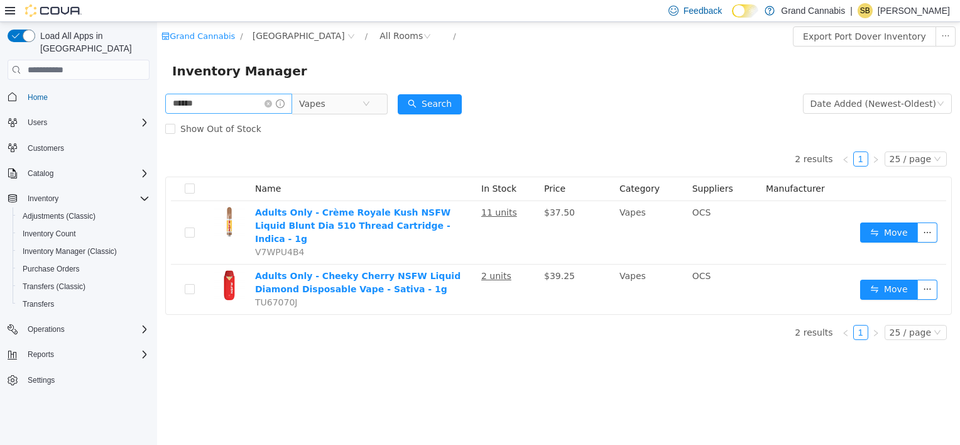
drag, startPoint x: 281, startPoint y: 104, endPoint x: 262, endPoint y: 104, distance: 19.5
click at [275, 104] on span "******" at bounding box center [228, 104] width 127 height 20
drag, startPoint x: 224, startPoint y: 104, endPoint x: 144, endPoint y: 105, distance: 79.8
click at [157, 105] on html "Grand Cannabis / Port Dover / All Rooms / Export Port Dover Inventory Inventory…" at bounding box center [558, 233] width 803 height 423
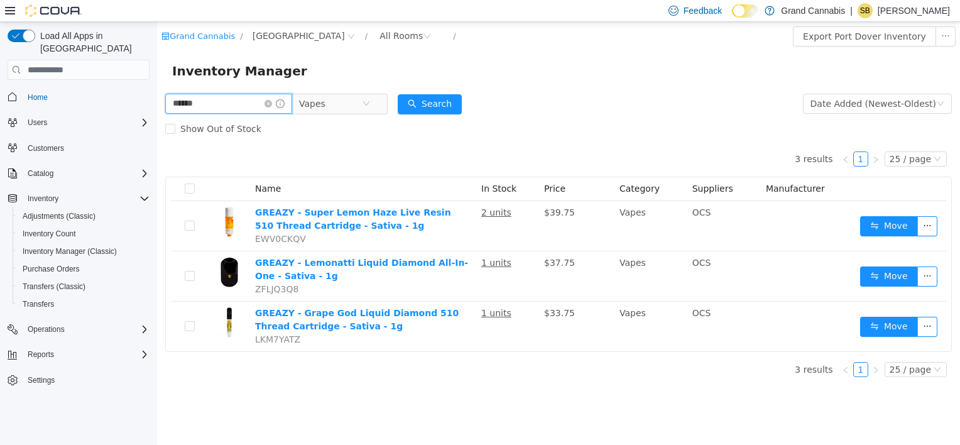
drag, startPoint x: 215, startPoint y: 104, endPoint x: 158, endPoint y: 114, distance: 57.4
click at [161, 112] on div "****** Vapes Date Added (Newest-Oldest) Search Show Out of Stock 3 results 1 25…" at bounding box center [558, 239] width 803 height 296
type input "*****"
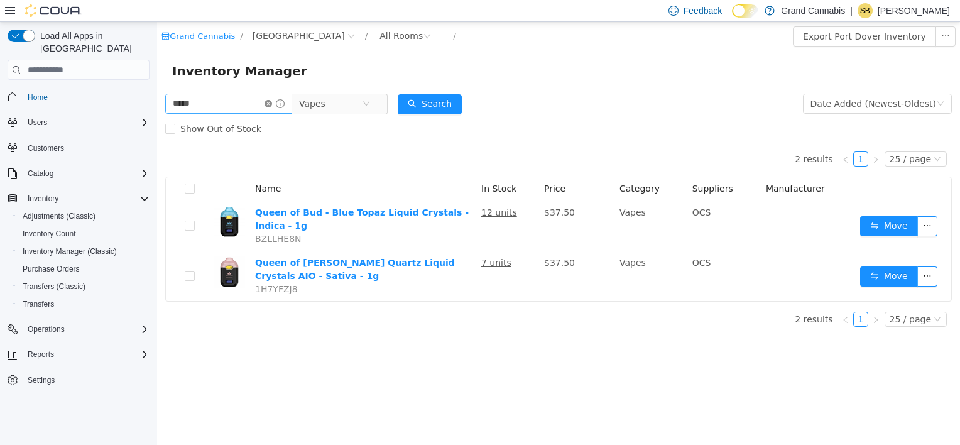
click at [272, 105] on icon "icon: close-circle" at bounding box center [268, 104] width 8 height 8
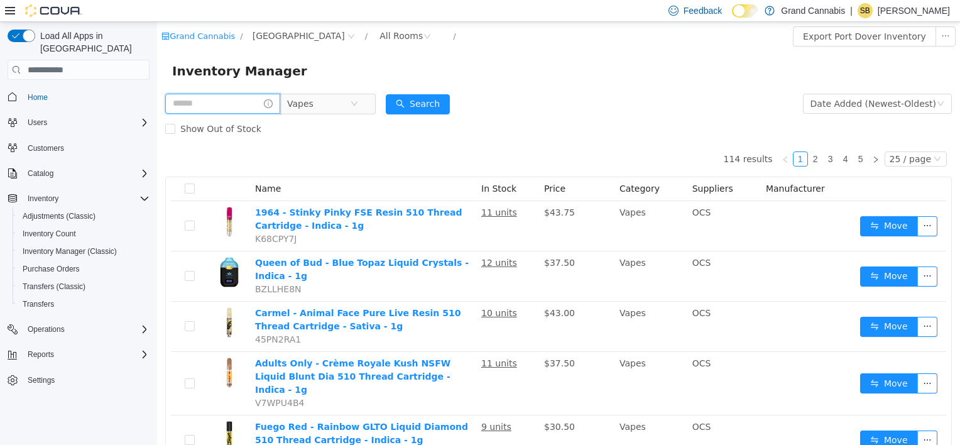
click at [209, 104] on input "text" at bounding box center [222, 104] width 115 height 20
type input "***"
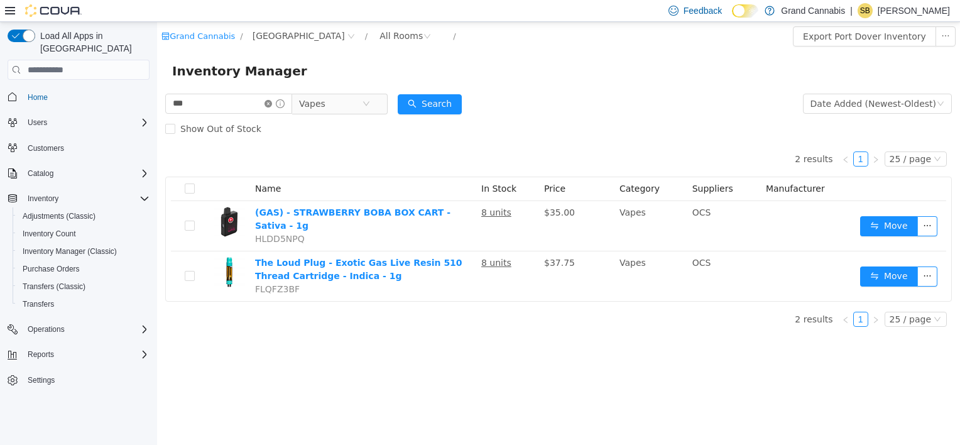
click at [272, 102] on icon "icon: close-circle" at bounding box center [268, 104] width 8 height 8
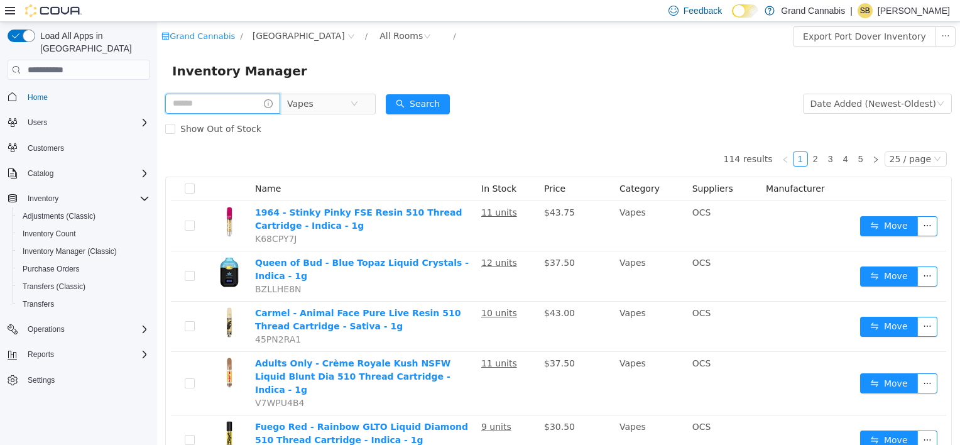
click at [212, 102] on input "text" at bounding box center [222, 104] width 115 height 20
type input "******"
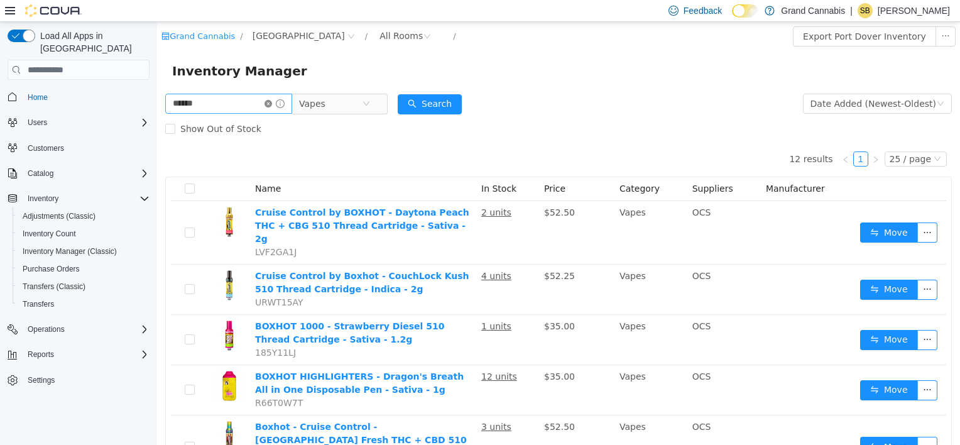
drag, startPoint x: 278, startPoint y: 102, endPoint x: 250, endPoint y: 111, distance: 29.6
click at [272, 103] on icon "icon: close-circle" at bounding box center [268, 104] width 8 height 8
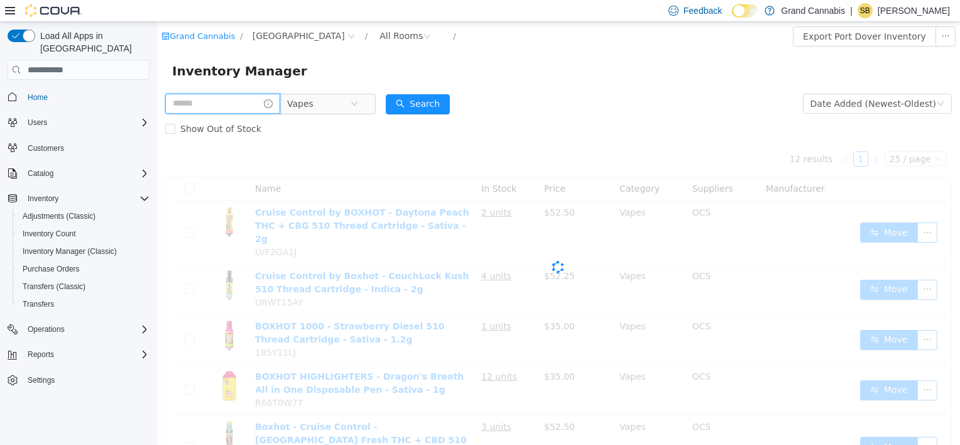
click at [241, 111] on input "text" at bounding box center [222, 104] width 115 height 20
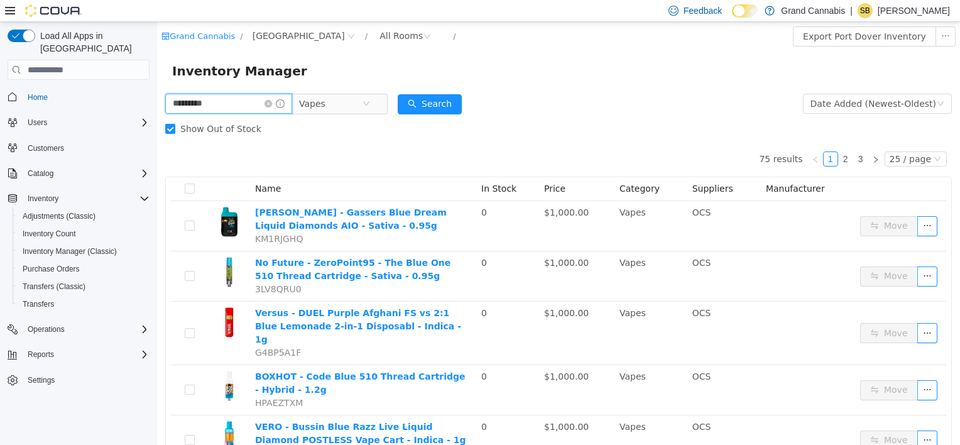
drag, startPoint x: 84, startPoint y: 92, endPoint x: 56, endPoint y: 89, distance: 28.4
click at [157, 89] on html "Grand Cannabis / Port Dover / All Rooms / Export Port Dover Inventory Inventory…" at bounding box center [558, 233] width 803 height 423
type input "********"
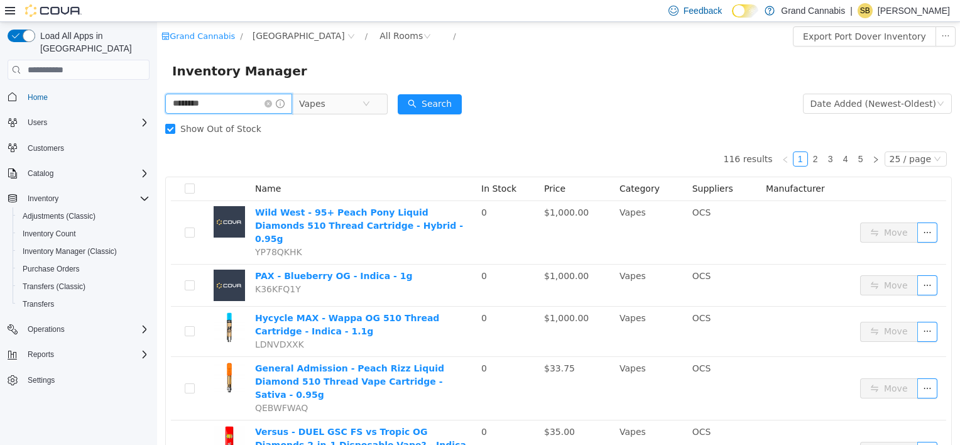
drag, startPoint x: 241, startPoint y: 104, endPoint x: 151, endPoint y: 99, distance: 90.0
click at [157, 99] on html "Grand Cannabis / Port Dover / All Rooms / Export Port Dover Inventory Inventory…" at bounding box center [558, 233] width 803 height 423
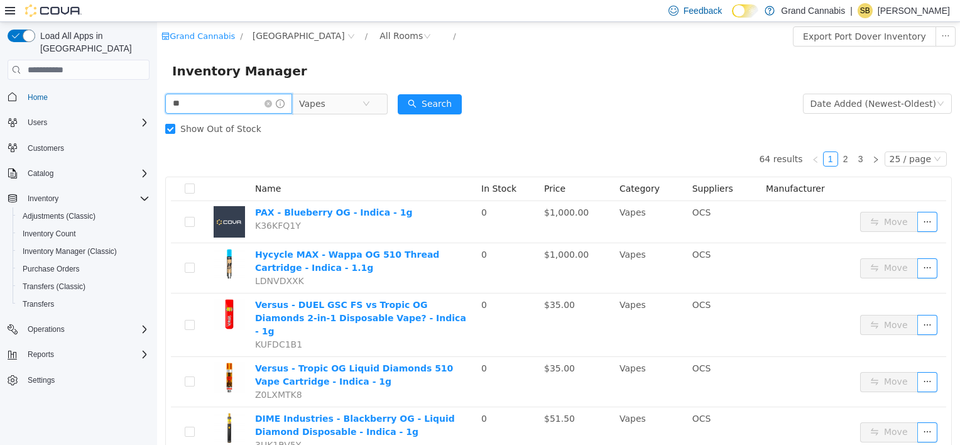
type input "*"
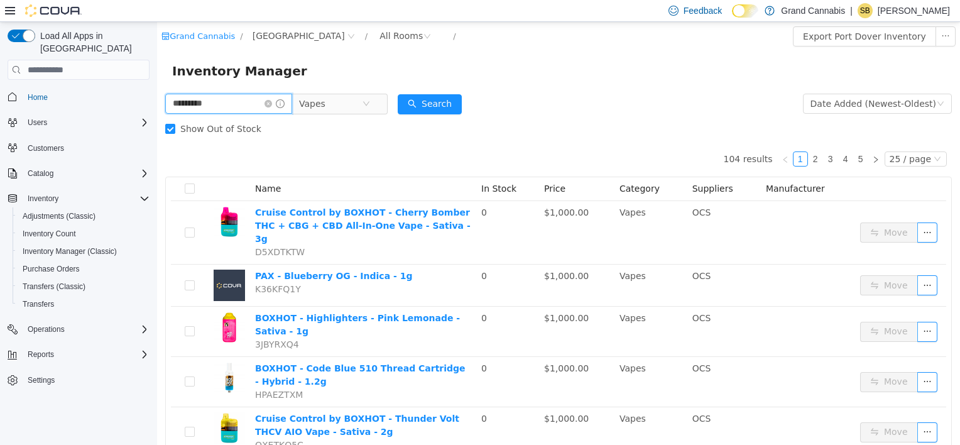
drag, startPoint x: 153, startPoint y: 106, endPoint x: 60, endPoint y: 92, distance: 93.3
click at [157, 92] on html "Grand Cannabis / Port Dover / All Rooms / Export Port Dover Inventory Inventory…" at bounding box center [558, 233] width 803 height 423
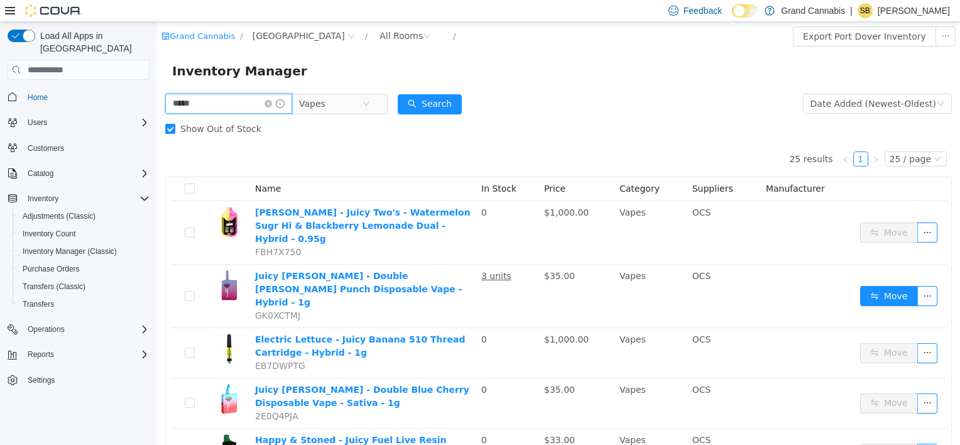
drag, startPoint x: 129, startPoint y: 94, endPoint x: 62, endPoint y: 87, distance: 68.1
click at [157, 87] on html "Grand Cannabis / Port Dover / All Rooms / Export Port Dover Inventory Inventory…" at bounding box center [558, 233] width 803 height 423
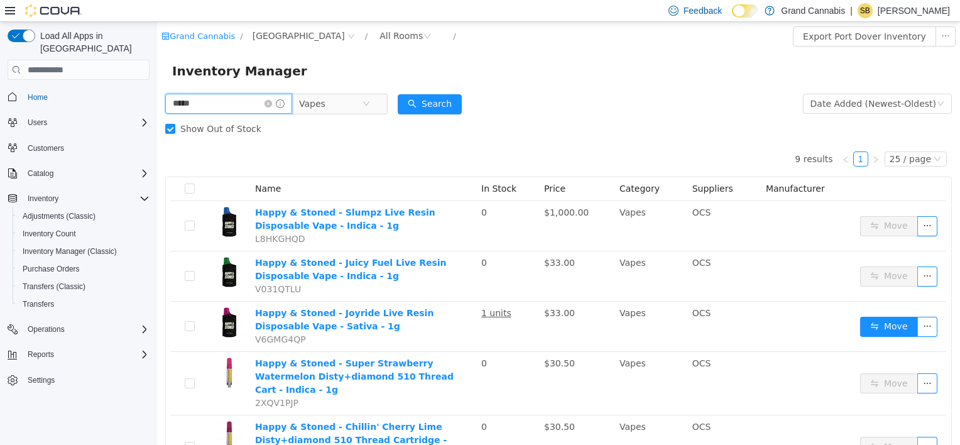
drag, startPoint x: 185, startPoint y: 100, endPoint x: 91, endPoint y: 90, distance: 94.8
click at [157, 90] on html "Grand Cannabis / Port Dover / All Rooms / Export Port Dover Inventory Inventory…" at bounding box center [558, 233] width 803 height 423
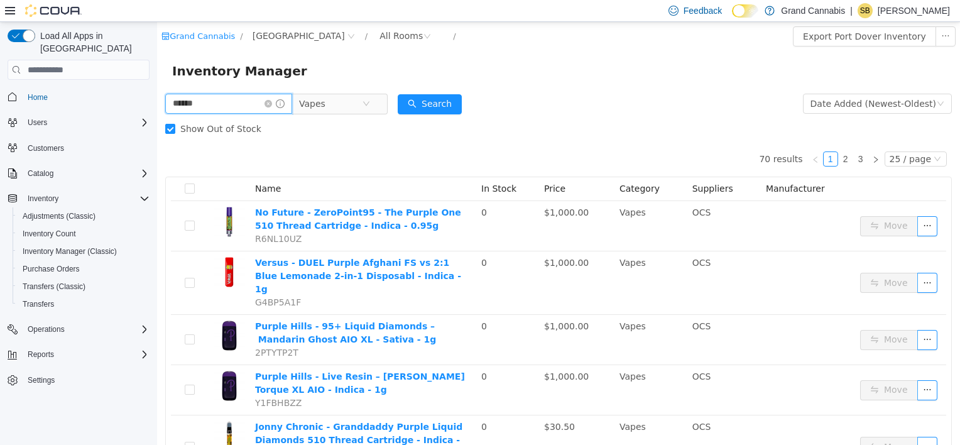
drag, startPoint x: 132, startPoint y: 98, endPoint x: 70, endPoint y: 89, distance: 62.3
click at [157, 89] on html "Grand Cannabis / Port Dover / All Rooms / Export Port Dover Inventory Inventory…" at bounding box center [558, 233] width 803 height 423
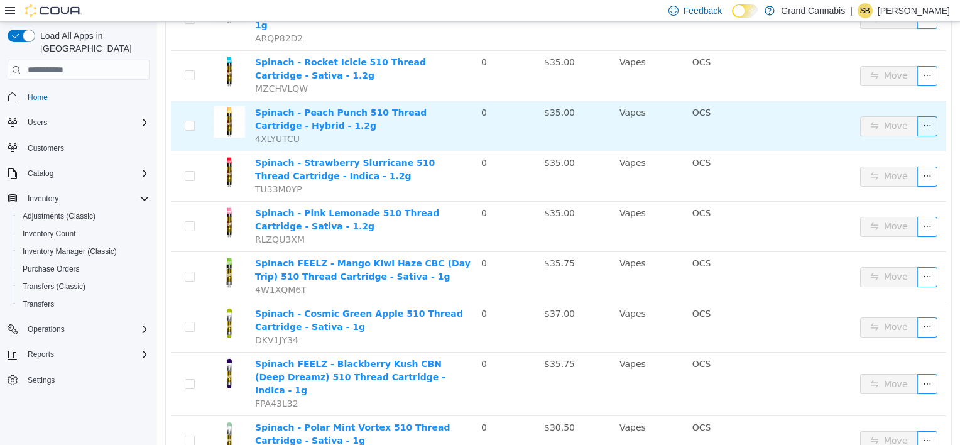
scroll to position [1045, 0]
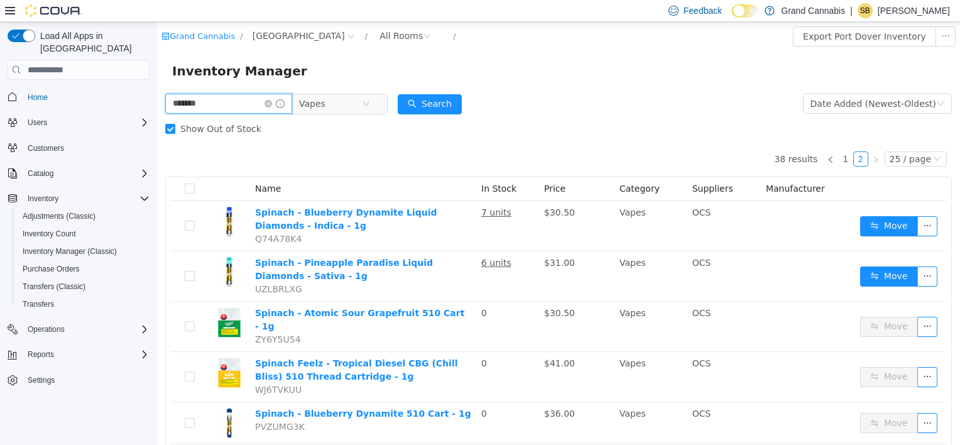
drag, startPoint x: 139, startPoint y: 105, endPoint x: 90, endPoint y: 95, distance: 49.3
click at [157, 95] on html "Grand Cannabis / Port Dover / All Rooms / Export Port Dover Inventory Inventory…" at bounding box center [558, 233] width 803 height 423
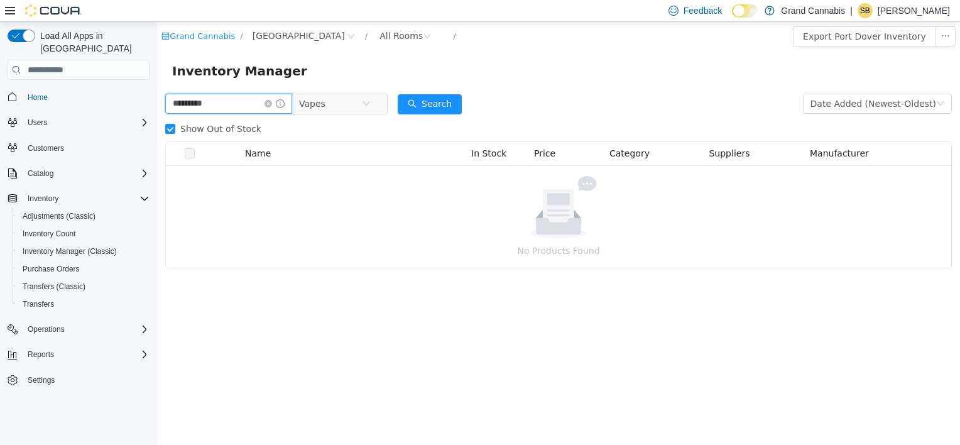
click at [235, 109] on input "*********" at bounding box center [228, 104] width 127 height 20
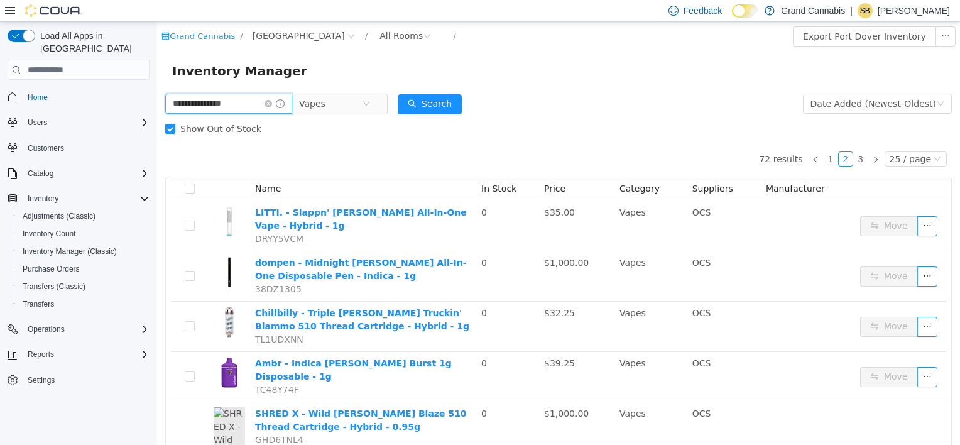
drag, startPoint x: 248, startPoint y: 107, endPoint x: 97, endPoint y: 112, distance: 150.2
click at [157, 112] on html "**********" at bounding box center [558, 233] width 803 height 423
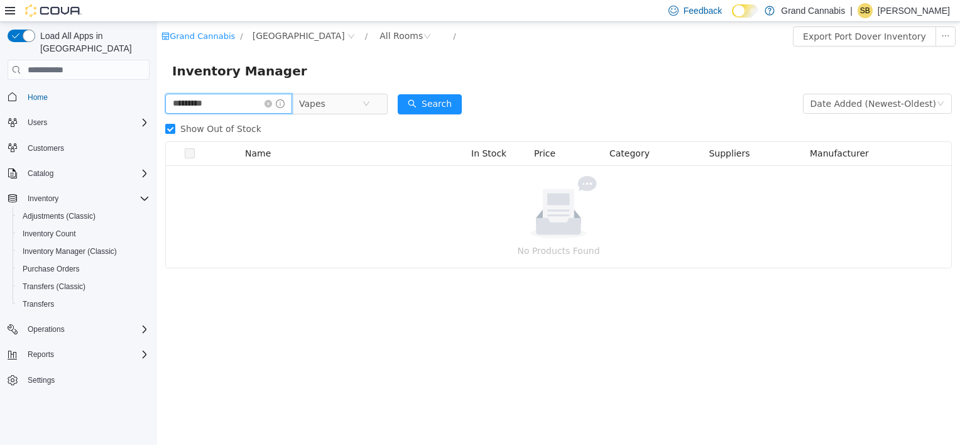
drag, startPoint x: 229, startPoint y: 108, endPoint x: 142, endPoint y: 105, distance: 86.8
click at [157, 105] on html "Grand Cannabis / Port Dover / All Rooms / Export Port Dover Inventory Inventory…" at bounding box center [558, 233] width 803 height 423
type input "*********"
click at [272, 104] on icon "icon: close-circle" at bounding box center [268, 104] width 8 height 8
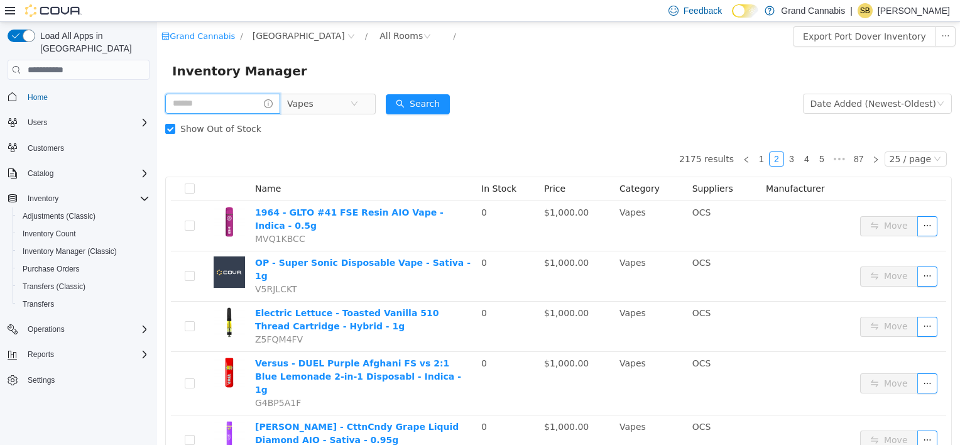
drag, startPoint x: 193, startPoint y: 106, endPoint x: 110, endPoint y: 106, distance: 83.6
click at [157, 106] on html "Grand Cannabis / Port Dover / All Rooms / Export Port Dover Inventory Inventory…" at bounding box center [558, 233] width 803 height 423
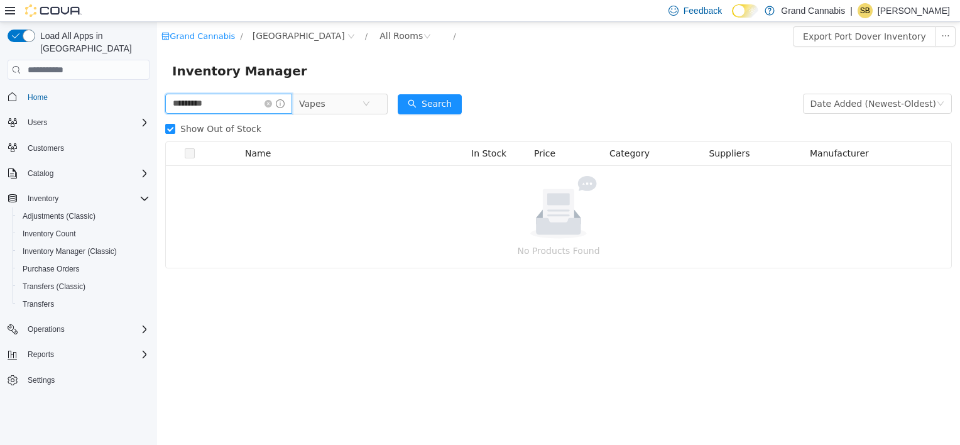
drag, startPoint x: 221, startPoint y: 108, endPoint x: 48, endPoint y: 96, distance: 173.2
click at [157, 96] on html "Grand Cannabis / Port Dover / All Rooms / Export Port Dover Inventory Inventory…" at bounding box center [558, 233] width 803 height 423
drag, startPoint x: 226, startPoint y: 102, endPoint x: -3, endPoint y: 60, distance: 231.9
click at [157, 60] on html "Grand Cannabis / Port Dover / All Rooms / Export Port Dover Inventory Inventory…" at bounding box center [558, 233] width 803 height 423
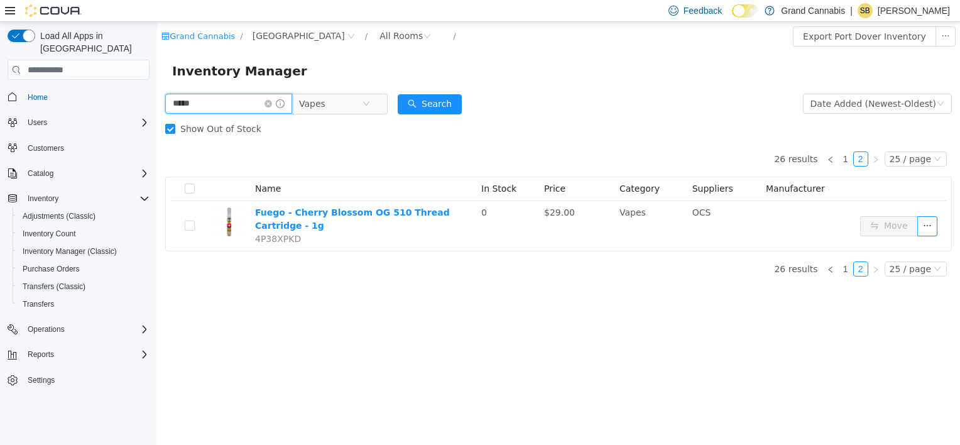
click at [227, 101] on input "*****" at bounding box center [228, 104] width 127 height 20
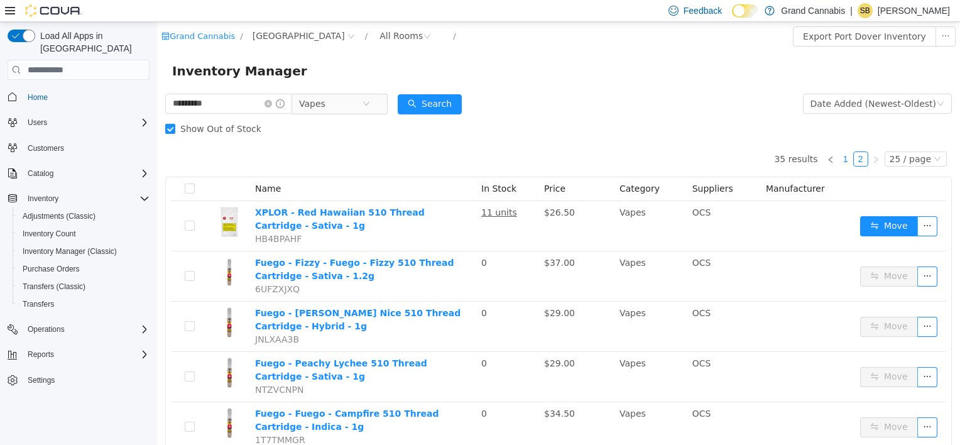
click at [840, 159] on link "1" at bounding box center [846, 159] width 14 height 14
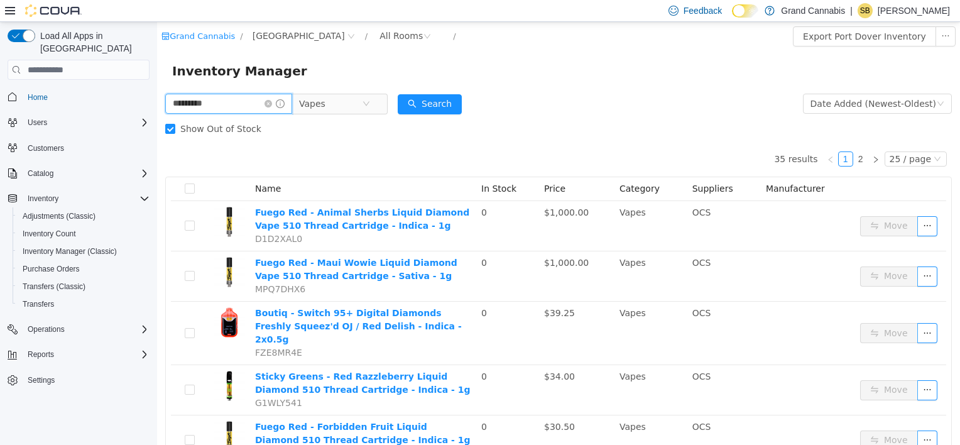
drag, startPoint x: 238, startPoint y: 106, endPoint x: 64, endPoint y: 74, distance: 176.8
click at [157, 74] on html "Grand Cannabis / Port Dover / All Rooms / Export Port Dover Inventory Inventory…" at bounding box center [558, 233] width 803 height 423
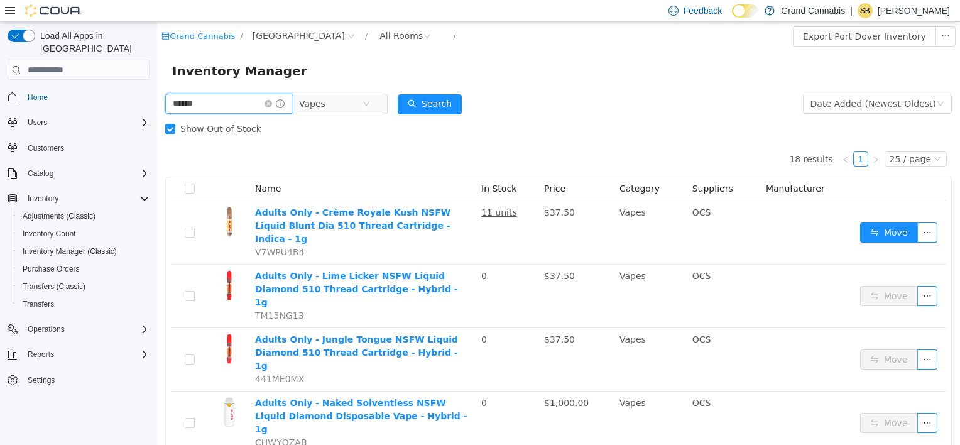
drag, startPoint x: 212, startPoint y: 105, endPoint x: 30, endPoint y: 107, distance: 182.2
click at [157, 107] on html "Grand Cannabis / Port Dover / All Rooms / Export Port Dover Inventory Inventory…" at bounding box center [558, 233] width 803 height 423
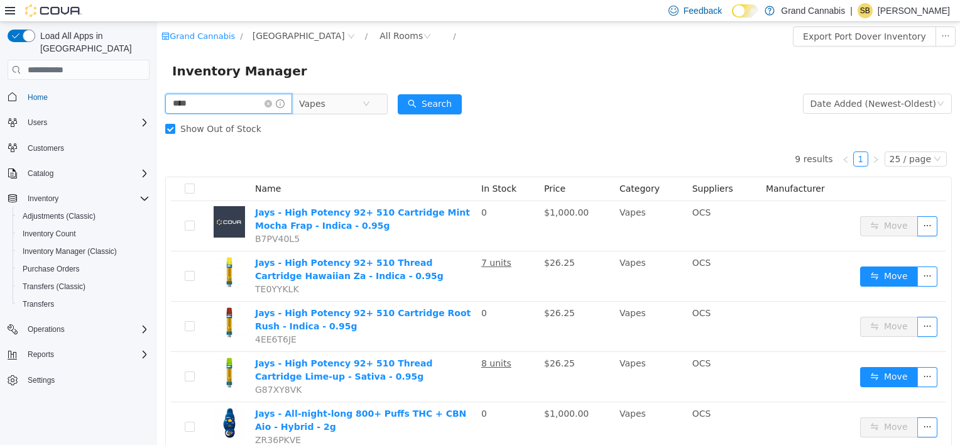
drag, startPoint x: 207, startPoint y: 103, endPoint x: 128, endPoint y: 102, distance: 78.5
click at [157, 102] on html "Grand Cannabis / Port Dover / All Rooms / Export Port Dover Inventory Inventory…" at bounding box center [558, 233] width 803 height 423
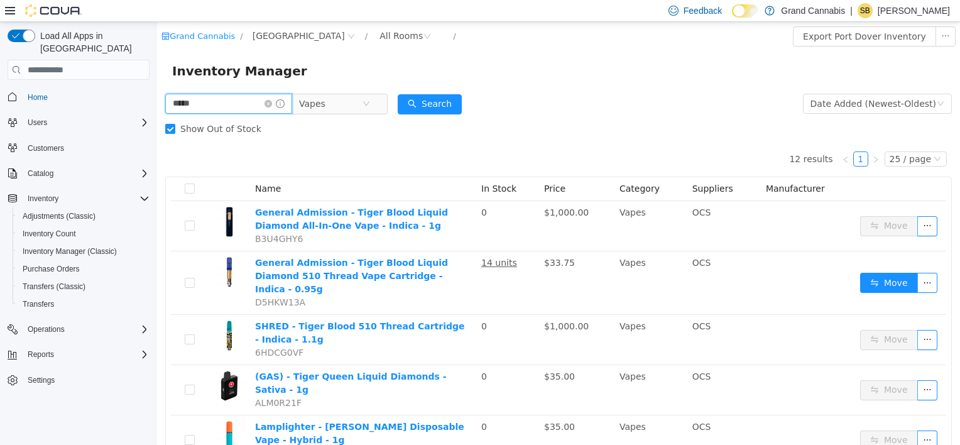
drag, startPoint x: 175, startPoint y: 109, endPoint x: 117, endPoint y: 114, distance: 58.0
click at [157, 114] on html "Grand Cannabis / Port Dover / All Rooms / Export Port Dover Inventory Inventory…" at bounding box center [558, 233] width 803 height 423
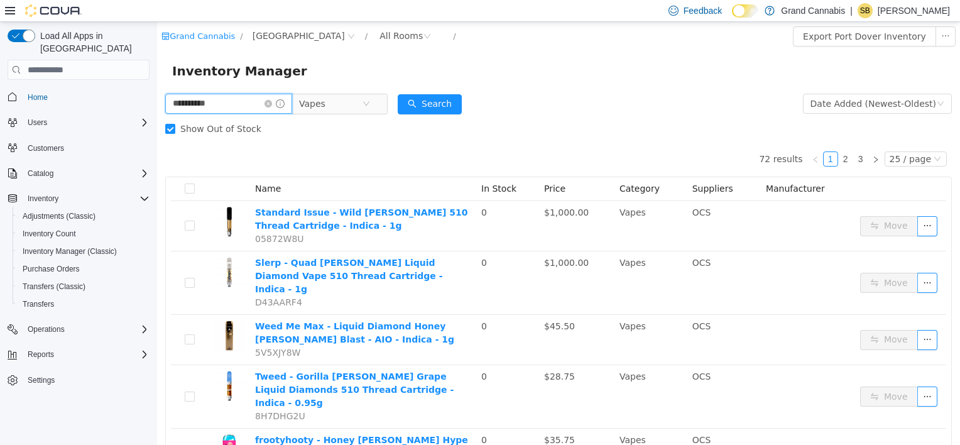
drag, startPoint x: 202, startPoint y: 103, endPoint x: 278, endPoint y: 127, distance: 79.7
click at [157, 104] on html "**********" at bounding box center [558, 233] width 803 height 423
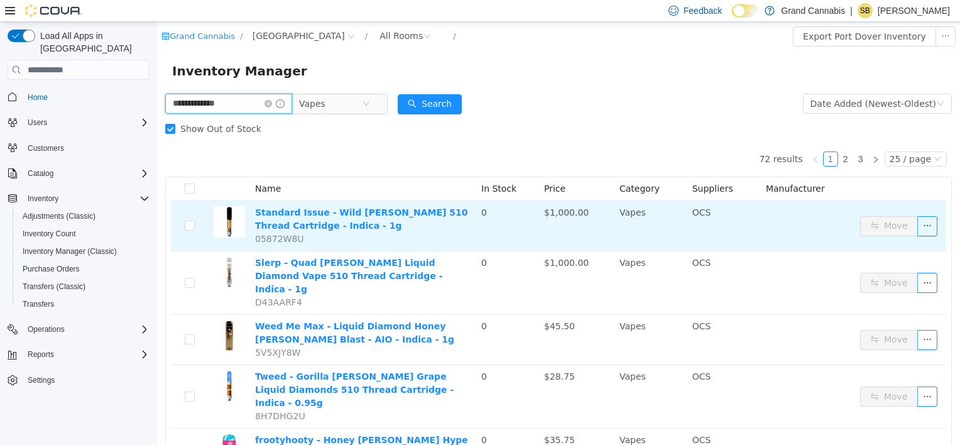
type input "**********"
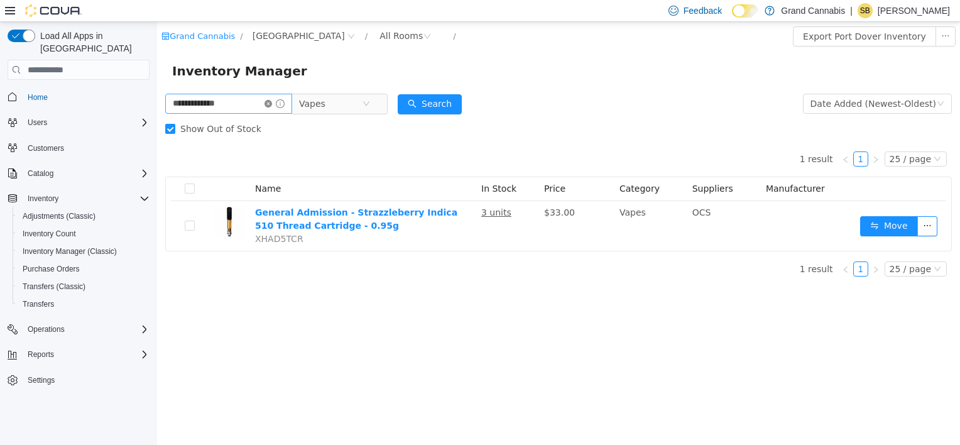
click at [272, 104] on icon "icon: close-circle" at bounding box center [268, 104] width 8 height 8
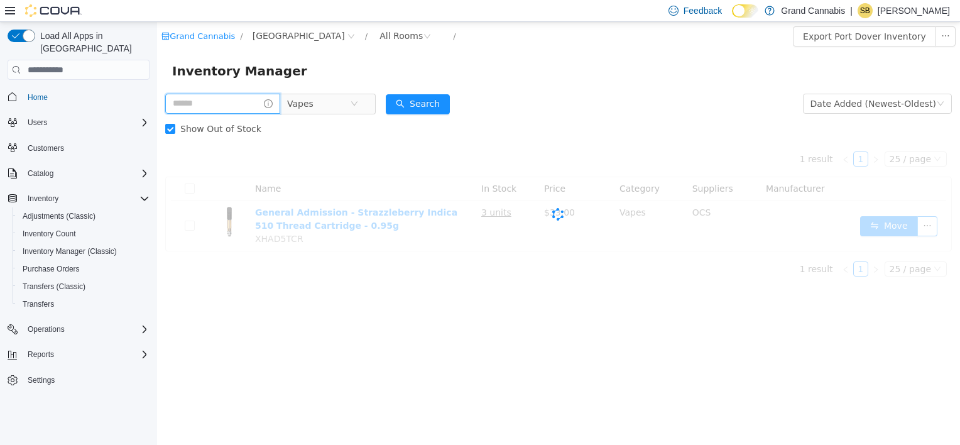
click at [224, 107] on input "text" at bounding box center [222, 104] width 115 height 20
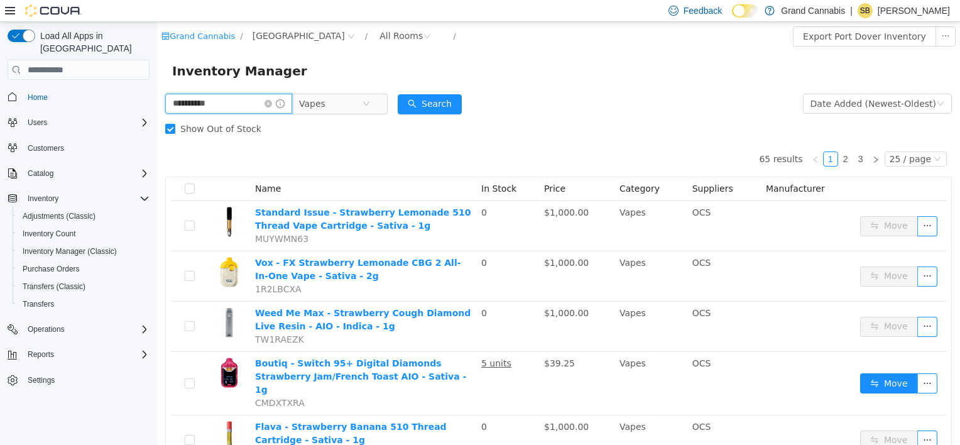
drag, startPoint x: 206, startPoint y: 101, endPoint x: 217, endPoint y: 109, distance: 13.4
click at [217, 109] on input "**********" at bounding box center [228, 104] width 127 height 20
type input "*"
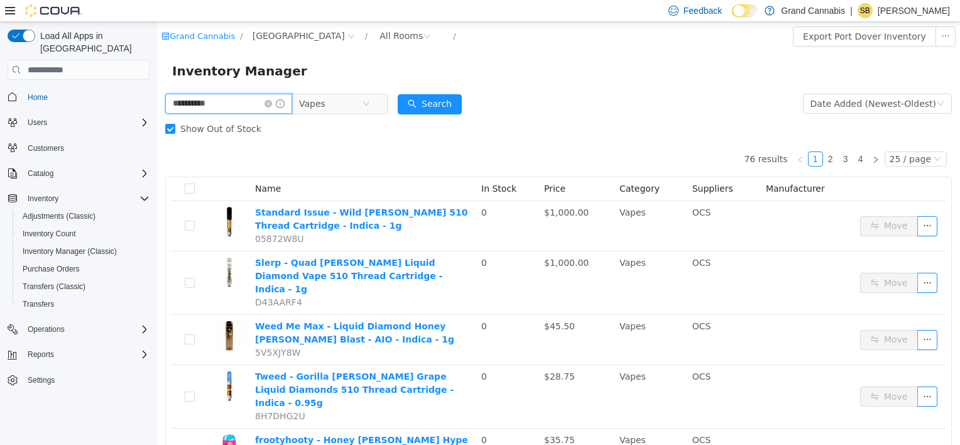
drag, startPoint x: 215, startPoint y: 103, endPoint x: 109, endPoint y: 97, distance: 106.3
click at [157, 97] on html "**********" at bounding box center [558, 233] width 803 height 423
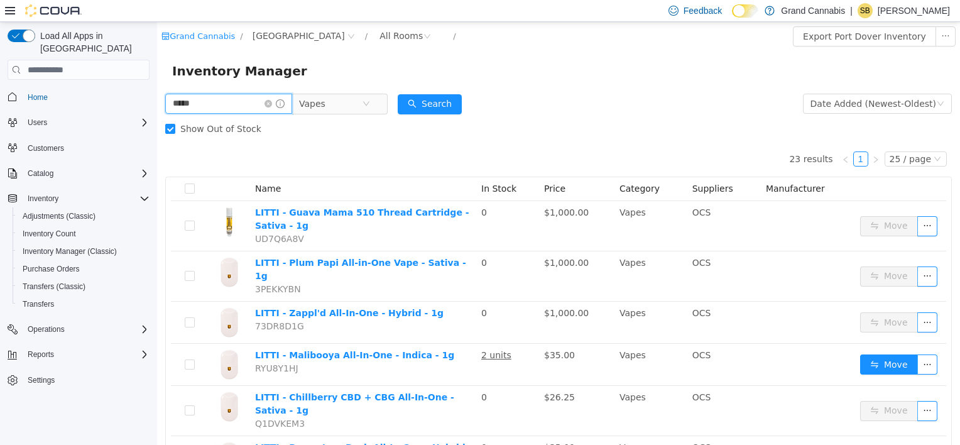
drag, startPoint x: 138, startPoint y: 106, endPoint x: 114, endPoint y: 106, distance: 23.9
click at [157, 106] on html "Grand Cannabis / Port Dover / All Rooms / Export Port Dover Inventory Inventory…" at bounding box center [558, 233] width 803 height 423
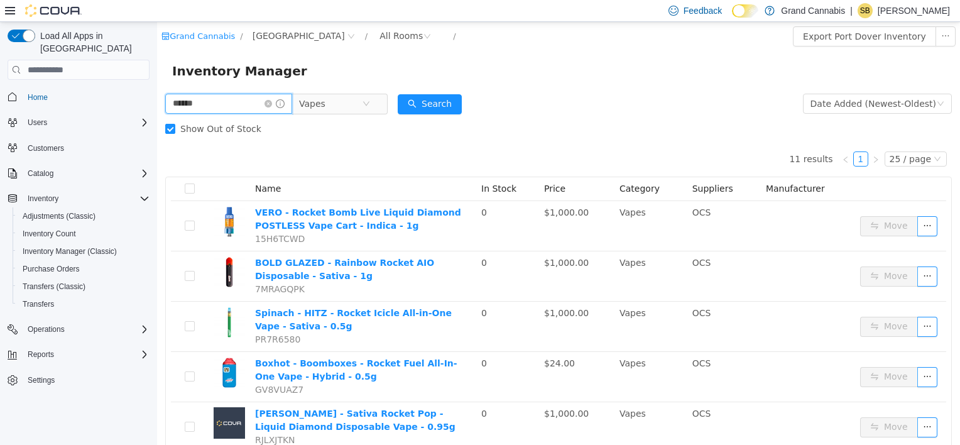
drag, startPoint x: 210, startPoint y: 100, endPoint x: 116, endPoint y: 101, distance: 94.2
click at [157, 101] on html "Grand Cannabis / Port Dover / All Rooms / Export Port Dover Inventory Inventory…" at bounding box center [558, 233] width 803 height 423
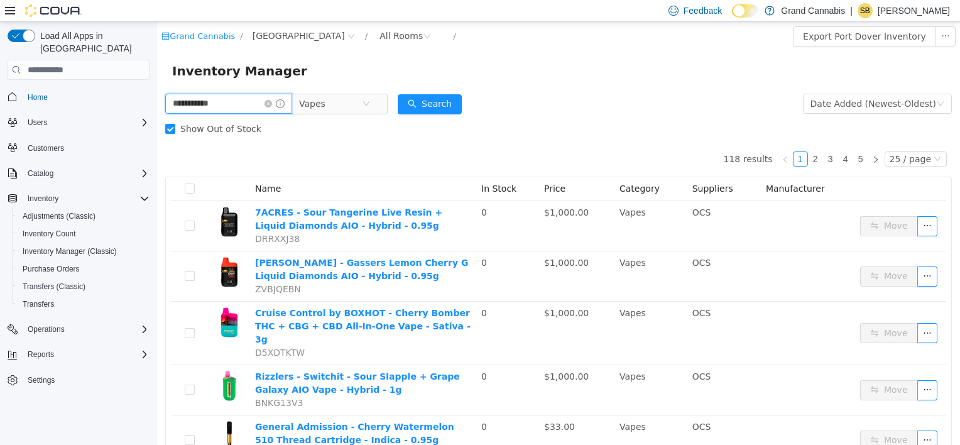
drag, startPoint x: 193, startPoint y: 103, endPoint x: 116, endPoint y: 107, distance: 76.7
click at [157, 107] on html "**********" at bounding box center [558, 233] width 803 height 423
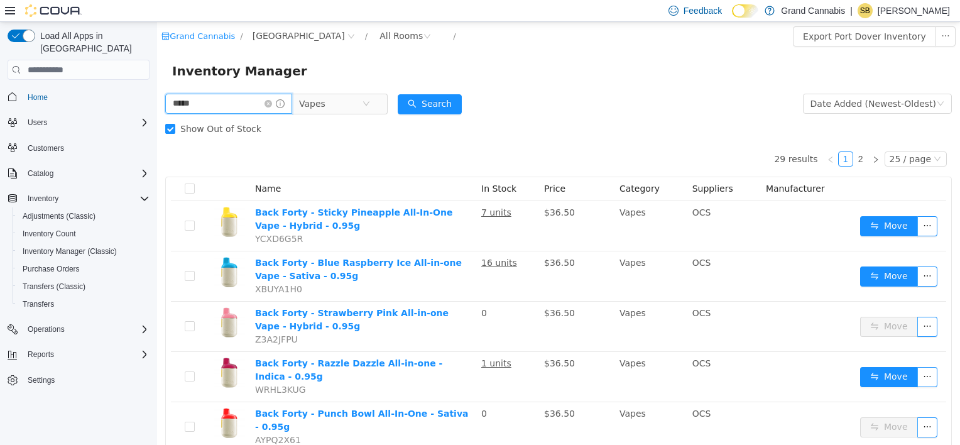
drag, startPoint x: 200, startPoint y: 106, endPoint x: 131, endPoint y: 109, distance: 69.2
click at [157, 109] on html "Grand Cannabis / Port Dover / All Rooms / Export Port Dover Inventory Inventory…" at bounding box center [558, 233] width 803 height 423
type input "*****"
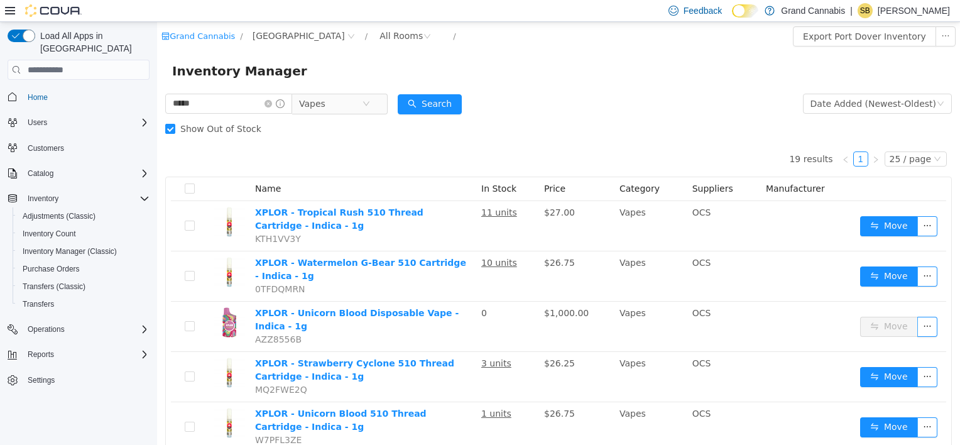
drag, startPoint x: 211, startPoint y: 117, endPoint x: 209, endPoint y: 93, distance: 24.6
click at [209, 93] on div "***** Vapes" at bounding box center [276, 103] width 222 height 25
drag, startPoint x: 209, startPoint y: 93, endPoint x: 235, endPoint y: 85, distance: 27.4
click at [235, 85] on div "Inventory Manager" at bounding box center [558, 71] width 803 height 40
drag, startPoint x: 210, startPoint y: 106, endPoint x: 51, endPoint y: 89, distance: 159.8
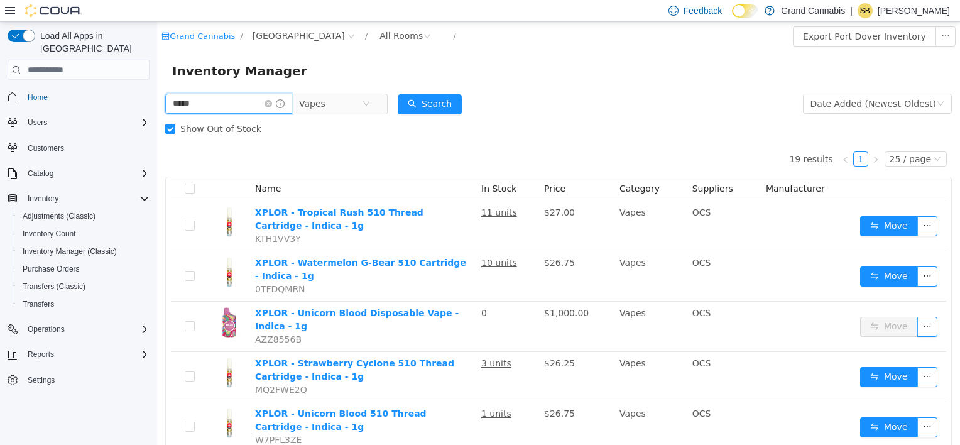
click at [157, 89] on html "Grand Cannabis / Port Dover / All Rooms / Export Port Dover Inventory Inventory…" at bounding box center [558, 233] width 803 height 423
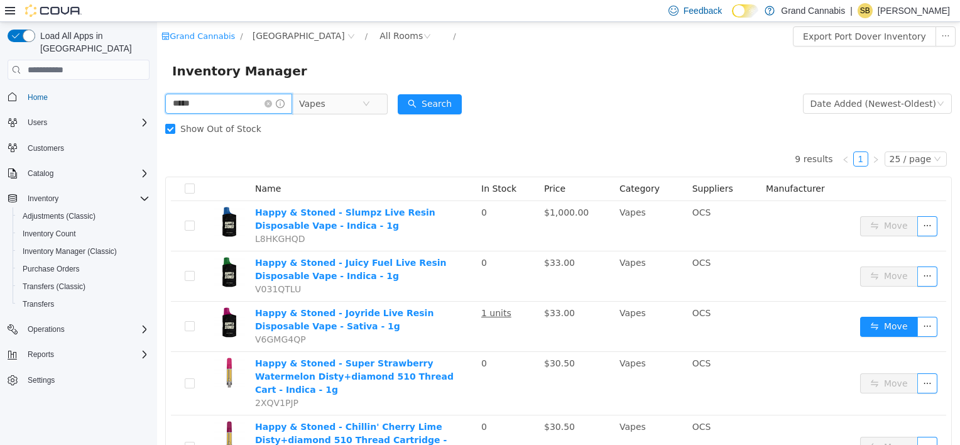
drag, startPoint x: 153, startPoint y: 108, endPoint x: 107, endPoint y: 106, distance: 45.9
click at [157, 106] on html "Grand Cannabis / Port Dover / All Rooms / Export Port Dover Inventory Inventory…" at bounding box center [558, 233] width 803 height 423
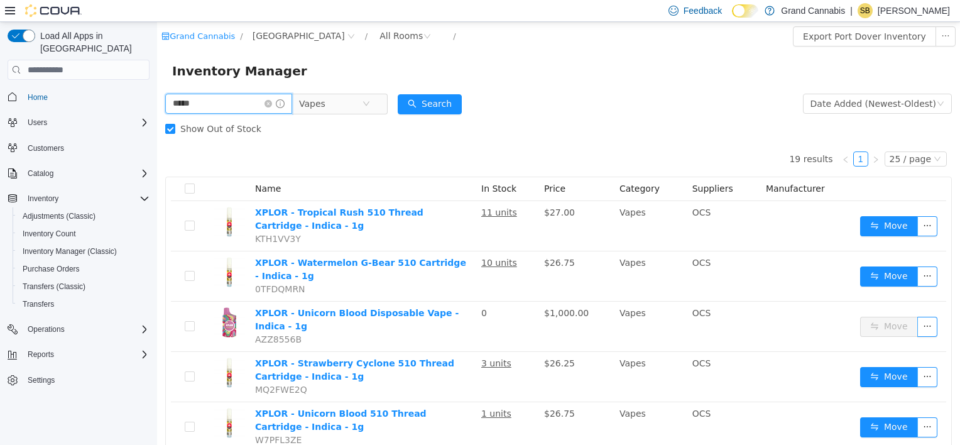
drag, startPoint x: 217, startPoint y: 102, endPoint x: 98, endPoint y: 81, distance: 121.2
click at [157, 81] on html "Grand Cannabis / Port Dover / All Rooms / Export Port Dover Inventory Inventory…" at bounding box center [558, 233] width 803 height 423
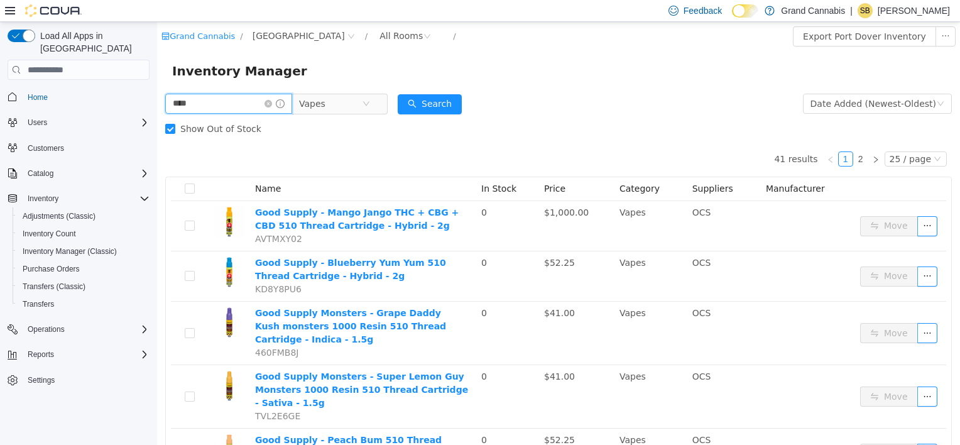
drag, startPoint x: 221, startPoint y: 104, endPoint x: 212, endPoint y: 126, distance: 23.5
click at [157, 107] on html "Grand Cannabis / Port Dover / All Rooms / Export Port Dover Inventory Inventory…" at bounding box center [558, 233] width 803 height 423
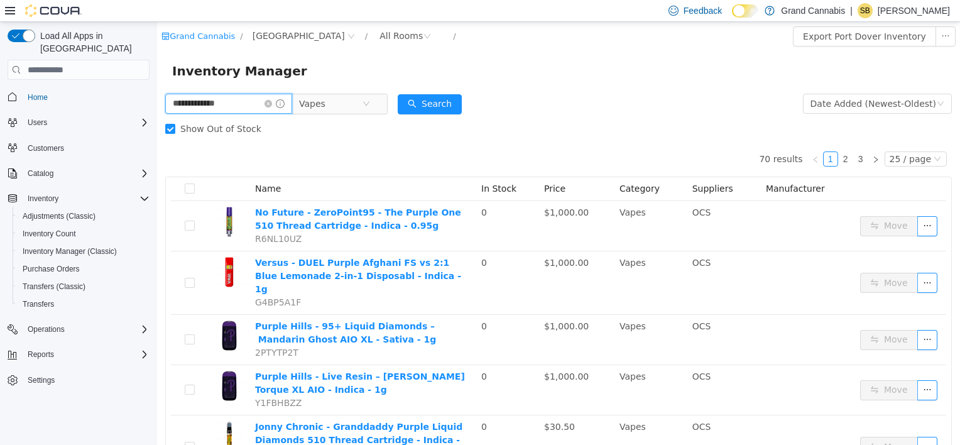
click at [246, 107] on input "**********" at bounding box center [228, 104] width 127 height 20
drag, startPoint x: 263, startPoint y: 105, endPoint x: 236, endPoint y: 109, distance: 27.3
click at [236, 109] on input "**********" at bounding box center [228, 104] width 127 height 20
drag, startPoint x: 241, startPoint y: 107, endPoint x: 68, endPoint y: 92, distance: 174.0
click at [157, 92] on html "**********" at bounding box center [558, 233] width 803 height 423
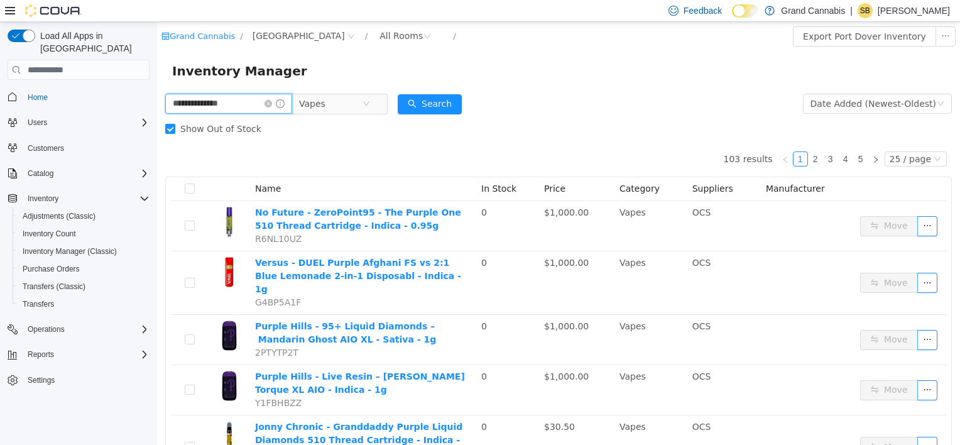
type input "*"
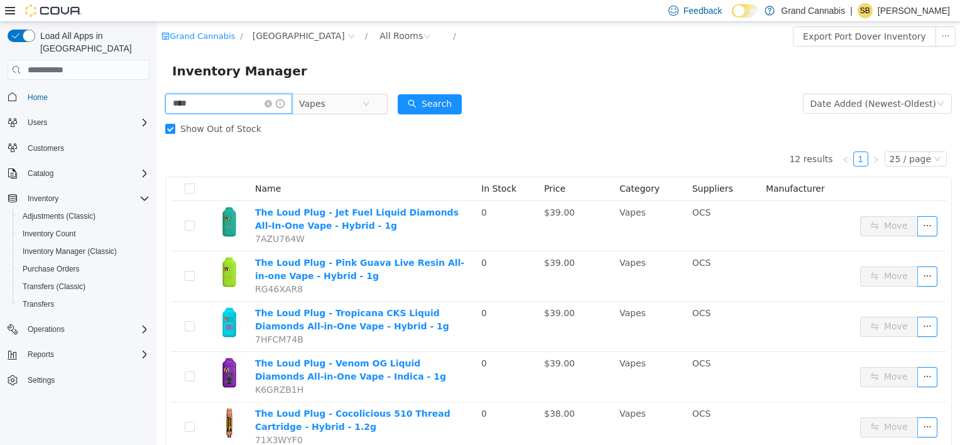
drag, startPoint x: 234, startPoint y: 103, endPoint x: 68, endPoint y: 89, distance: 166.4
click at [157, 89] on html "Grand Cannabis / Port Dover / All Rooms / Export Port Dover Inventory Inventory…" at bounding box center [558, 233] width 803 height 423
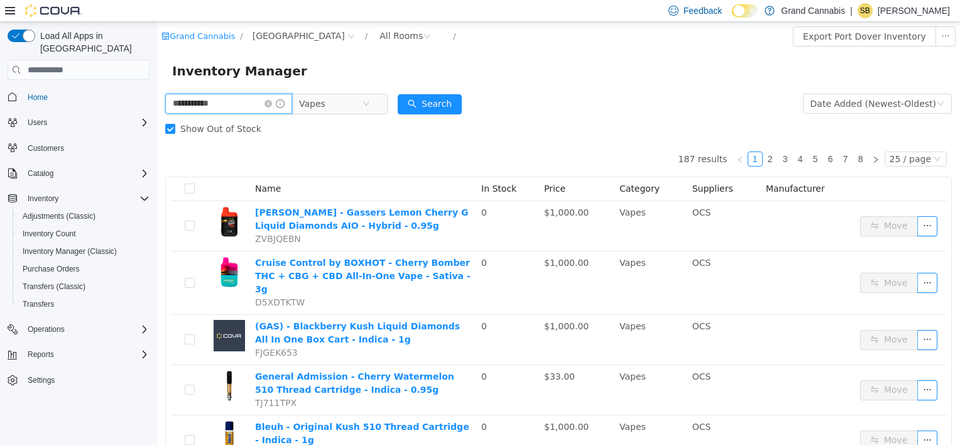
drag, startPoint x: 101, startPoint y: 110, endPoint x: 28, endPoint y: 109, distance: 72.9
click at [157, 109] on html "**********" at bounding box center [558, 233] width 803 height 423
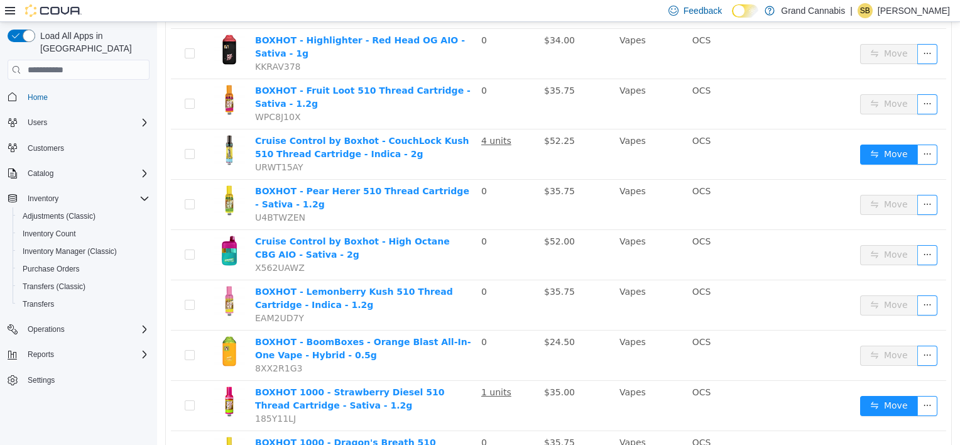
scroll to position [1037, 0]
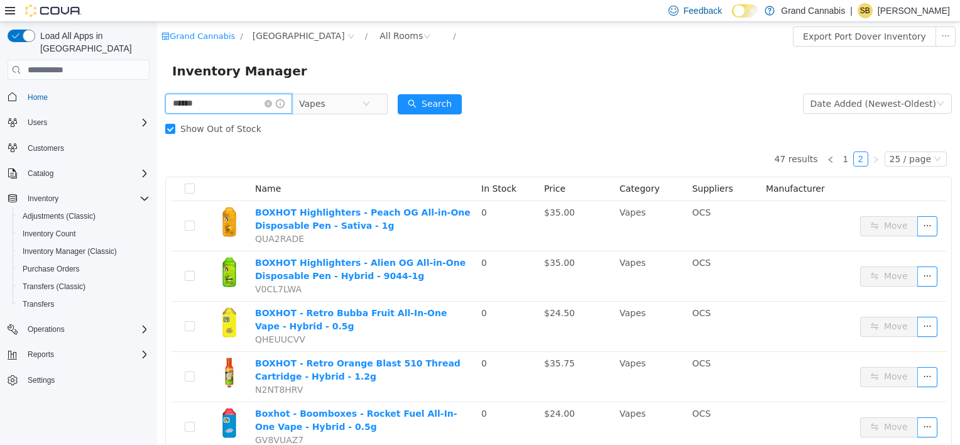
drag, startPoint x: 102, startPoint y: 98, endPoint x: 89, endPoint y: 97, distance: 13.9
click at [157, 97] on html "Grand Cannabis / Port Dover / All Rooms / Export Port Dover Inventory Inventory…" at bounding box center [558, 233] width 803 height 423
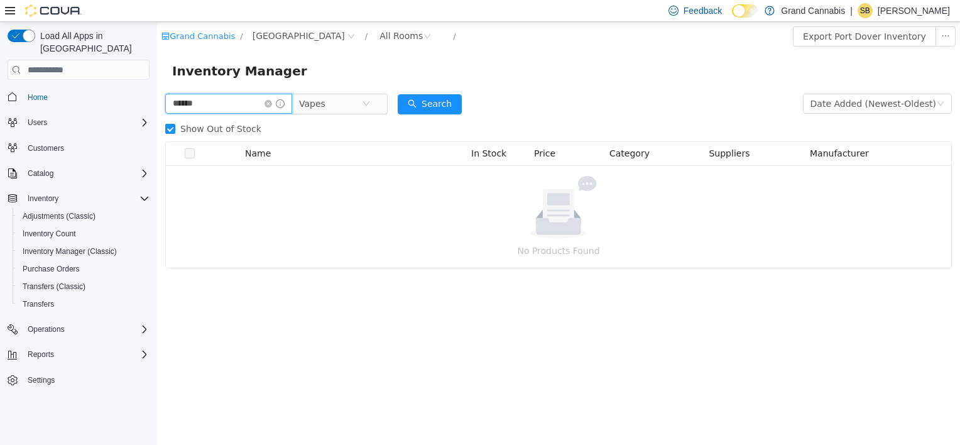
drag, startPoint x: 159, startPoint y: 106, endPoint x: 138, endPoint y: 109, distance: 21.0
click at [157, 109] on html "Grand Cannabis / Port Dover / All Rooms / Export Port Dover Inventory Inventory…" at bounding box center [558, 233] width 803 height 423
type input "*****"
click at [272, 104] on icon "icon: close-circle" at bounding box center [268, 104] width 8 height 8
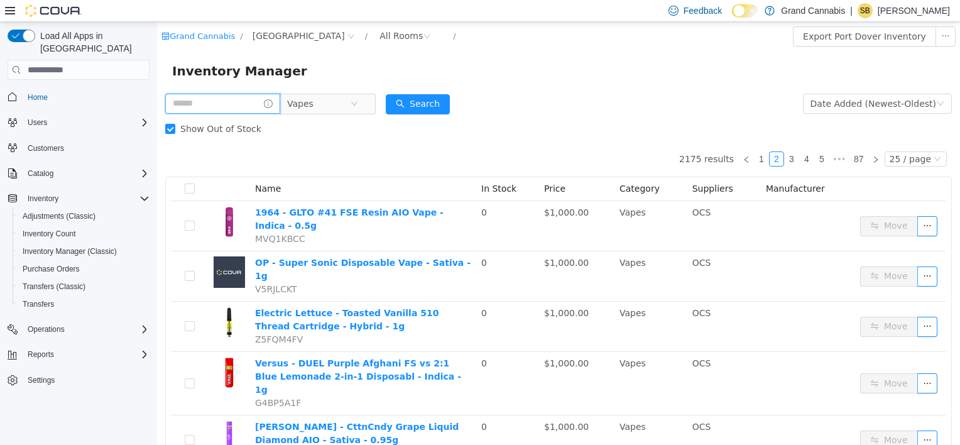
click at [222, 111] on input "text" at bounding box center [222, 104] width 115 height 20
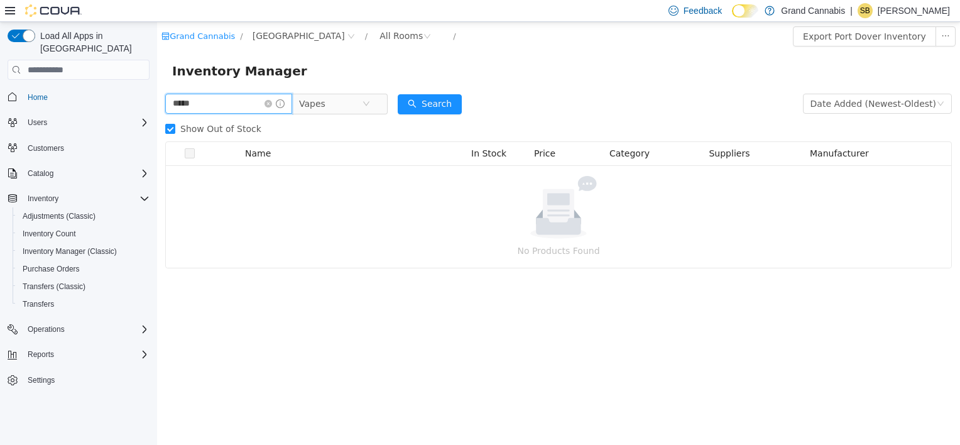
drag, startPoint x: 174, startPoint y: 116, endPoint x: 148, endPoint y: 114, distance: 26.5
click at [157, 114] on html "Grand Cannabis / Port Dover / All Rooms / Export Port Dover Inventory Inventory…" at bounding box center [558, 233] width 803 height 423
drag, startPoint x: 105, startPoint y: 104, endPoint x: 52, endPoint y: 104, distance: 52.8
click at [157, 104] on html "Grand Cannabis / Port Dover / All Rooms / Export Port Dover Inventory Inventory…" at bounding box center [558, 233] width 803 height 423
type input "**********"
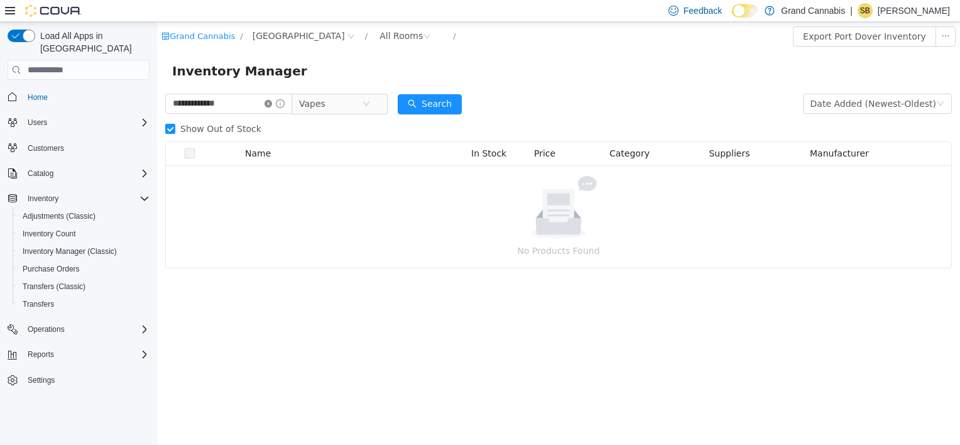
click at [272, 102] on icon "icon: close-circle" at bounding box center [268, 104] width 8 height 8
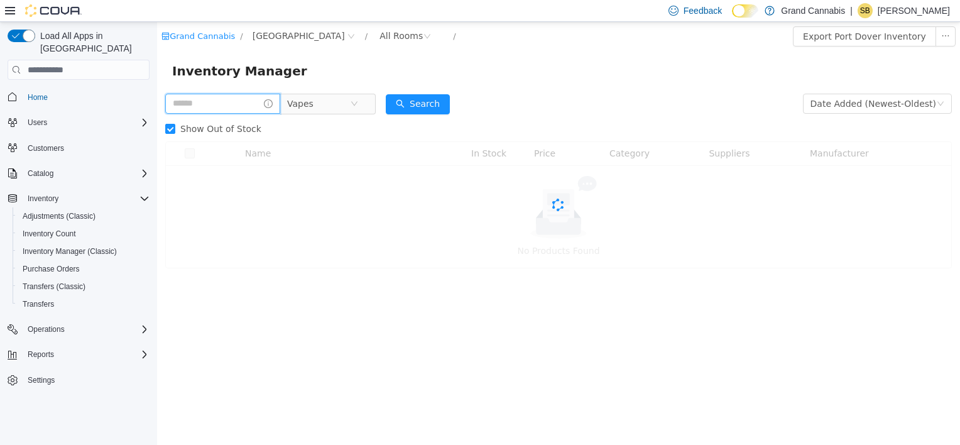
drag, startPoint x: 236, startPoint y: 107, endPoint x: 226, endPoint y: 107, distance: 10.7
click at [235, 107] on input "text" at bounding box center [222, 104] width 115 height 20
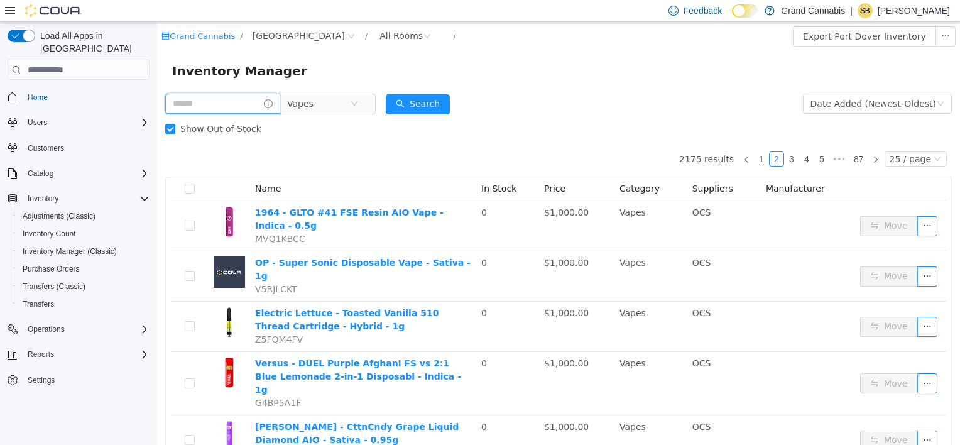
click at [182, 107] on input "text" at bounding box center [222, 104] width 115 height 20
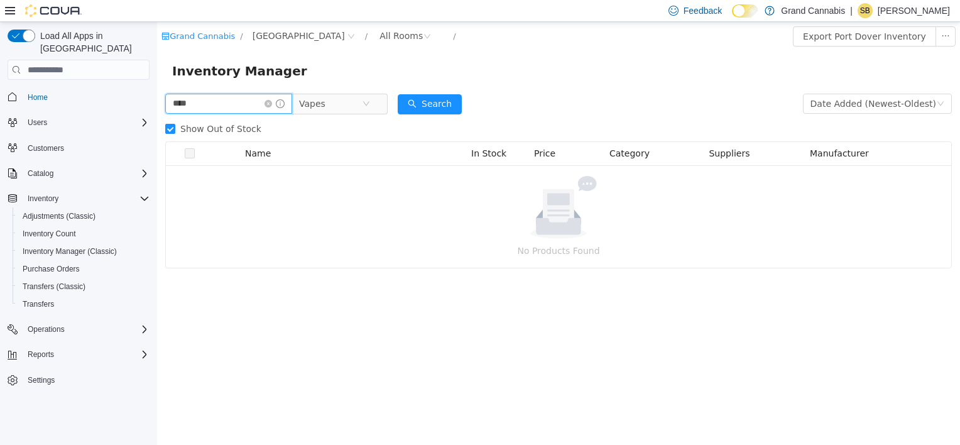
drag, startPoint x: 195, startPoint y: 109, endPoint x: 128, endPoint y: 114, distance: 67.4
click at [157, 114] on html "Grand Cannabis / Port Dover / All Rooms / Export Port Dover Inventory Inventory…" at bounding box center [558, 233] width 803 height 423
click at [447, 101] on button "Search" at bounding box center [430, 104] width 64 height 20
drag, startPoint x: 195, startPoint y: 106, endPoint x: 136, endPoint y: 102, distance: 59.8
click at [157, 102] on html "Grand Cannabis / Port Dover / All Rooms / Export Port Dover Inventory Inventory…" at bounding box center [558, 233] width 803 height 423
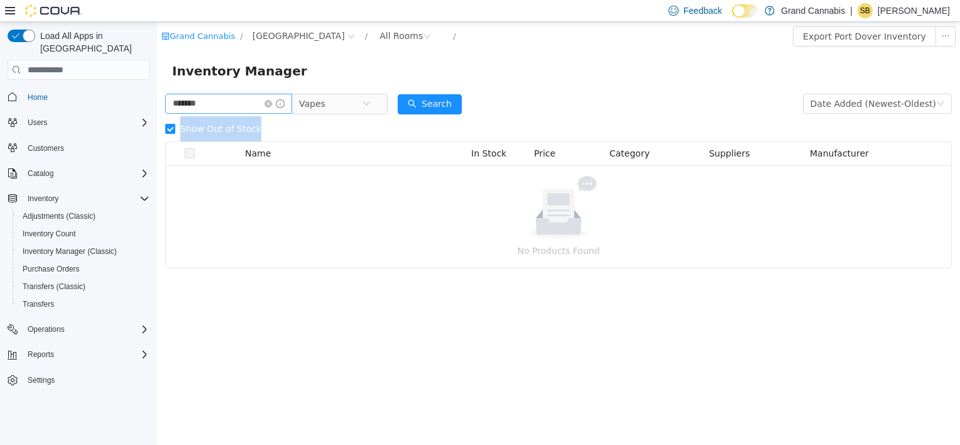
drag, startPoint x: 248, startPoint y: 117, endPoint x: 244, endPoint y: 109, distance: 8.4
click at [246, 110] on div "******* Vapes" at bounding box center [276, 103] width 222 height 25
drag, startPoint x: 227, startPoint y: 107, endPoint x: 125, endPoint y: 76, distance: 107.1
click at [157, 76] on html "Grand Cannabis / Port Dover / All Rooms / Export Port Dover Inventory Inventory…" at bounding box center [558, 233] width 803 height 423
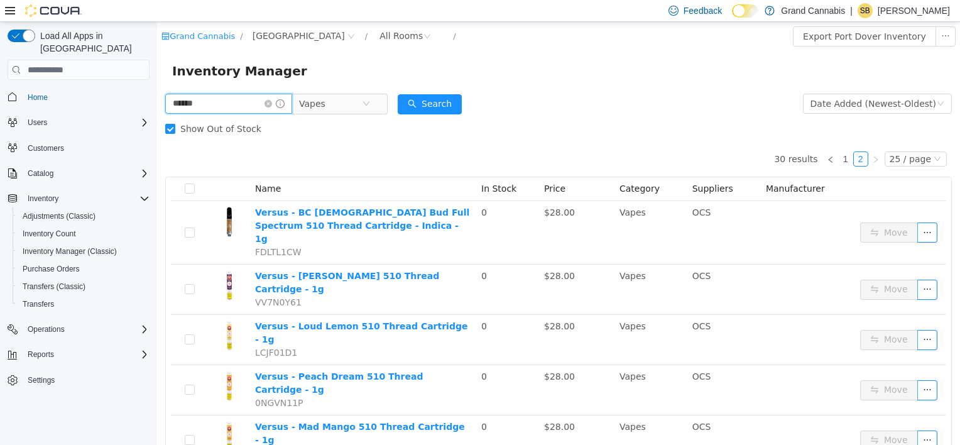
drag, startPoint x: 161, startPoint y: 104, endPoint x: 260, endPoint y: 117, distance: 100.2
click at [157, 95] on html "Grand Cannabis / Port Dover / All Rooms / Export Port Dover Inventory Inventory…" at bounding box center [558, 233] width 803 height 423
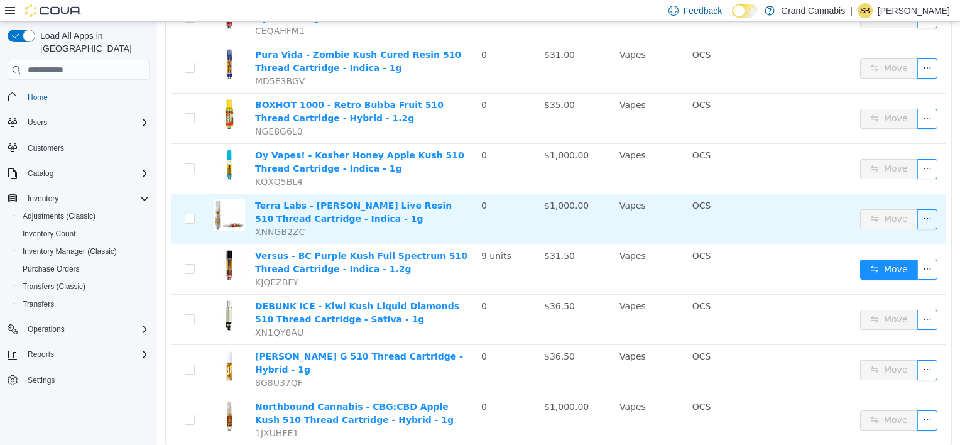
scroll to position [1020, 0]
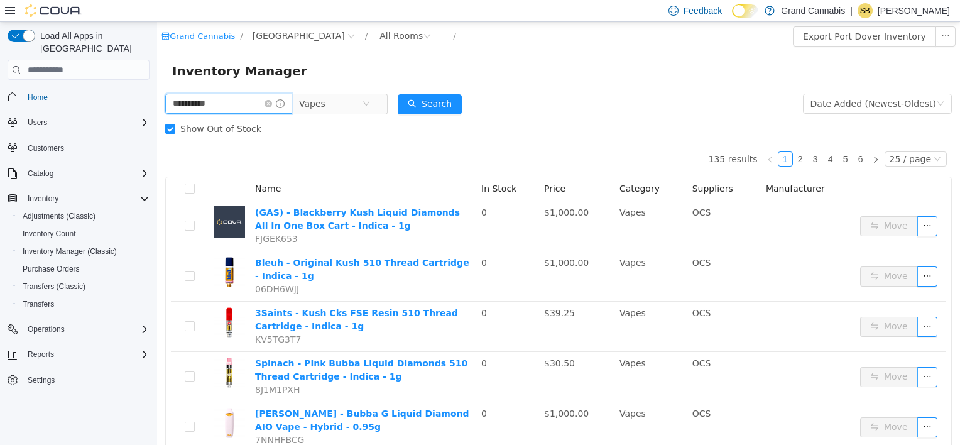
drag, startPoint x: 227, startPoint y: 109, endPoint x: 85, endPoint y: 114, distance: 142.1
click at [157, 114] on html "**********" at bounding box center [558, 233] width 803 height 423
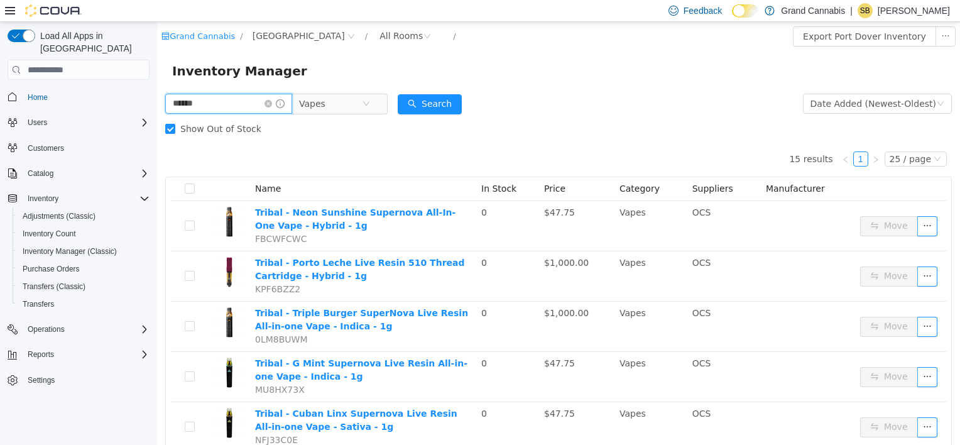
drag, startPoint x: 217, startPoint y: 101, endPoint x: 75, endPoint y: 104, distance: 141.4
click at [157, 104] on html "Grand Cannabis / Port Dover / All Rooms / Export Port Dover Inventory Inventory…" at bounding box center [558, 233] width 803 height 423
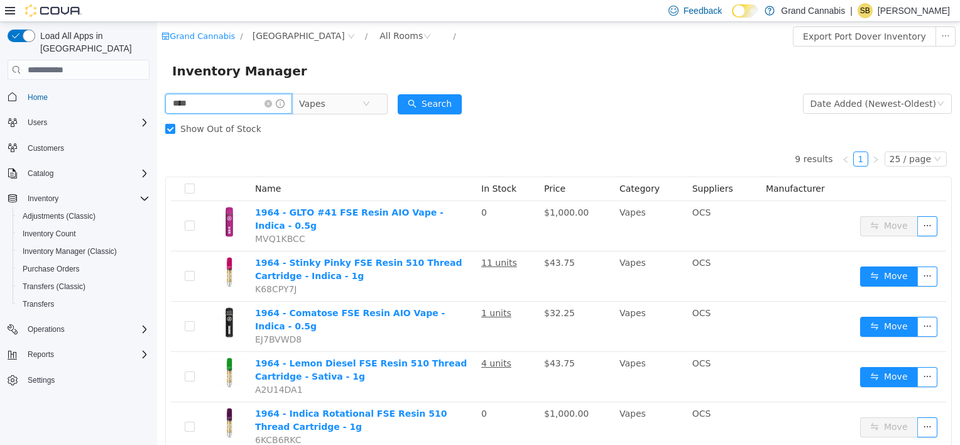
drag, startPoint x: 28, startPoint y: 111, endPoint x: -3, endPoint y: 112, distance: 30.2
click at [157, 112] on html "Grand Cannabis / Port Dover / All Rooms / Export Port Dover Inventory Inventory…" at bounding box center [558, 233] width 803 height 423
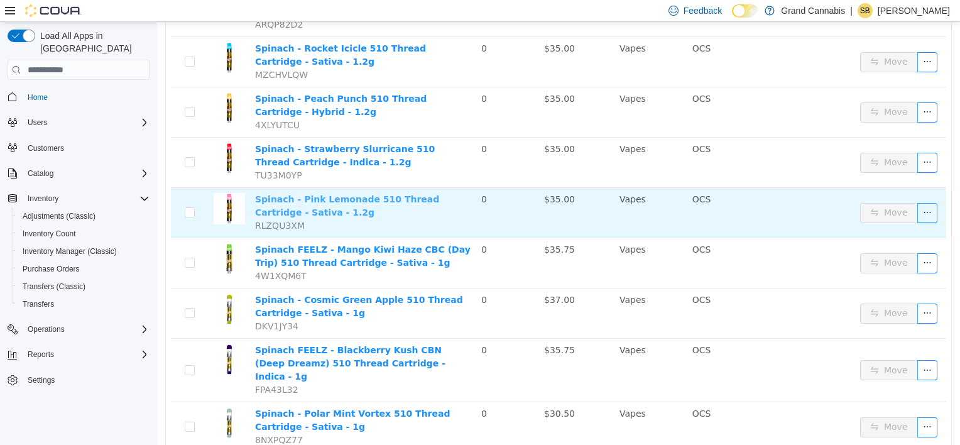
scroll to position [1045, 0]
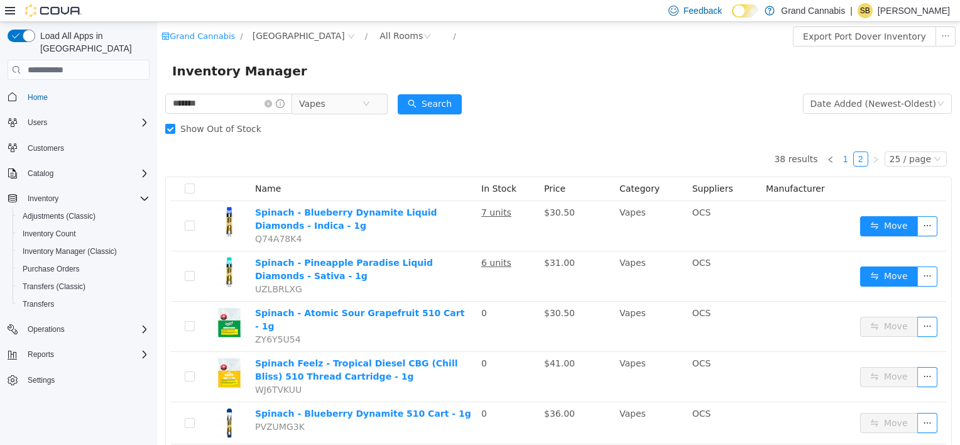
click at [841, 160] on link "1" at bounding box center [846, 159] width 14 height 14
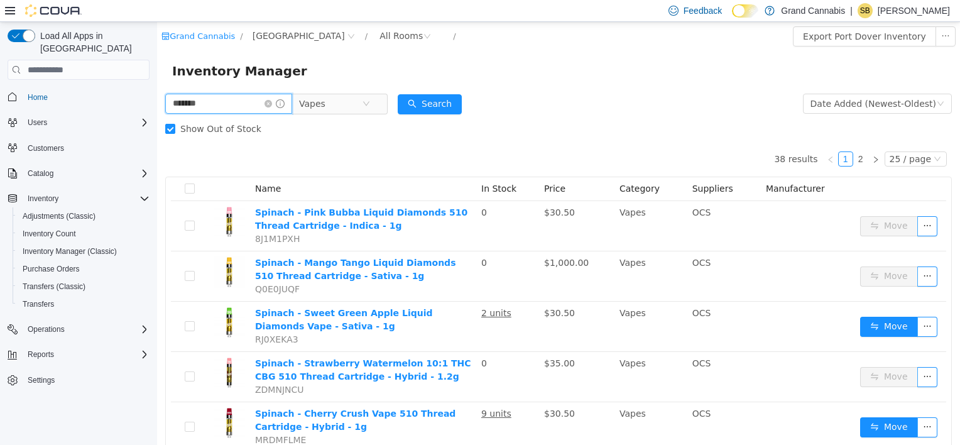
drag, startPoint x: 221, startPoint y: 108, endPoint x: 31, endPoint y: 104, distance: 189.8
click at [157, 104] on html "Grand Cannabis / Port Dover / All Rooms / Export Port Dover Inventory Inventory…" at bounding box center [558, 233] width 803 height 423
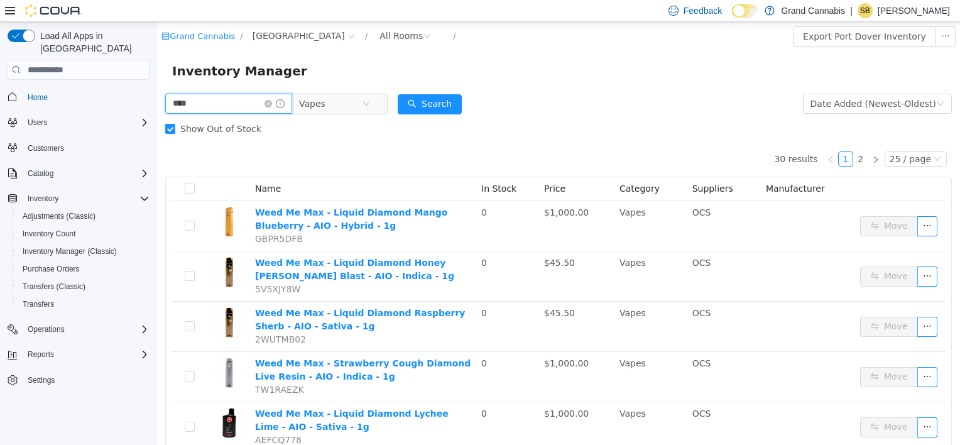
drag, startPoint x: 226, startPoint y: 104, endPoint x: 67, endPoint y: 80, distance: 161.3
click at [157, 80] on html "Grand Cannabis / Port Dover / All Rooms / Export Port Dover Inventory Inventory…" at bounding box center [558, 233] width 803 height 423
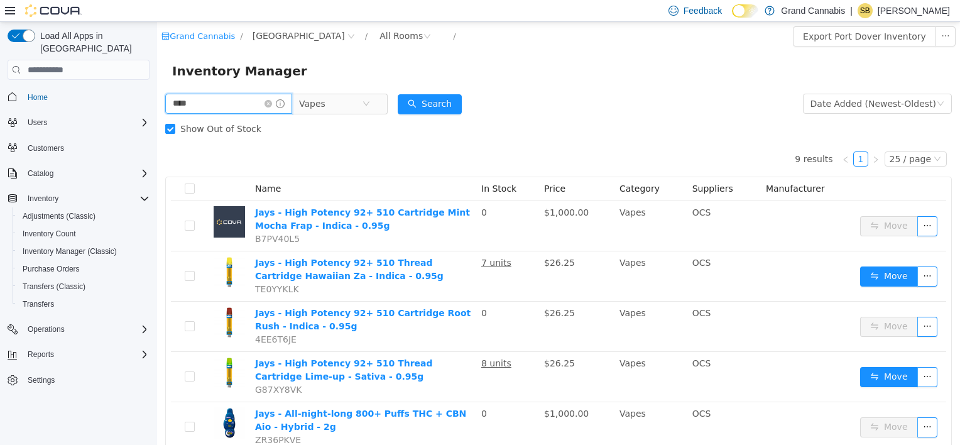
drag, startPoint x: 186, startPoint y: 107, endPoint x: 80, endPoint y: 109, distance: 105.6
click at [157, 109] on html "Grand Cannabis / Port Dover / All Rooms / Export Port Dover Inventory Inventory…" at bounding box center [558, 233] width 803 height 423
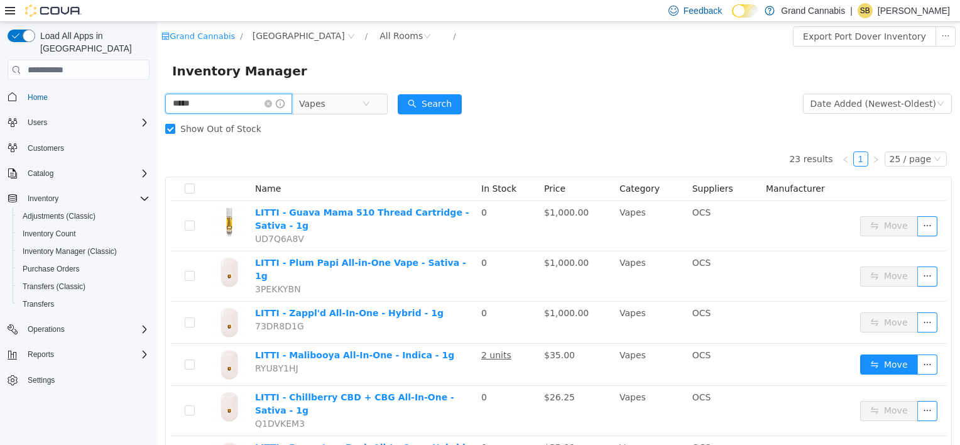
drag, startPoint x: 226, startPoint y: 109, endPoint x: 61, endPoint y: 109, distance: 165.2
click at [157, 109] on html "Grand Cannabis / Port Dover / All Rooms / Export Port Dover Inventory Inventory…" at bounding box center [558, 233] width 803 height 423
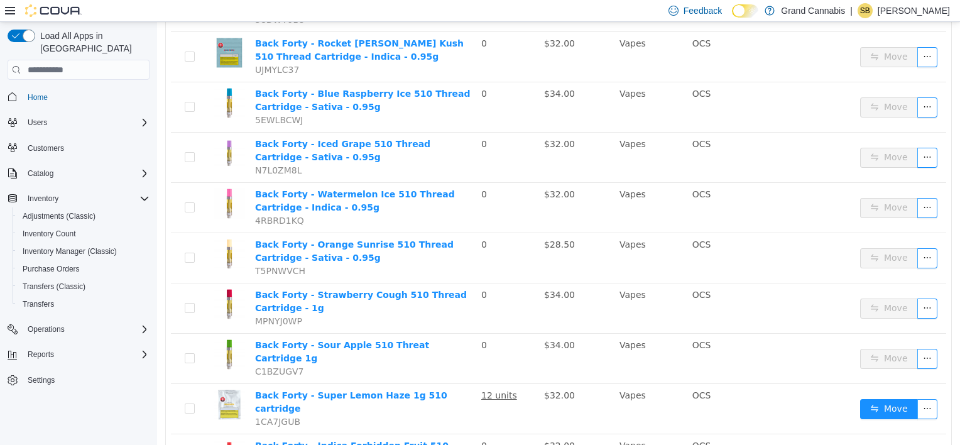
scroll to position [996, 0]
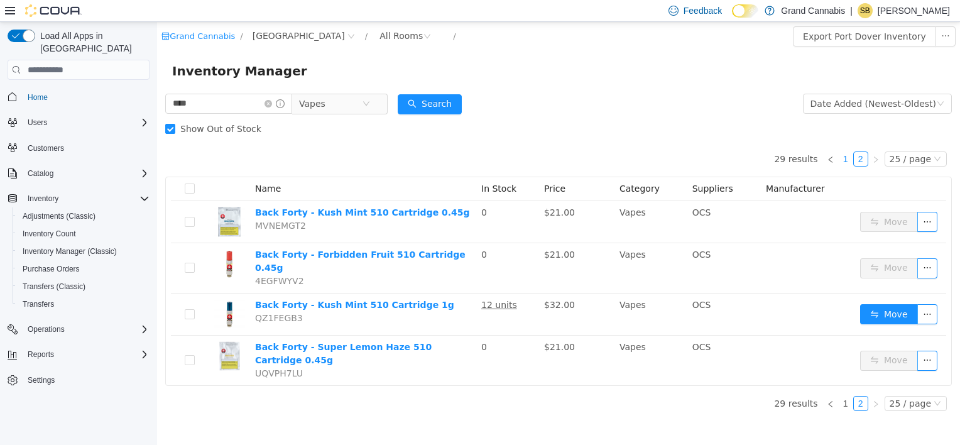
click at [849, 160] on link "1" at bounding box center [846, 159] width 14 height 14
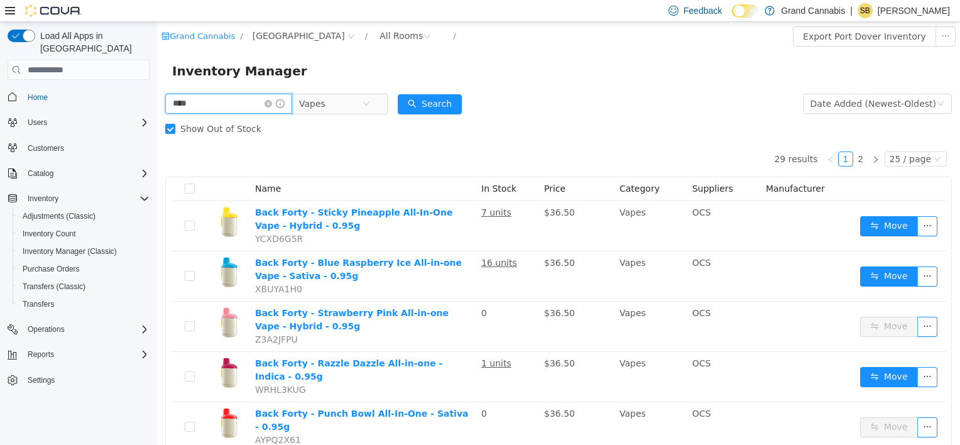
drag, startPoint x: 183, startPoint y: 105, endPoint x: 160, endPoint y: 117, distance: 25.6
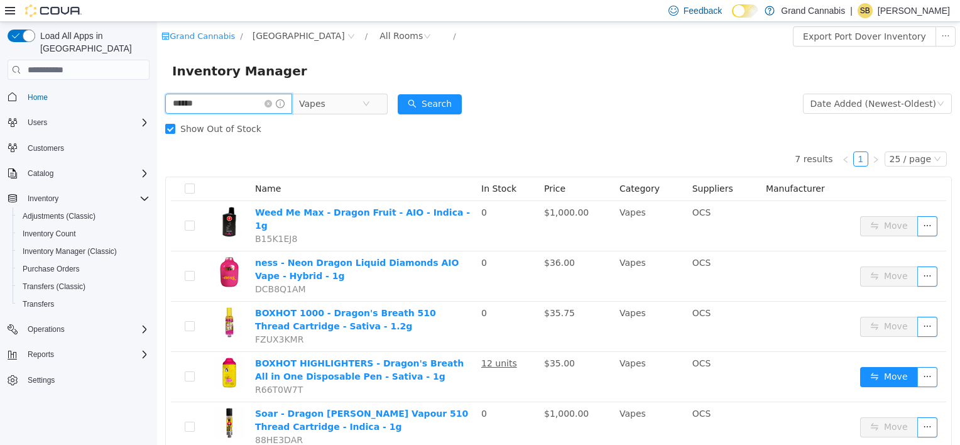
drag, startPoint x: 218, startPoint y: 102, endPoint x: 109, endPoint y: 102, distance: 108.7
click at [157, 102] on html "Grand Cannabis / Port Dover / All Rooms / Export Port Dover Inventory Inventory…" at bounding box center [558, 233] width 803 height 423
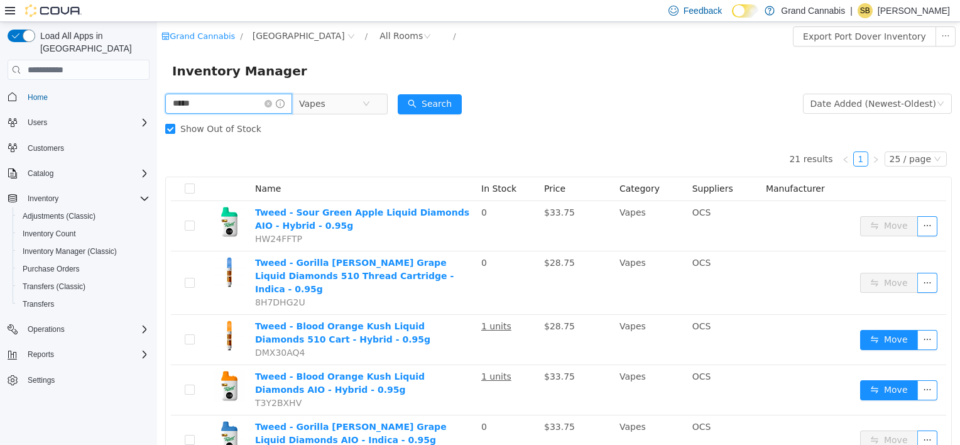
drag, startPoint x: 210, startPoint y: 99, endPoint x: 46, endPoint y: 94, distance: 164.0
click at [157, 94] on html "Grand Cannabis / Port Dover / All Rooms / Export Port Dover Inventory Inventory…" at bounding box center [558, 233] width 803 height 423
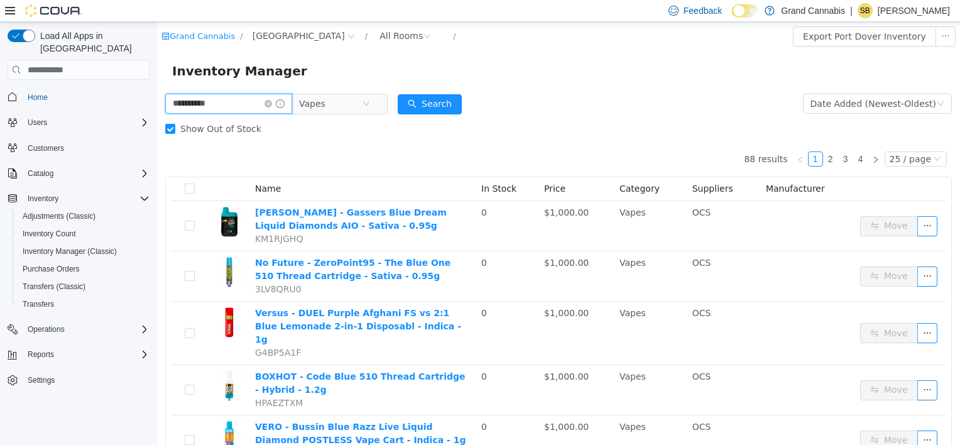
drag, startPoint x: 224, startPoint y: 110, endPoint x: 60, endPoint y: 97, distance: 164.5
click at [157, 97] on html "**********" at bounding box center [558, 233] width 803 height 423
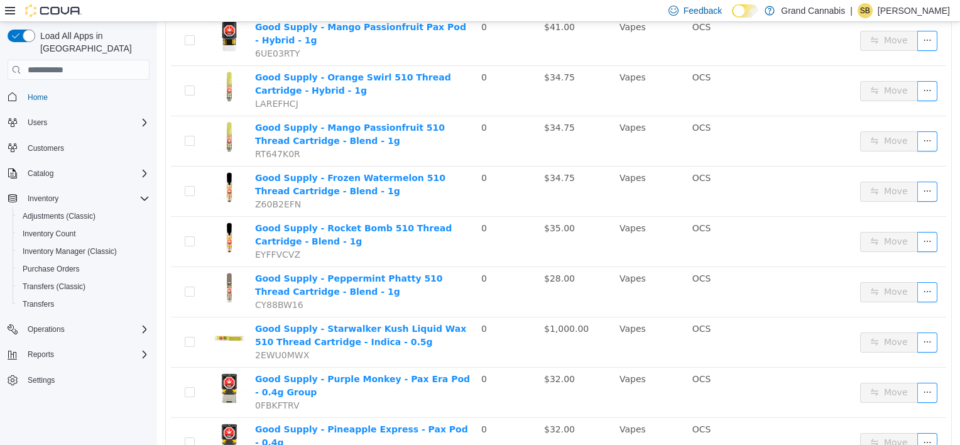
scroll to position [1020, 0]
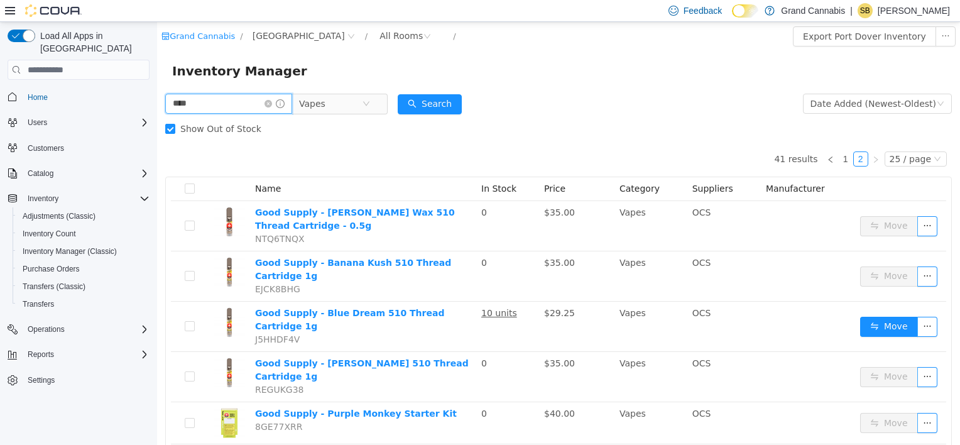
drag, startPoint x: 182, startPoint y: 109, endPoint x: 60, endPoint y: 109, distance: 121.2
click at [157, 109] on html "Grand Cannabis / Port Dover / All Rooms / Export Port Dover Inventory Inventory…" at bounding box center [558, 233] width 803 height 423
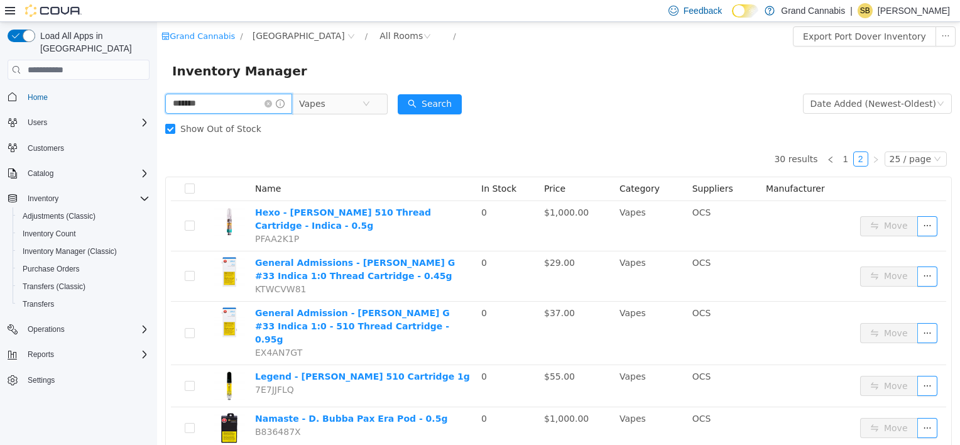
drag, startPoint x: 221, startPoint y: 108, endPoint x: 6, endPoint y: 83, distance: 216.3
click at [157, 83] on html "Grand Cannabis / Port Dover / All Rooms / Export Port Dover Inventory Inventory…" at bounding box center [558, 233] width 803 height 423
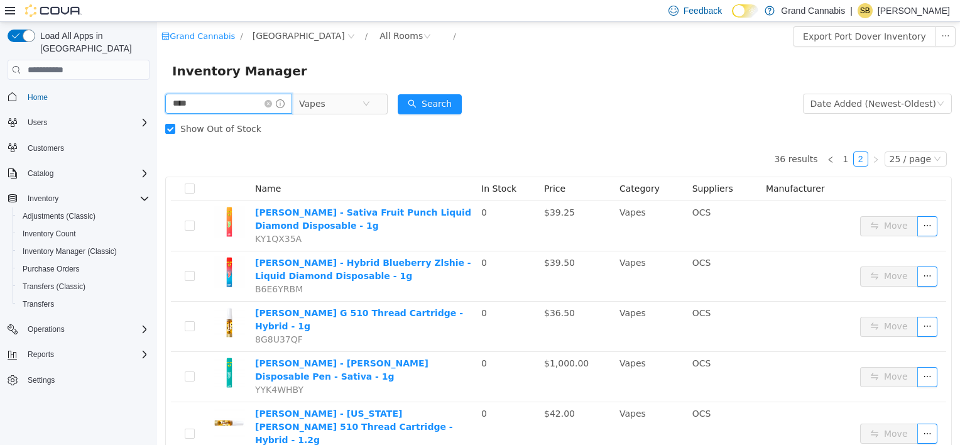
drag, startPoint x: 222, startPoint y: 103, endPoint x: 62, endPoint y: 104, distance: 159.6
click at [157, 104] on html "Grand Cannabis / Port Dover / All Rooms / Export Port Dover Inventory Inventory…" at bounding box center [558, 233] width 803 height 423
type input "********"
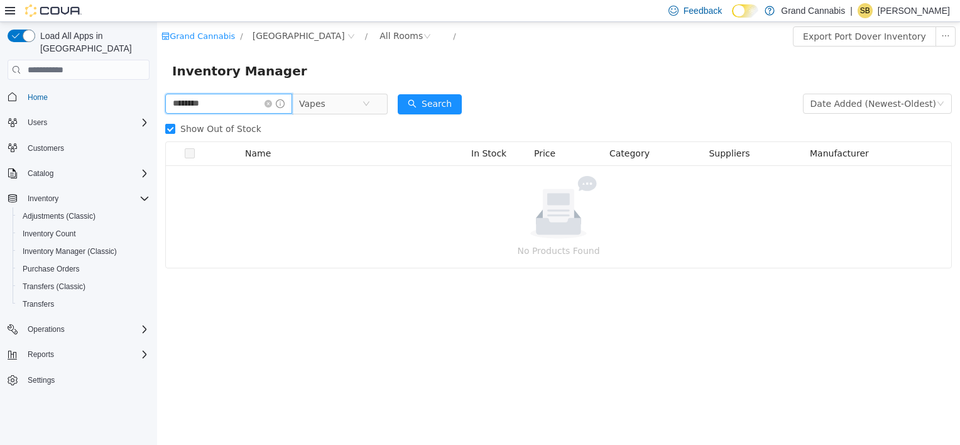
click at [239, 106] on input "********" at bounding box center [228, 104] width 127 height 20
click at [272, 104] on icon "icon: close-circle" at bounding box center [268, 104] width 8 height 8
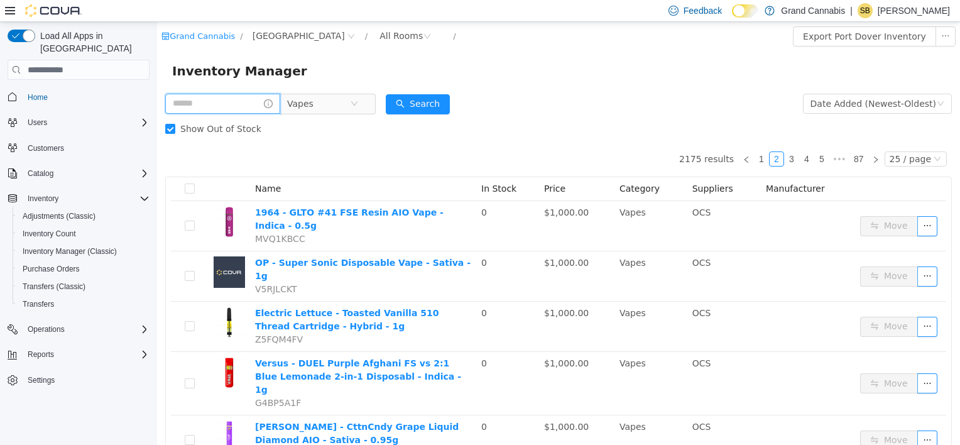
drag, startPoint x: 226, startPoint y: 108, endPoint x: 146, endPoint y: 109, distance: 80.4
click at [157, 109] on html "Grand Cannabis / Port Dover / All Rooms / Export Port Dover Inventory Inventory…" at bounding box center [558, 233] width 803 height 423
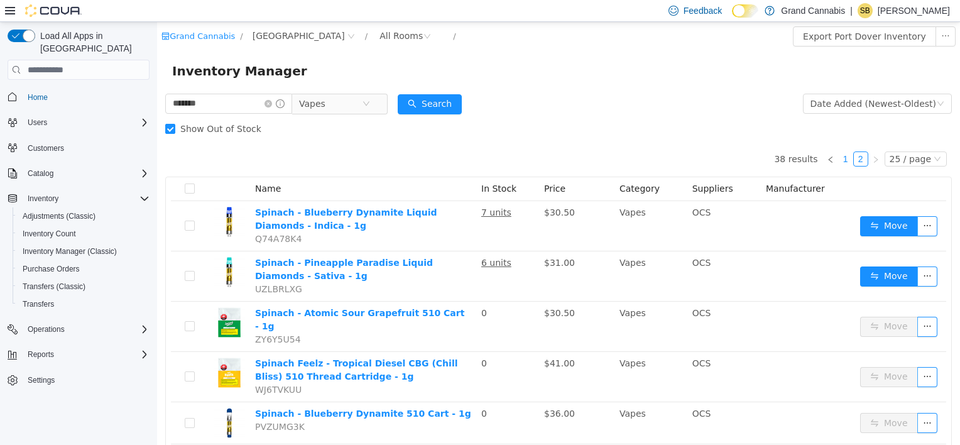
click at [840, 160] on link "1" at bounding box center [846, 159] width 14 height 14
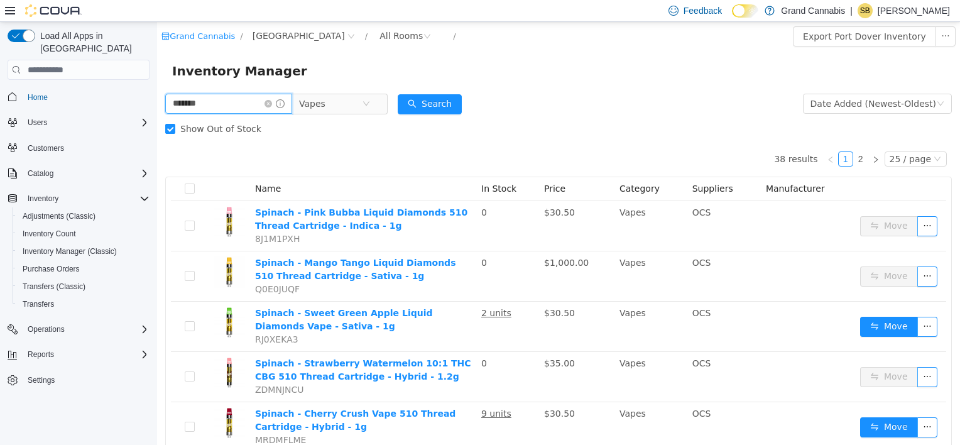
drag, startPoint x: 190, startPoint y: 107, endPoint x: 86, endPoint y: 107, distance: 104.3
click at [157, 107] on html "Grand Cannabis / Port Dover / All Rooms / Export Port Dover Inventory Inventory…" at bounding box center [558, 233] width 803 height 423
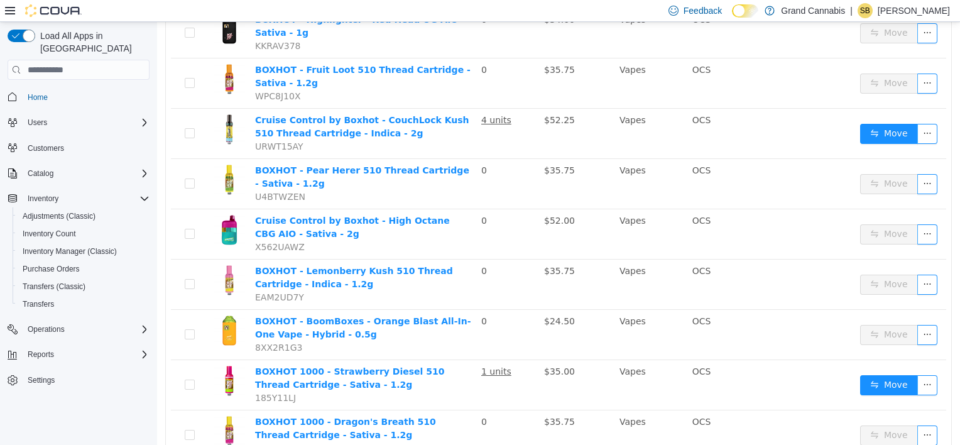
scroll to position [1037, 0]
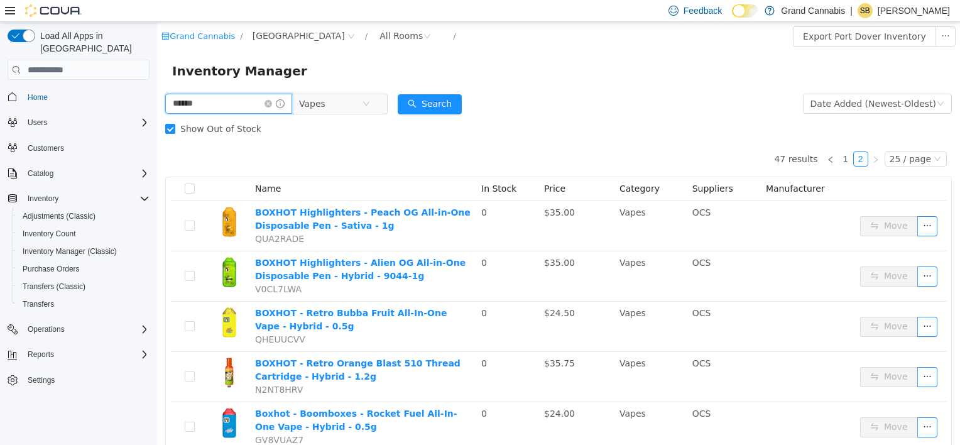
drag, startPoint x: 225, startPoint y: 105, endPoint x: 111, endPoint y: 114, distance: 114.7
click at [157, 114] on html "Grand Cannabis / Port Dover / All Rooms / Export Port Dover Inventory Inventory…" at bounding box center [558, 233] width 803 height 423
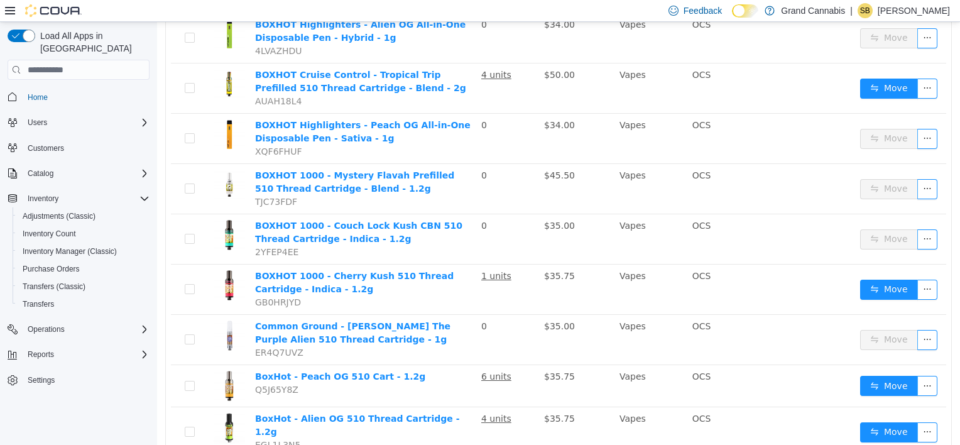
scroll to position [1029, 0]
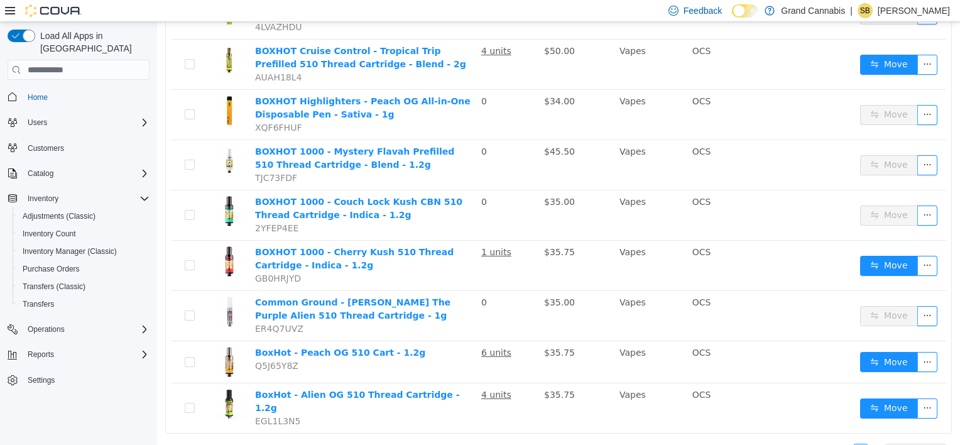
click at [841, 444] on link "1" at bounding box center [846, 451] width 14 height 14
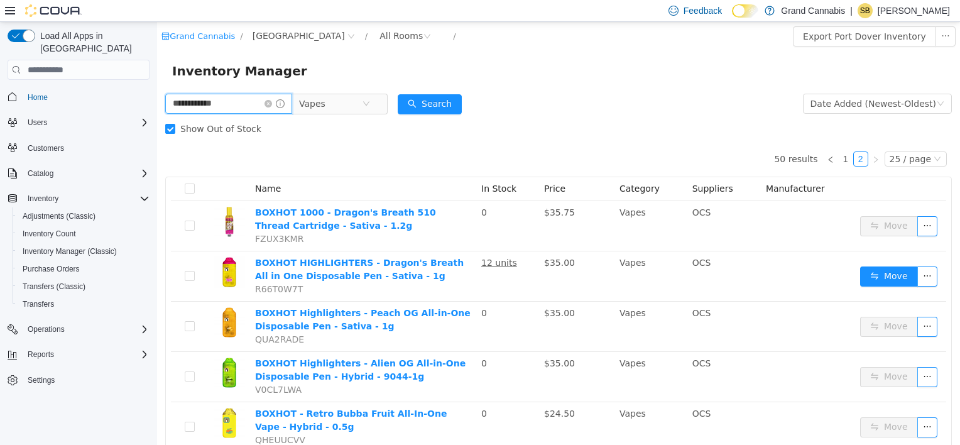
drag, startPoint x: 163, startPoint y: 124, endPoint x: -3, endPoint y: 82, distance: 170.7
click at [157, 82] on html "**********" at bounding box center [558, 233] width 803 height 423
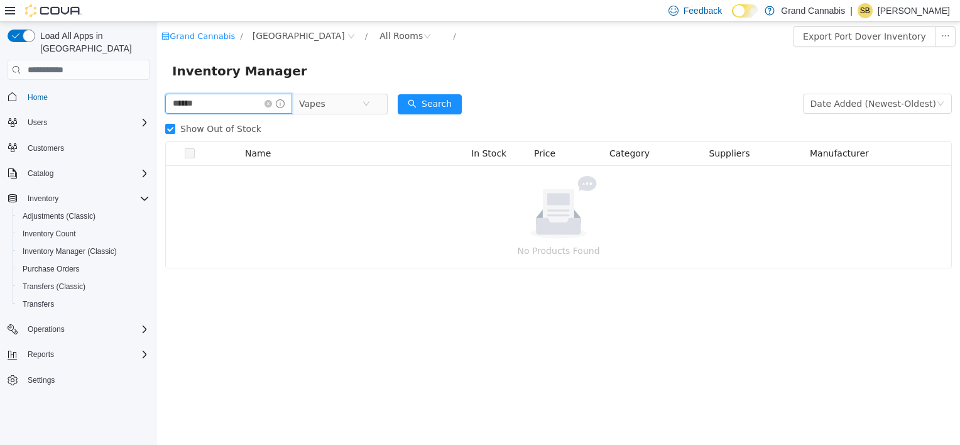
drag, startPoint x: 220, startPoint y: 105, endPoint x: 90, endPoint y: 107, distance: 129.4
click at [157, 107] on html "Grand Cannabis / Port Dover / All Rooms / Export Port Dover Inventory Inventory…" at bounding box center [558, 233] width 803 height 423
type input "******"
click at [272, 104] on icon "icon: close-circle" at bounding box center [268, 104] width 8 height 8
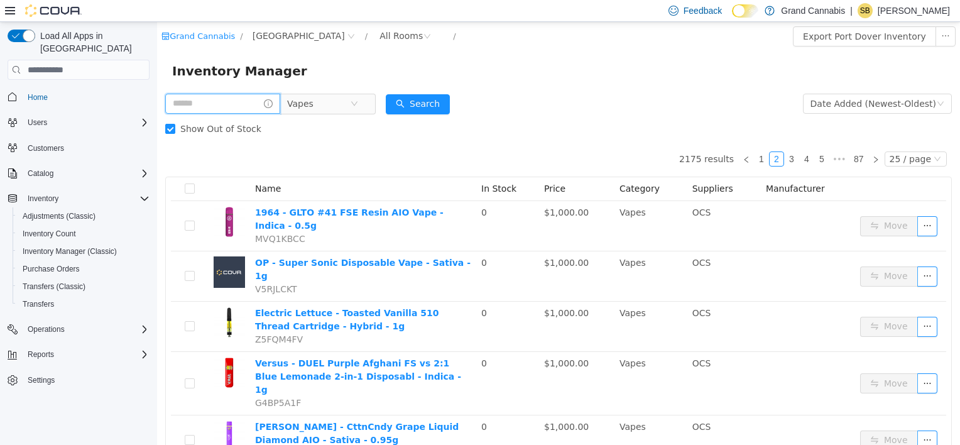
click at [229, 99] on input "text" at bounding box center [222, 104] width 115 height 20
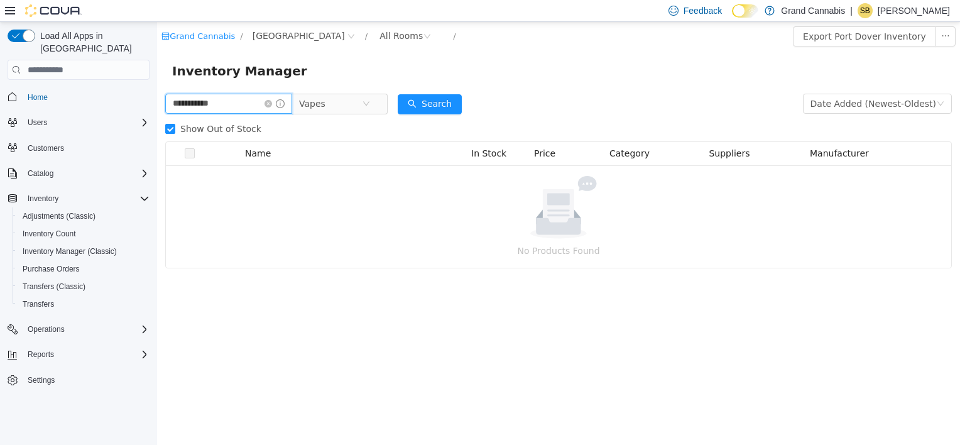
drag, startPoint x: 254, startPoint y: 107, endPoint x: 23, endPoint y: 107, distance: 231.8
click at [157, 107] on html "**********" at bounding box center [558, 233] width 803 height 423
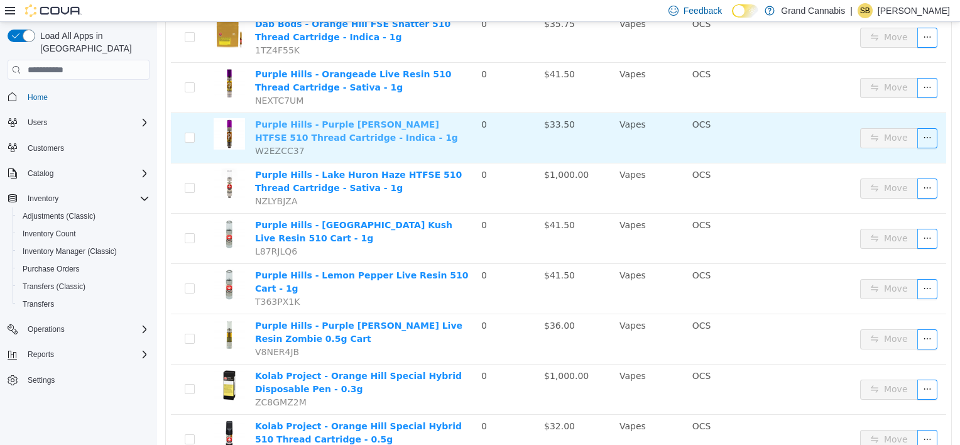
scroll to position [227, 0]
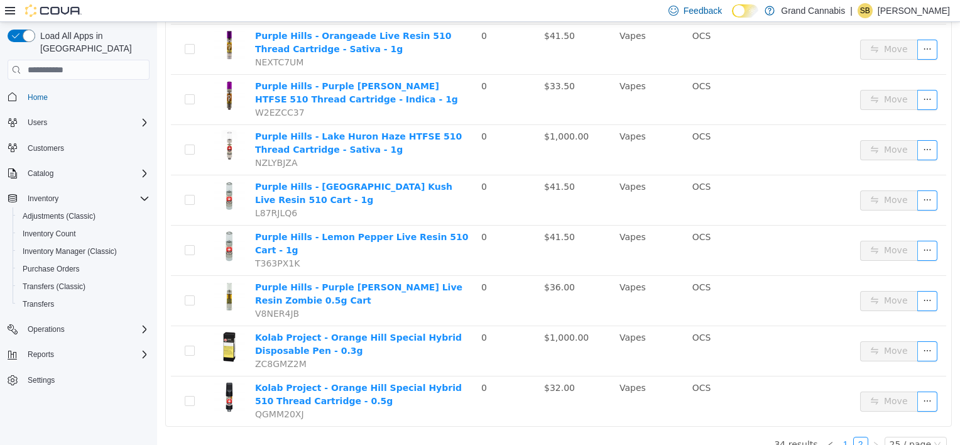
click at [839, 437] on link "1" at bounding box center [846, 444] width 14 height 14
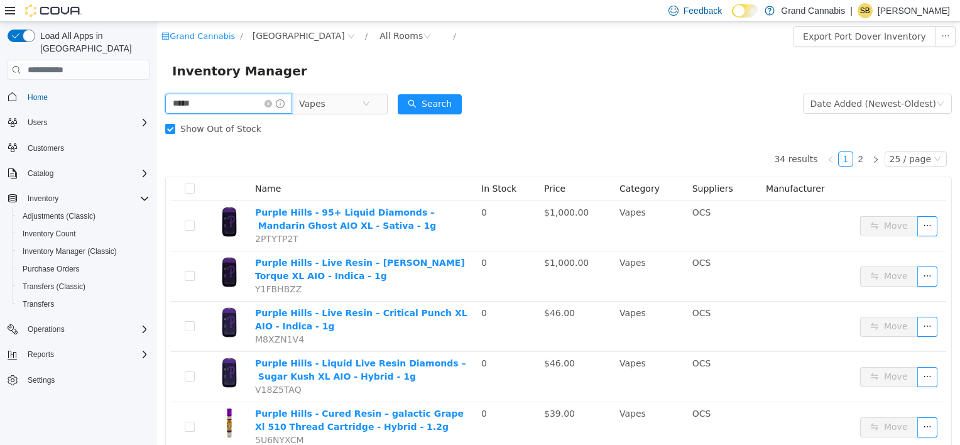
drag, startPoint x: 220, startPoint y: 106, endPoint x: 43, endPoint y: 107, distance: 177.2
click at [157, 107] on html "Grand Cannabis / Port Dover / All Rooms / Export Port Dover Inventory Inventory…" at bounding box center [558, 233] width 803 height 423
type input "********"
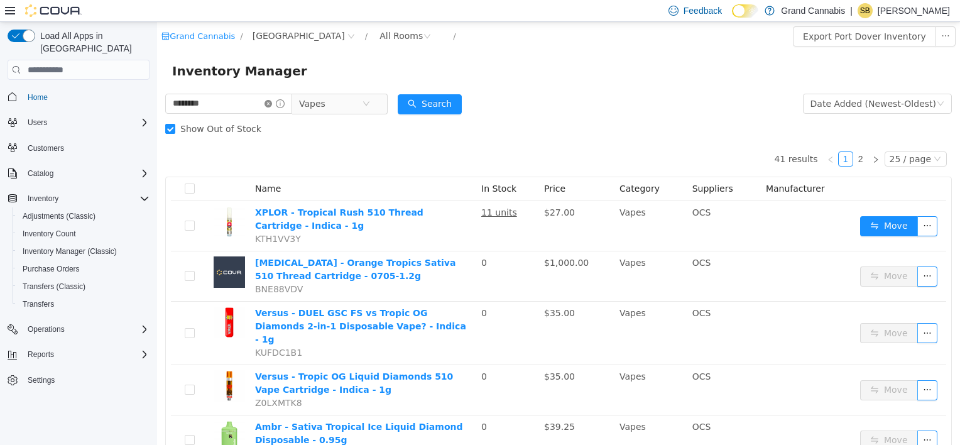
click at [272, 106] on icon "icon: close-circle" at bounding box center [268, 104] width 8 height 8
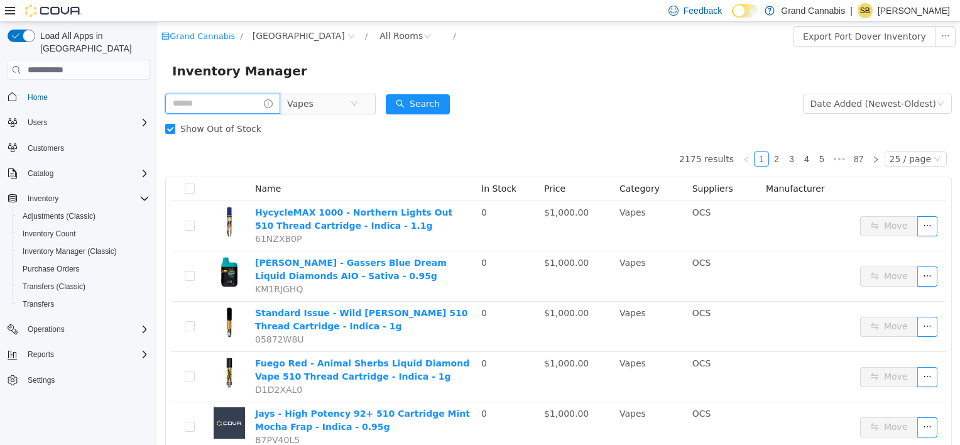
click at [229, 109] on input "text" at bounding box center [222, 104] width 115 height 20
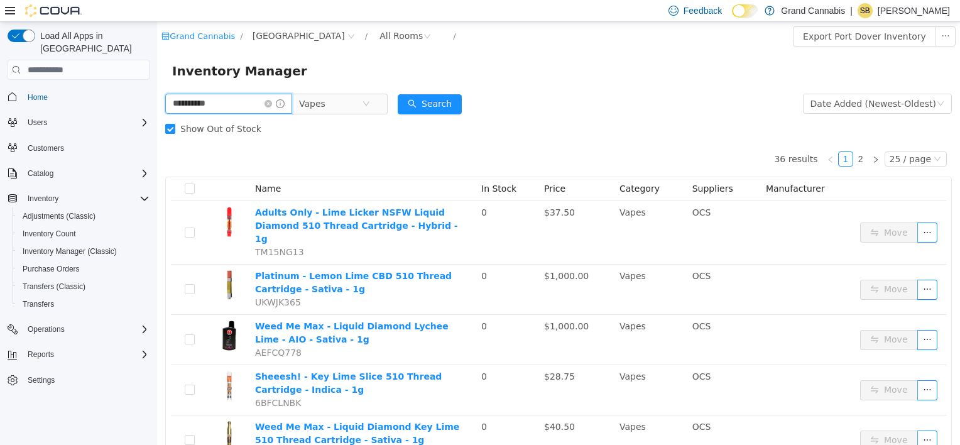
drag, startPoint x: 220, startPoint y: 99, endPoint x: 18, endPoint y: 106, distance: 201.8
click at [157, 106] on html "**********" at bounding box center [558, 233] width 803 height 423
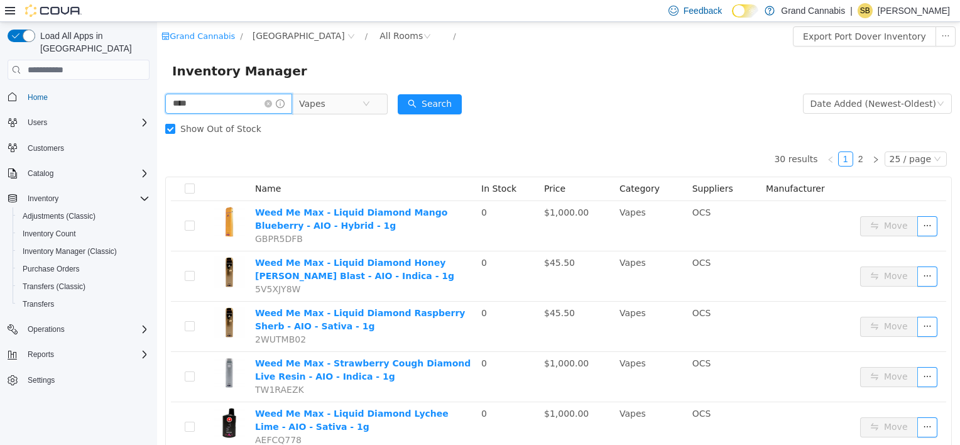
drag, startPoint x: 210, startPoint y: 109, endPoint x: 95, endPoint y: 106, distance: 114.4
click at [157, 106] on html "Grand Cannabis / Port Dover / All Rooms / Export Port Dover Inventory Inventory…" at bounding box center [558, 233] width 803 height 423
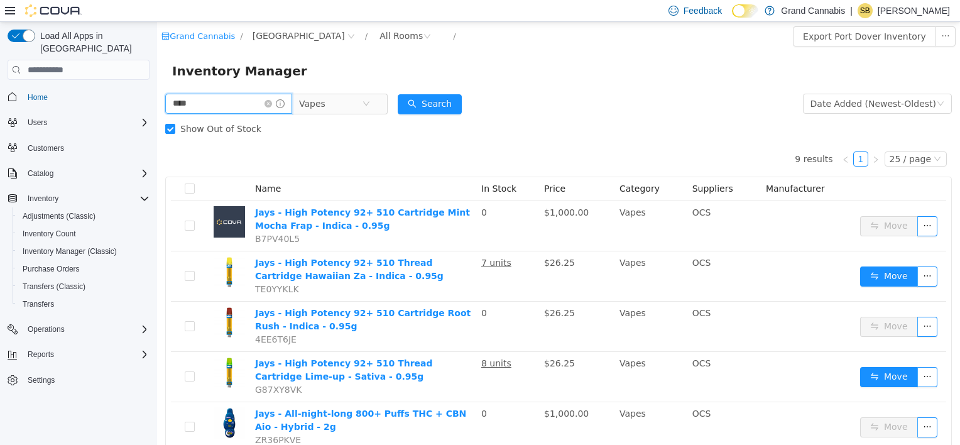
drag, startPoint x: 221, startPoint y: 105, endPoint x: 59, endPoint y: 114, distance: 161.7
click at [157, 114] on html "Grand Cannabis / Port Dover / All Rooms / Export Port Dover Inventory Inventory…" at bounding box center [558, 233] width 803 height 423
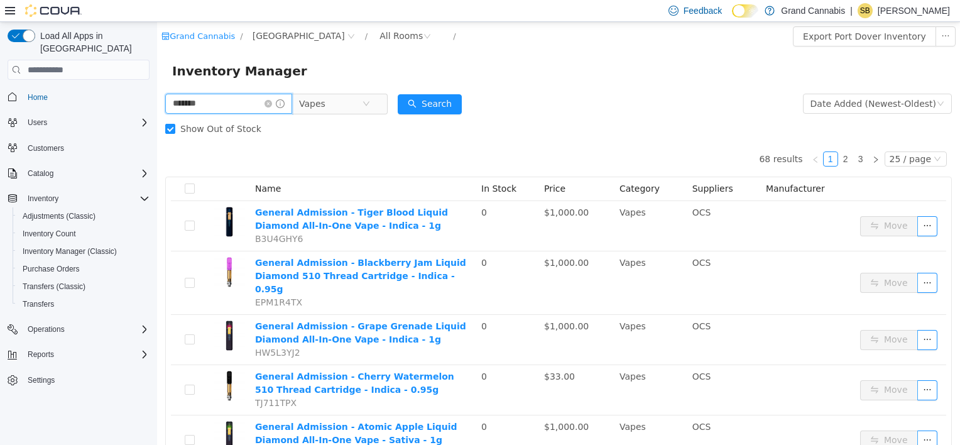
drag, startPoint x: 216, startPoint y: 105, endPoint x: -3, endPoint y: 105, distance: 218.6
click at [157, 105] on html "Grand Cannabis / Port Dover / All Rooms / Export Port Dover Inventory Inventory…" at bounding box center [558, 233] width 803 height 423
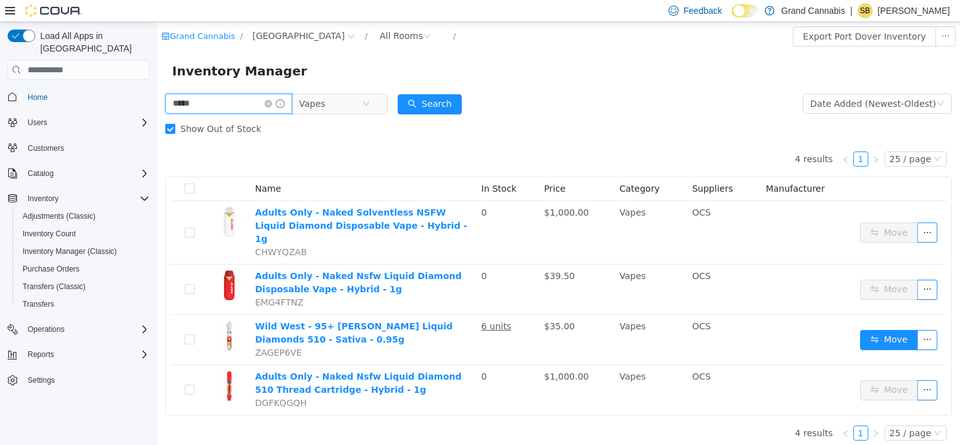
drag, startPoint x: 225, startPoint y: 107, endPoint x: 23, endPoint y: 112, distance: 201.7
click at [157, 112] on html "Grand Cannabis / Port Dover / All Rooms / Export Port Dover Inventory Inventory…" at bounding box center [558, 233] width 803 height 423
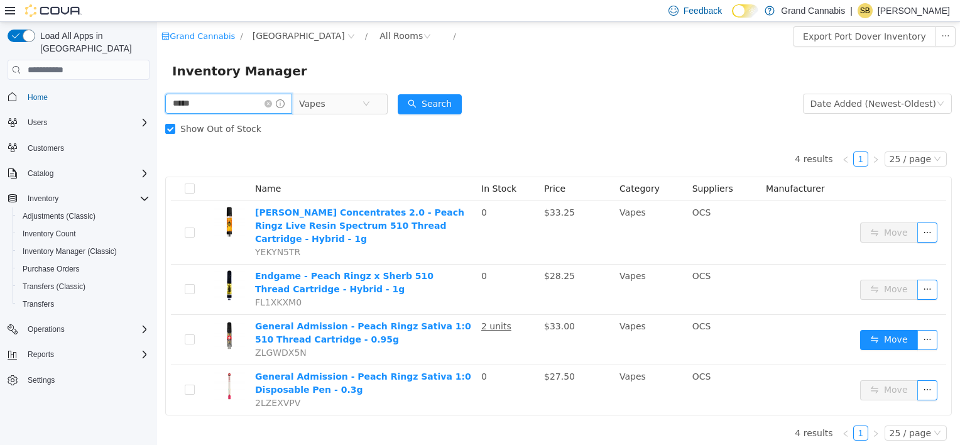
drag, startPoint x: 166, startPoint y: 107, endPoint x: 48, endPoint y: 107, distance: 118.7
click at [157, 107] on html "Grand Cannabis / Port Dover / All Rooms / Export Port Dover Inventory Inventory…" at bounding box center [558, 233] width 803 height 423
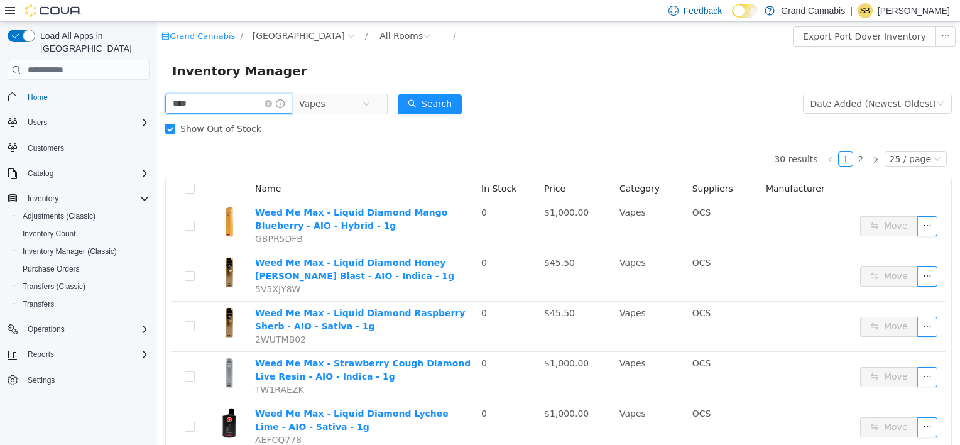
drag, startPoint x: 156, startPoint y: 107, endPoint x: 133, endPoint y: 107, distance: 22.6
click at [157, 107] on html "Grand Cannabis / Port Dover / All Rooms / Export Port Dover Inventory Inventory…" at bounding box center [558, 233] width 803 height 423
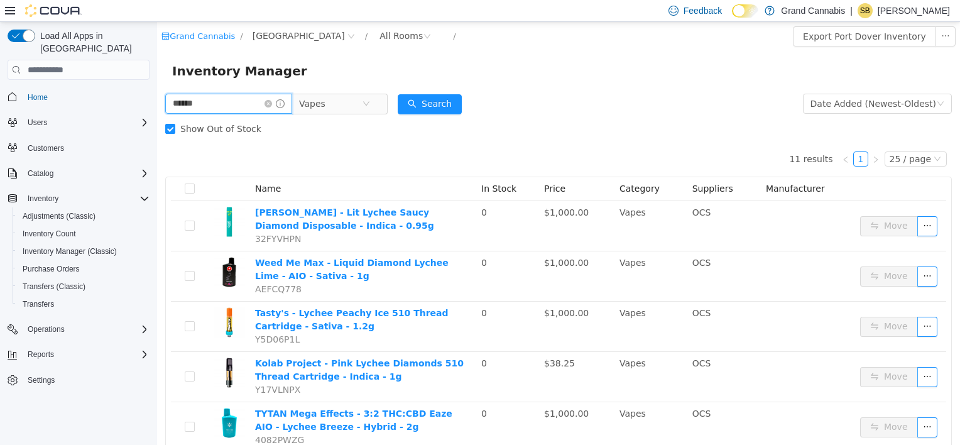
drag, startPoint x: 217, startPoint y: 101, endPoint x: 110, endPoint y: 102, distance: 106.8
click at [157, 102] on html "Grand Cannabis / Port Dover / All Rooms / Export Port Dover Inventory Inventory…" at bounding box center [558, 233] width 803 height 423
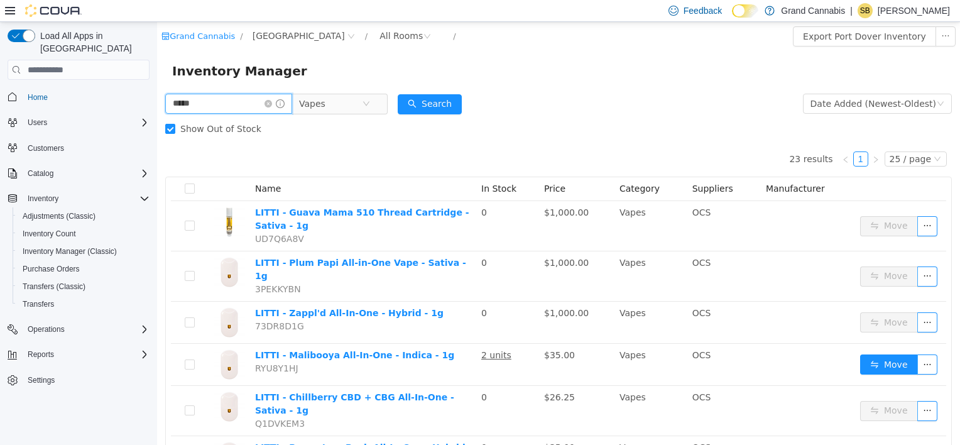
drag, startPoint x: 215, startPoint y: 109, endPoint x: 95, endPoint y: 112, distance: 120.1
click at [157, 112] on html "Grand Cannabis / Port Dover / All Rooms / Export Port Dover Inventory Inventory…" at bounding box center [558, 233] width 803 height 423
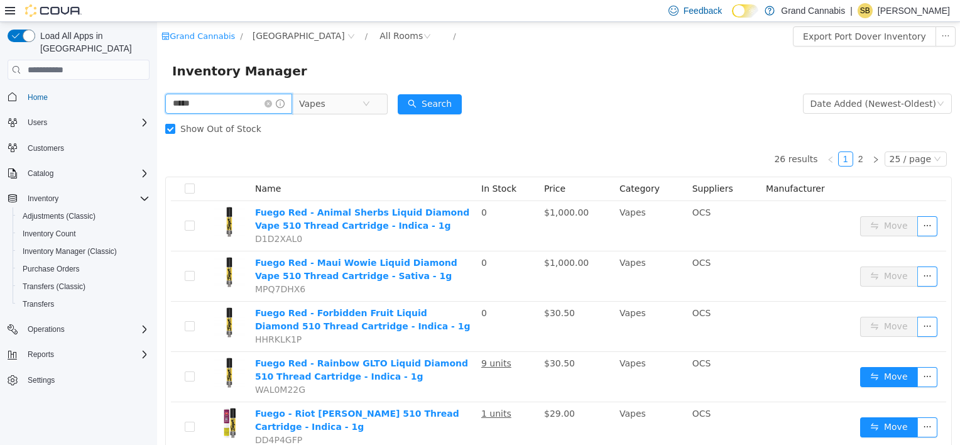
drag, startPoint x: 223, startPoint y: 103, endPoint x: 238, endPoint y: 120, distance: 22.7
click at [157, 102] on html "Grand Cannabis / Port Dover / All Rooms / Export Port Dover Inventory Inventory…" at bounding box center [558, 233] width 803 height 423
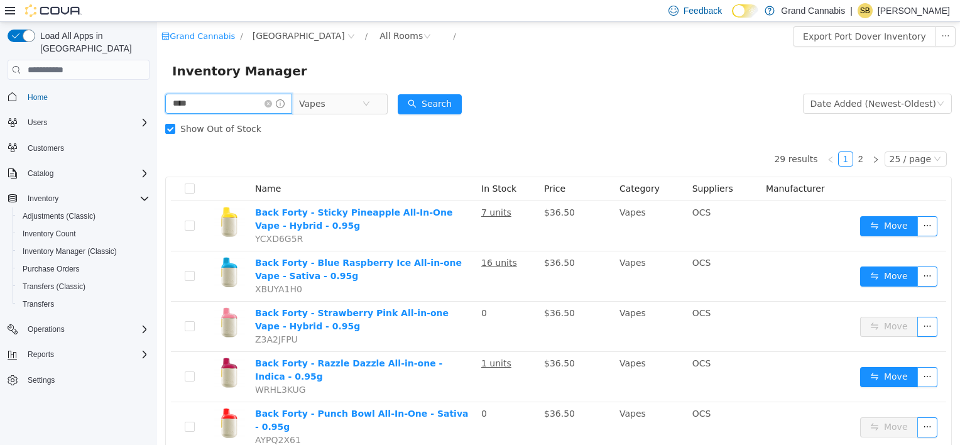
drag, startPoint x: 153, startPoint y: 107, endPoint x: 69, endPoint y: 109, distance: 84.2
click at [157, 109] on html "Grand Cannabis / Port Dover / All Rooms / Export Port Dover Inventory Inventory…" at bounding box center [558, 233] width 803 height 423
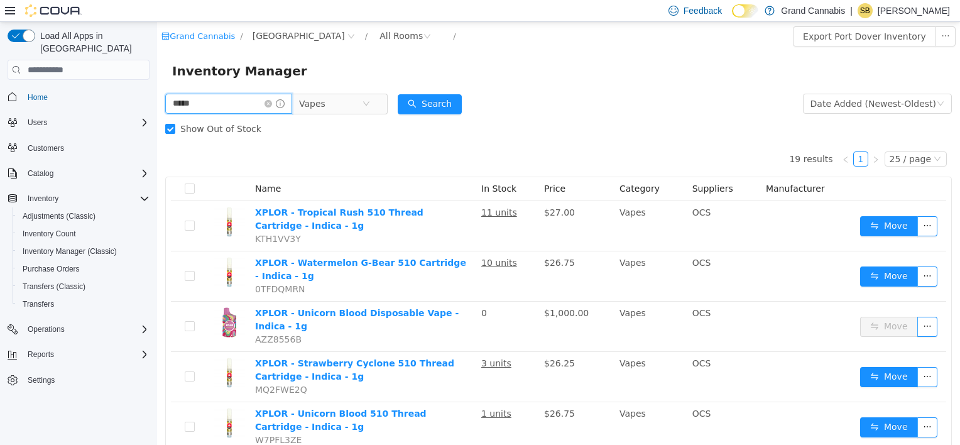
drag, startPoint x: 197, startPoint y: 106, endPoint x: 110, endPoint y: 103, distance: 86.8
click at [157, 103] on html "Grand Cannabis / Port Dover / All Rooms / Export Port Dover Inventory Inventory…" at bounding box center [558, 233] width 803 height 423
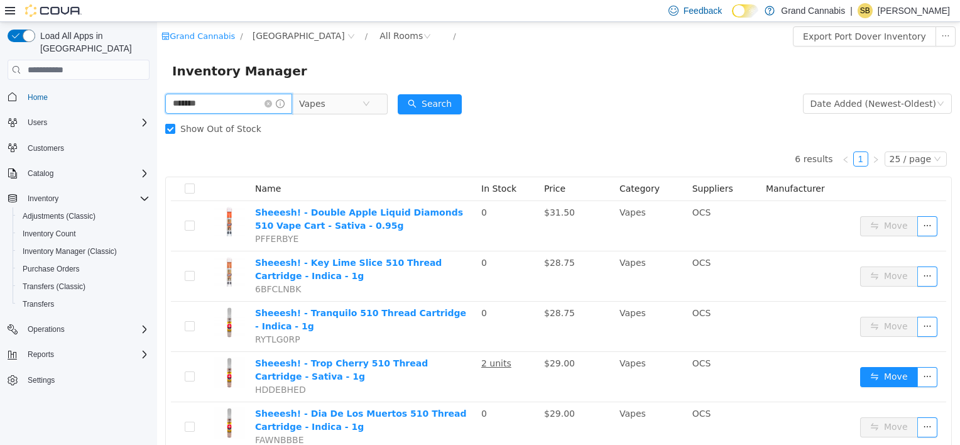
drag, startPoint x: 139, startPoint y: 102, endPoint x: 68, endPoint y: 102, distance: 71.0
click at [157, 102] on html "Grand Cannabis / Port Dover / All Rooms / Export Port Dover Inventory Inventory…" at bounding box center [558, 233] width 803 height 423
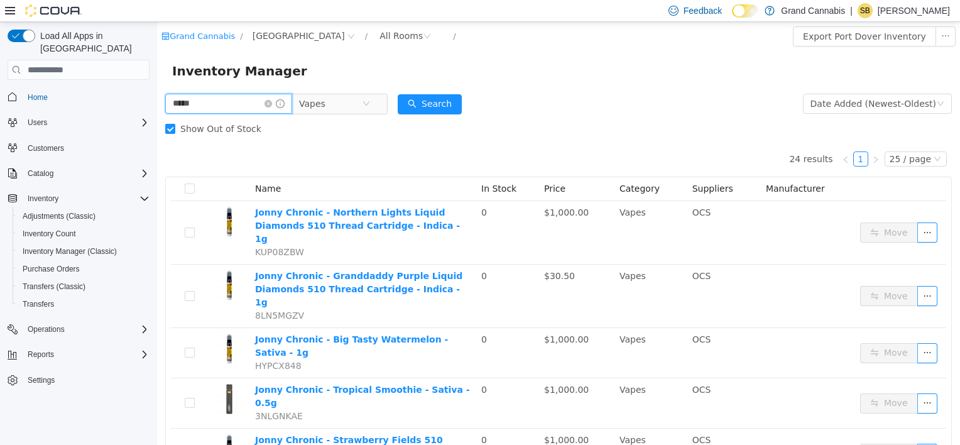
drag, startPoint x: 219, startPoint y: 103, endPoint x: 105, endPoint y: 102, distance: 113.7
click at [157, 102] on html "Grand Cannabis / Port Dover / All Rooms / Export Port Dover Inventory Inventory…" at bounding box center [558, 233] width 803 height 423
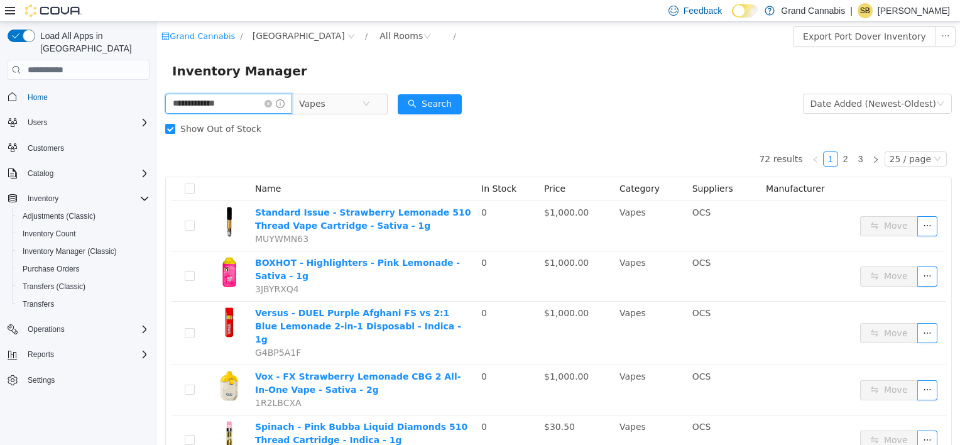
drag, startPoint x: 225, startPoint y: 109, endPoint x: 106, endPoint y: 107, distance: 119.4
click at [157, 107] on html "**********" at bounding box center [558, 233] width 803 height 423
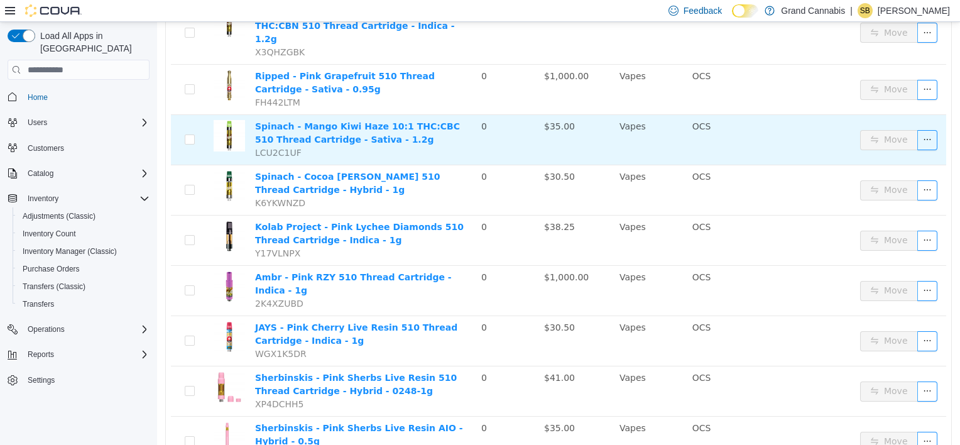
scroll to position [1020, 0]
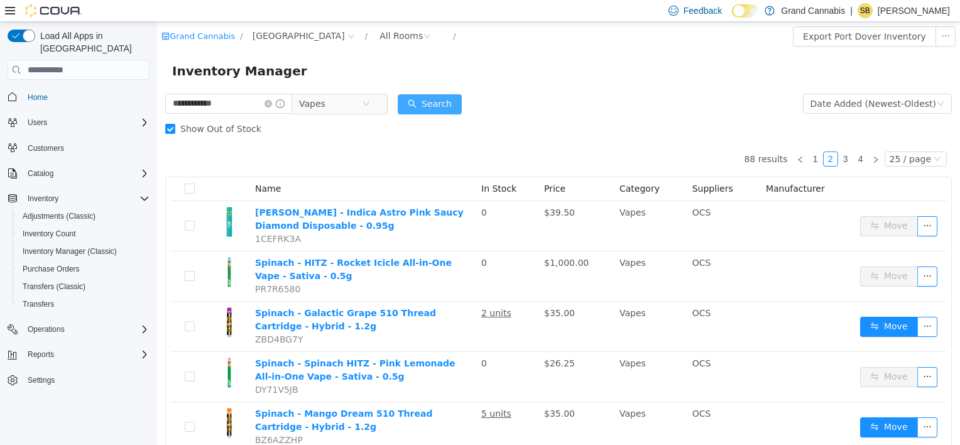
click at [440, 104] on button "Search" at bounding box center [430, 104] width 64 height 20
click at [810, 157] on link "1" at bounding box center [816, 159] width 14 height 14
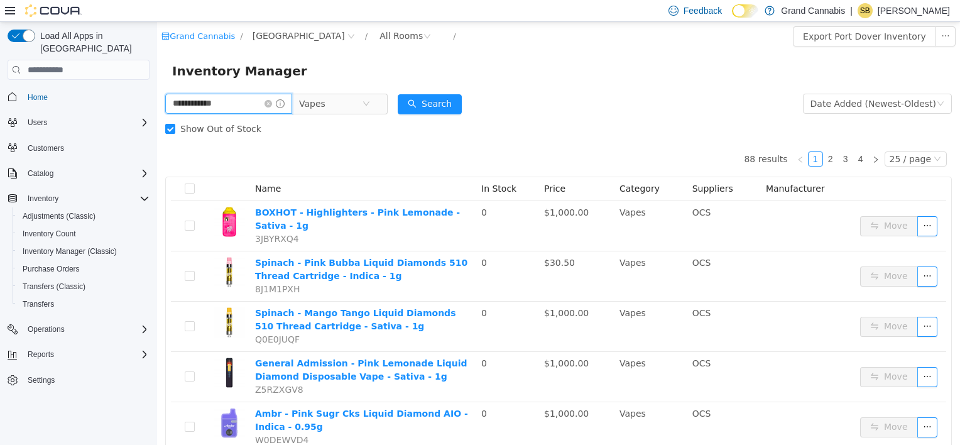
drag, startPoint x: 246, startPoint y: 107, endPoint x: 79, endPoint y: 65, distance: 172.8
click at [157, 65] on html "**********" at bounding box center [558, 233] width 803 height 423
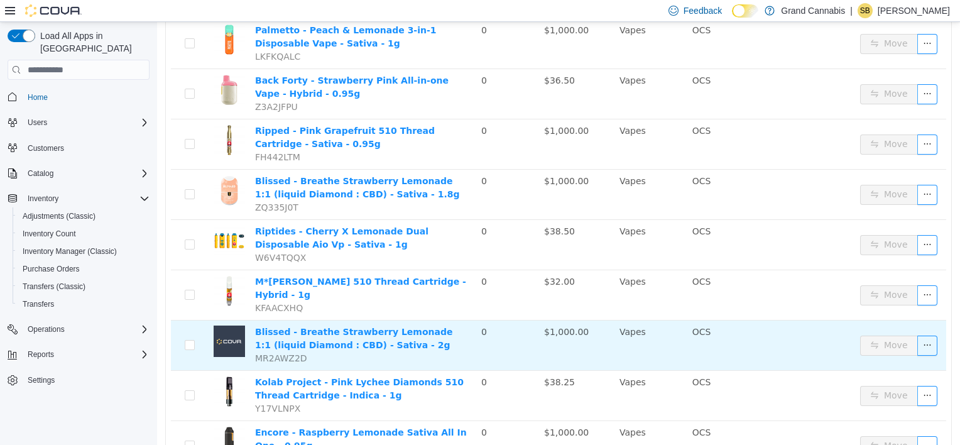
scroll to position [1029, 0]
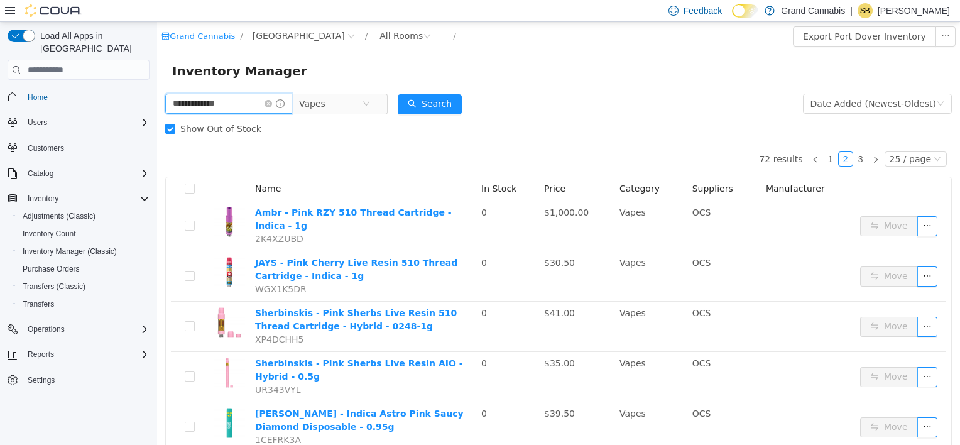
drag, startPoint x: 241, startPoint y: 96, endPoint x: 67, endPoint y: 113, distance: 175.5
click at [157, 113] on html "**********" at bounding box center [558, 233] width 803 height 423
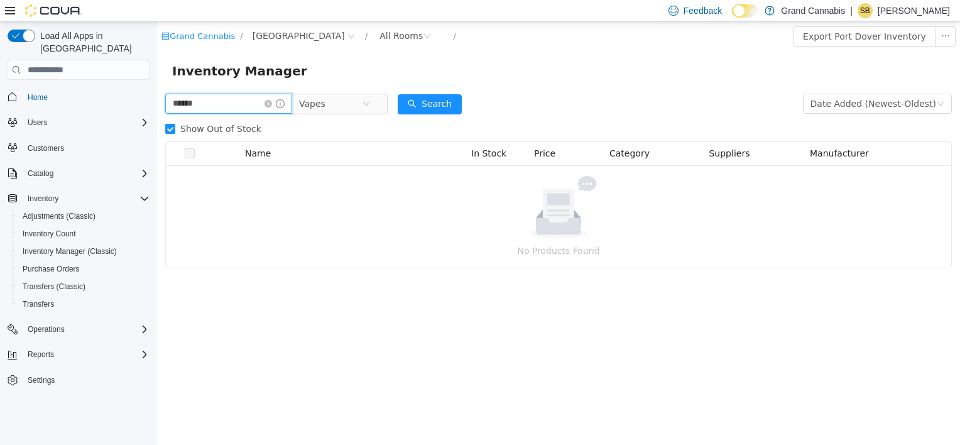
click at [171, 104] on input "******" at bounding box center [228, 104] width 127 height 20
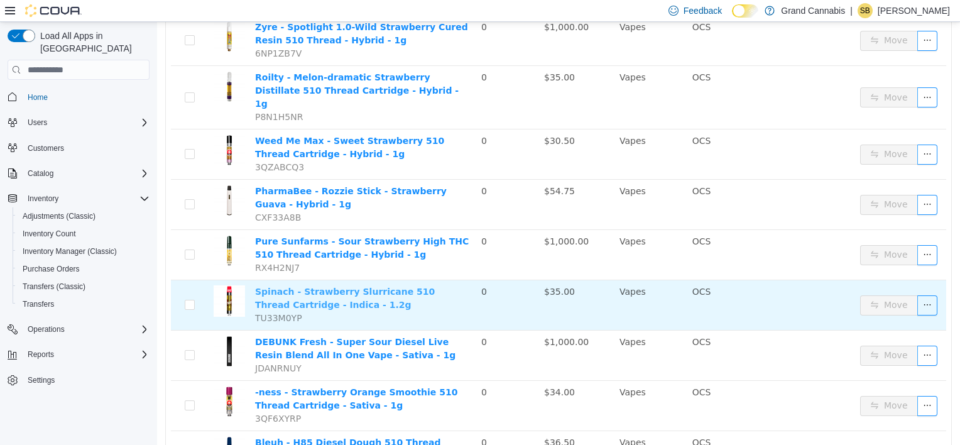
scroll to position [1037, 0]
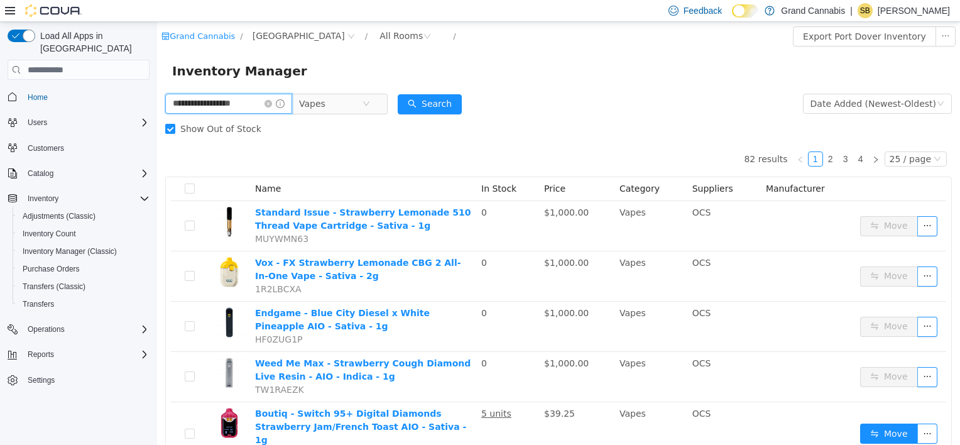
drag, startPoint x: 244, startPoint y: 108, endPoint x: 85, endPoint y: 104, distance: 158.4
click at [157, 104] on html "**********" at bounding box center [558, 233] width 803 height 423
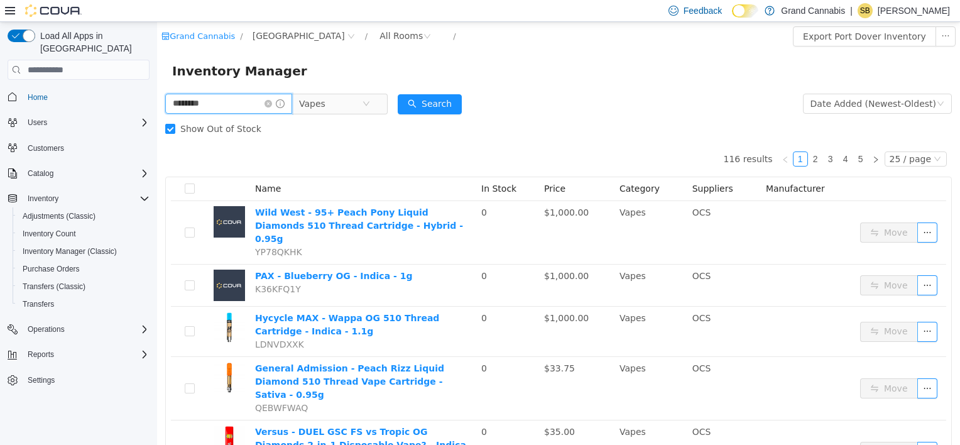
drag, startPoint x: 223, startPoint y: 107, endPoint x: 96, endPoint y: 99, distance: 127.1
click at [157, 99] on html "Grand Cannabis / Port Dover / All Rooms / Export Port Dover Inventory Inventory…" at bounding box center [558, 233] width 803 height 423
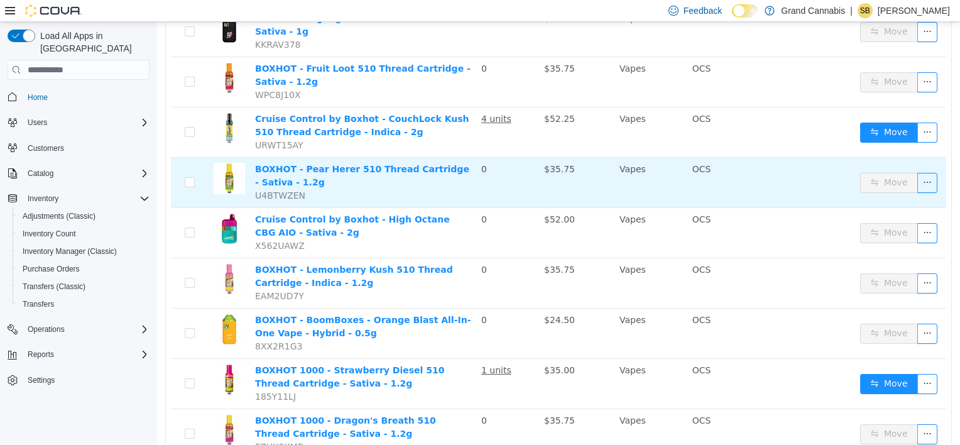
scroll to position [1037, 0]
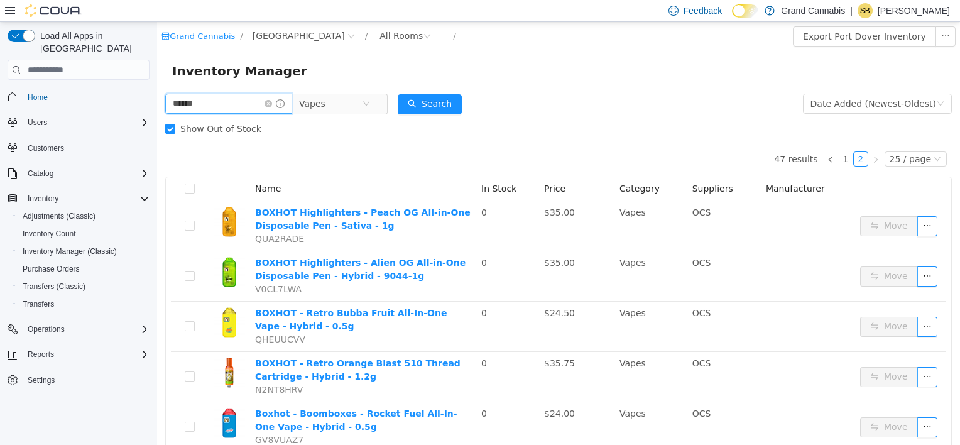
drag, startPoint x: 206, startPoint y: 107, endPoint x: 110, endPoint y: 109, distance: 96.2
click at [157, 109] on html "Grand Cannabis / Port Dover / All Rooms / Export Port Dover Inventory Inventory…" at bounding box center [558, 233] width 803 height 423
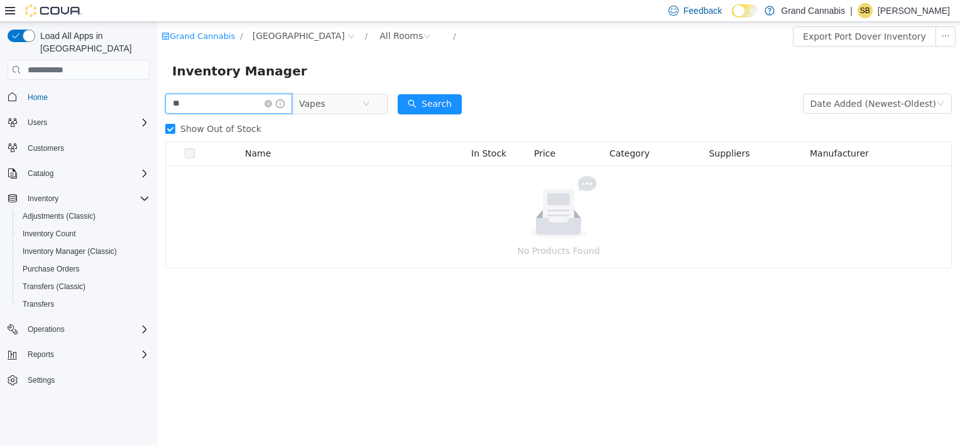
type input "*"
drag, startPoint x: 207, startPoint y: 105, endPoint x: 116, endPoint y: 101, distance: 91.8
click at [157, 101] on html "Grand Cannabis / Port Dover / All Rooms / Export Port Dover Inventory Inventory…" at bounding box center [558, 233] width 803 height 423
drag, startPoint x: 151, startPoint y: 109, endPoint x: 89, endPoint y: 102, distance: 62.0
click at [157, 102] on html "Grand Cannabis / Port Dover / All Rooms / Export Port Dover Inventory Inventory…" at bounding box center [558, 233] width 803 height 423
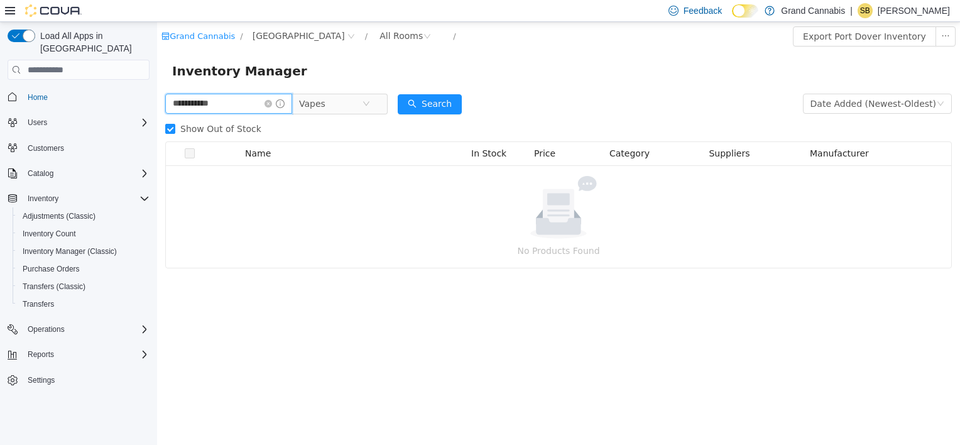
type input "**********"
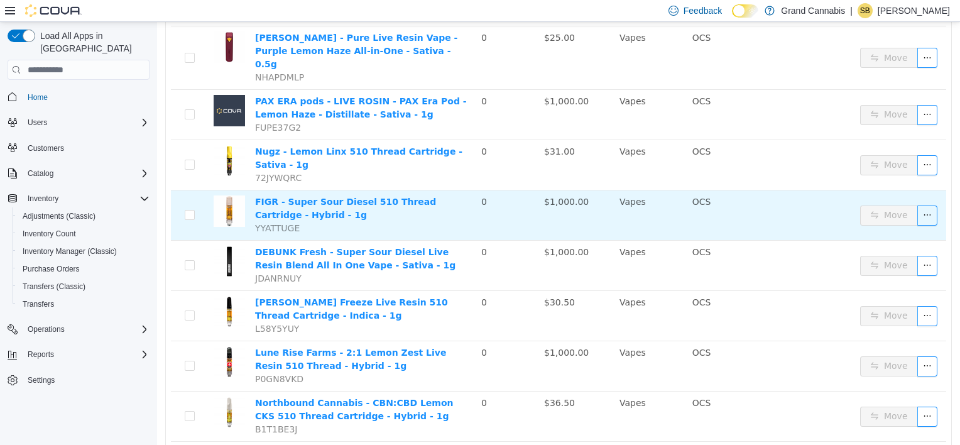
scroll to position [565, 0]
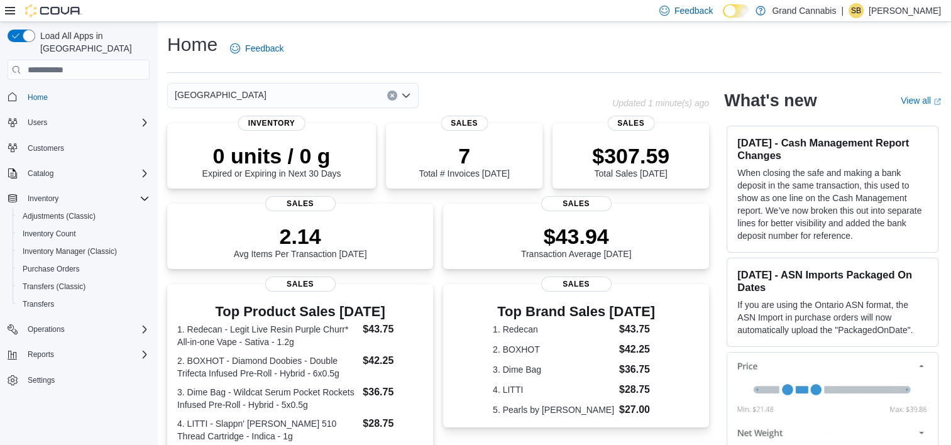
click at [302, 94] on div "[GEOGRAPHIC_DATA]" at bounding box center [292, 95] width 251 height 25
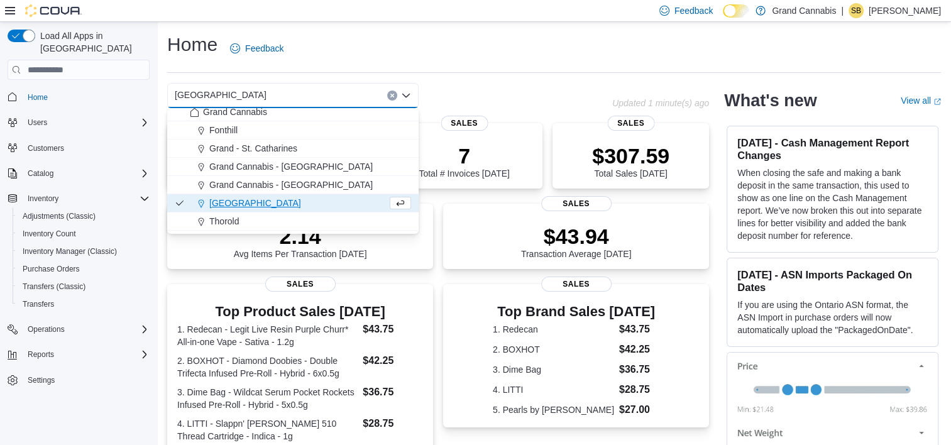
scroll to position [20, 0]
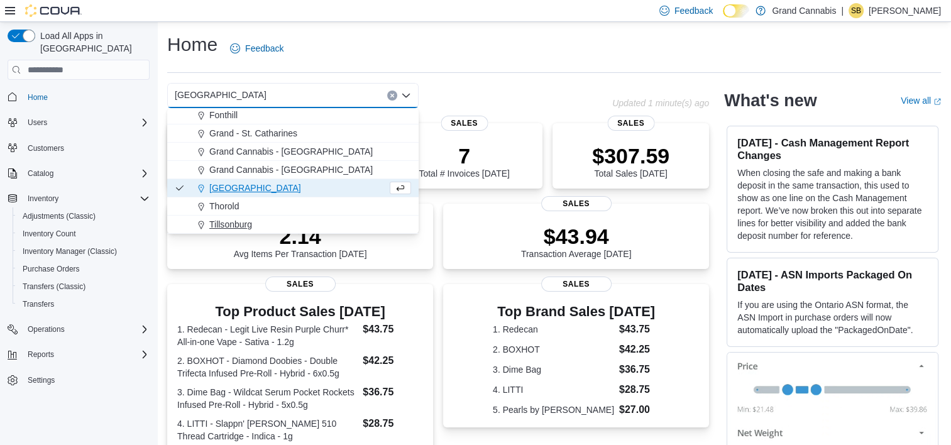
click at [239, 223] on span "Tillsonburg" at bounding box center [230, 224] width 43 height 13
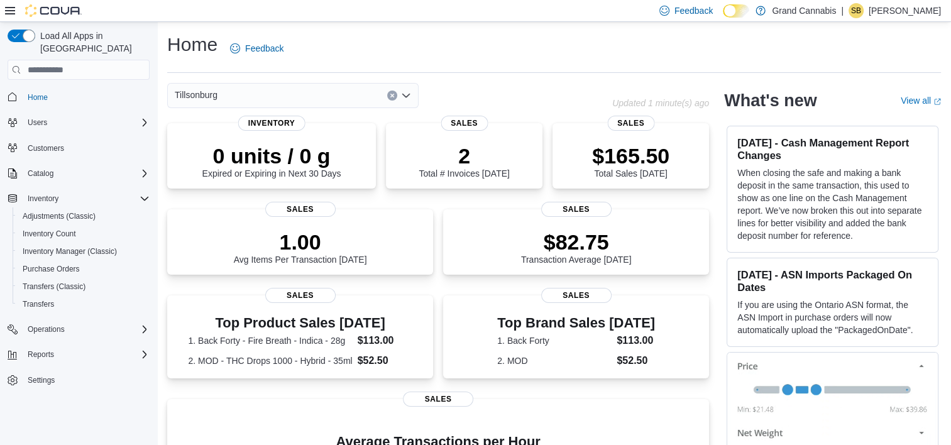
click at [404, 96] on icon "Open list of options" at bounding box center [406, 96] width 8 height 4
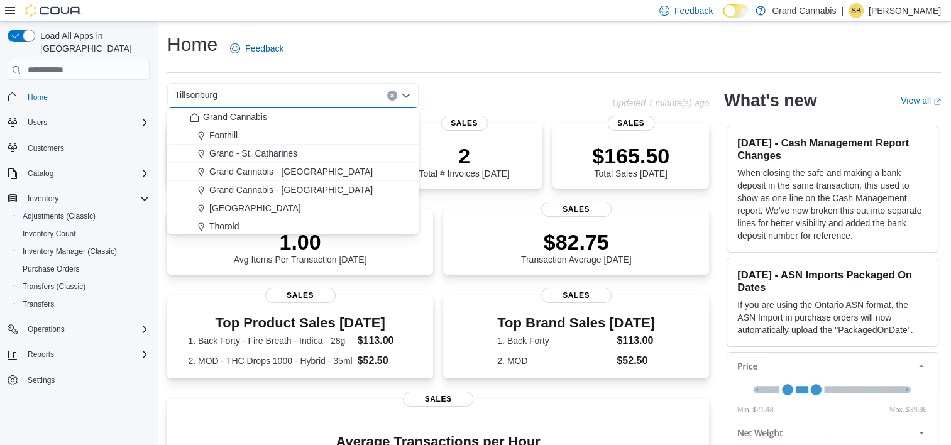
click at [239, 203] on span "[GEOGRAPHIC_DATA]" at bounding box center [255, 208] width 92 height 13
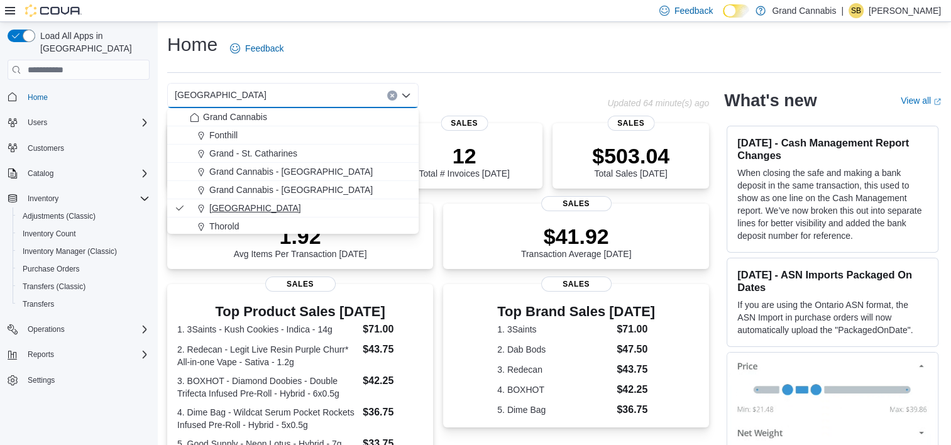
click at [231, 207] on span "[GEOGRAPHIC_DATA]" at bounding box center [255, 208] width 92 height 13
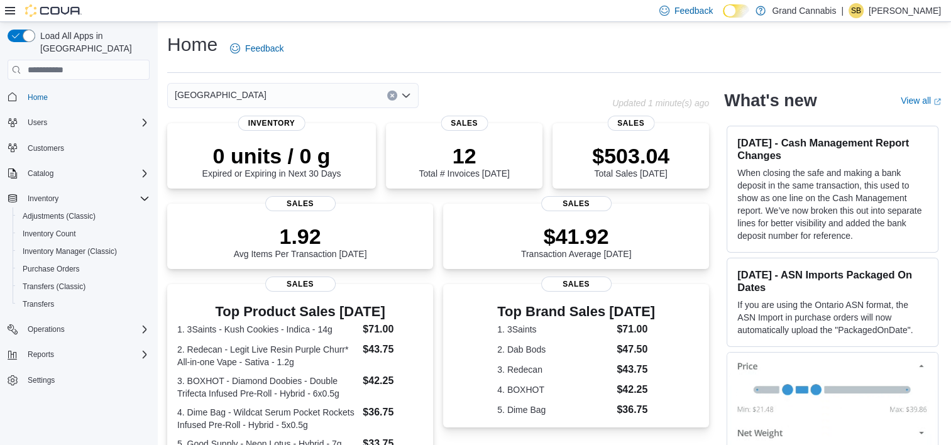
click at [390, 98] on button "Clear input" at bounding box center [392, 95] width 10 height 10
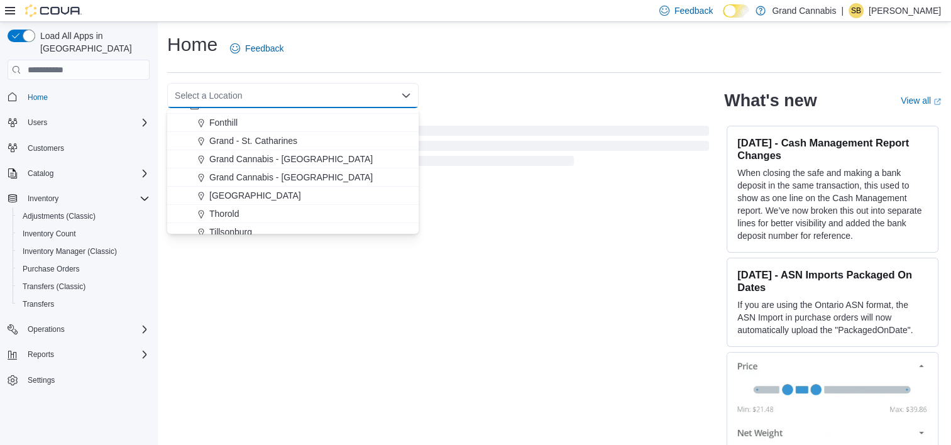
scroll to position [20, 0]
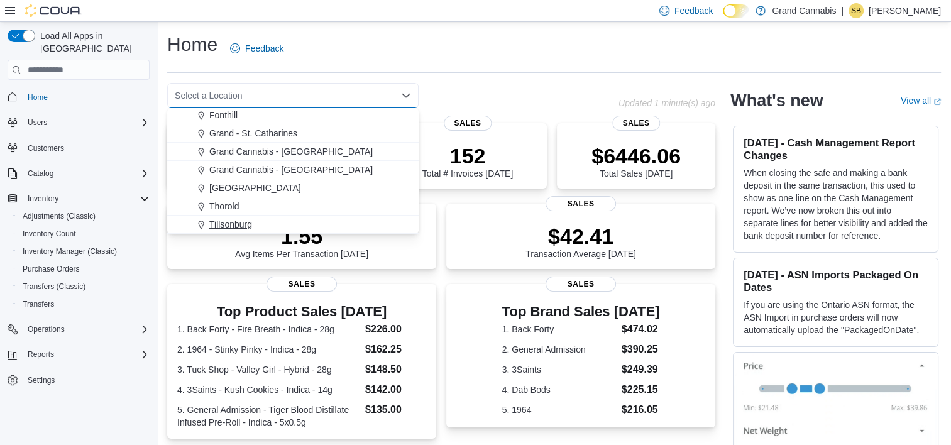
click at [244, 223] on span "Tillsonburg" at bounding box center [230, 224] width 43 height 13
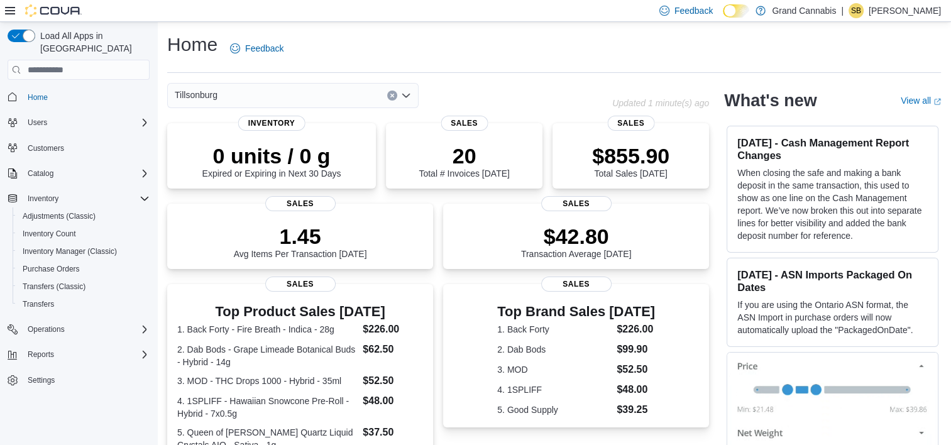
click at [391, 97] on icon "Clear input" at bounding box center [392, 95] width 5 height 5
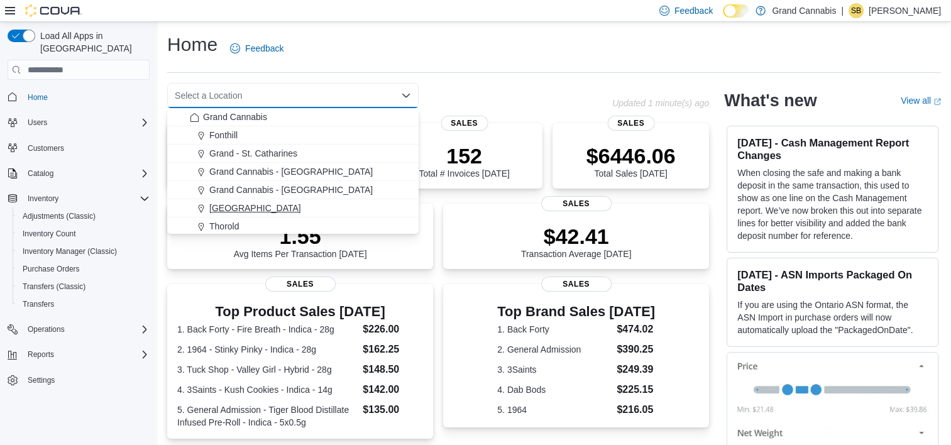
click at [245, 207] on span "[GEOGRAPHIC_DATA]" at bounding box center [255, 208] width 92 height 13
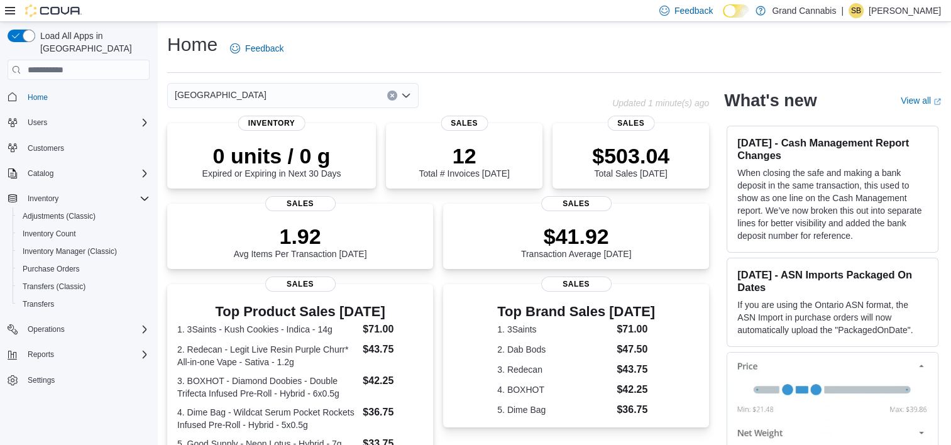
click at [544, 48] on div "Home Feedback" at bounding box center [553, 48] width 773 height 33
